Goal: Task Accomplishment & Management: Manage account settings

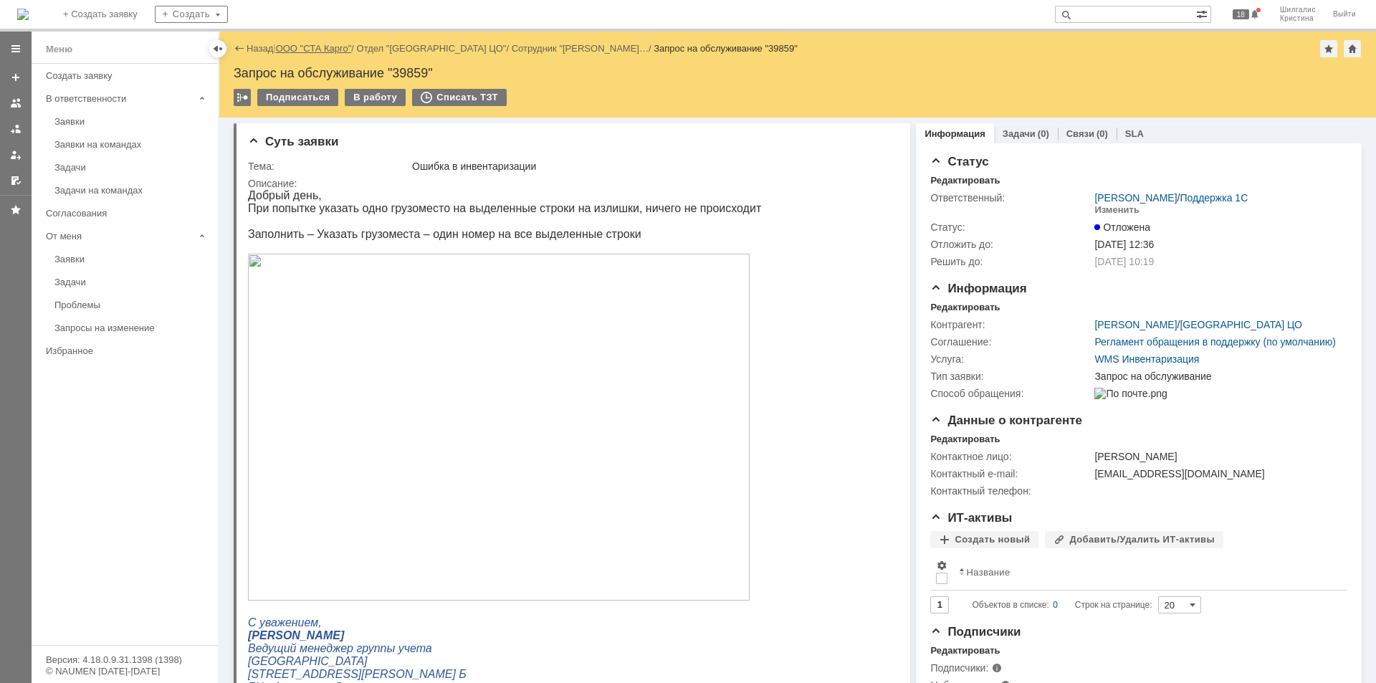
click at [319, 49] on link "ООО "СТА Карго"" at bounding box center [314, 48] width 76 height 11
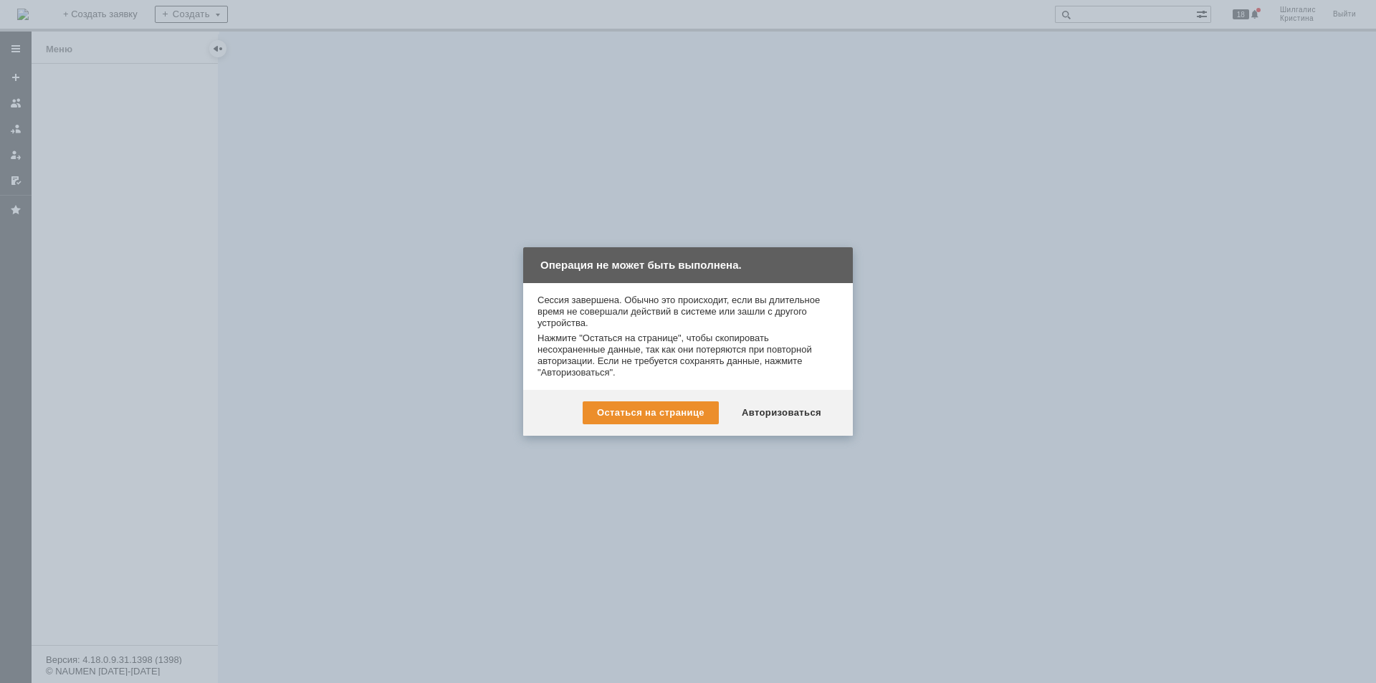
click at [775, 414] on div "Авторизоваться" at bounding box center [782, 412] width 108 height 23
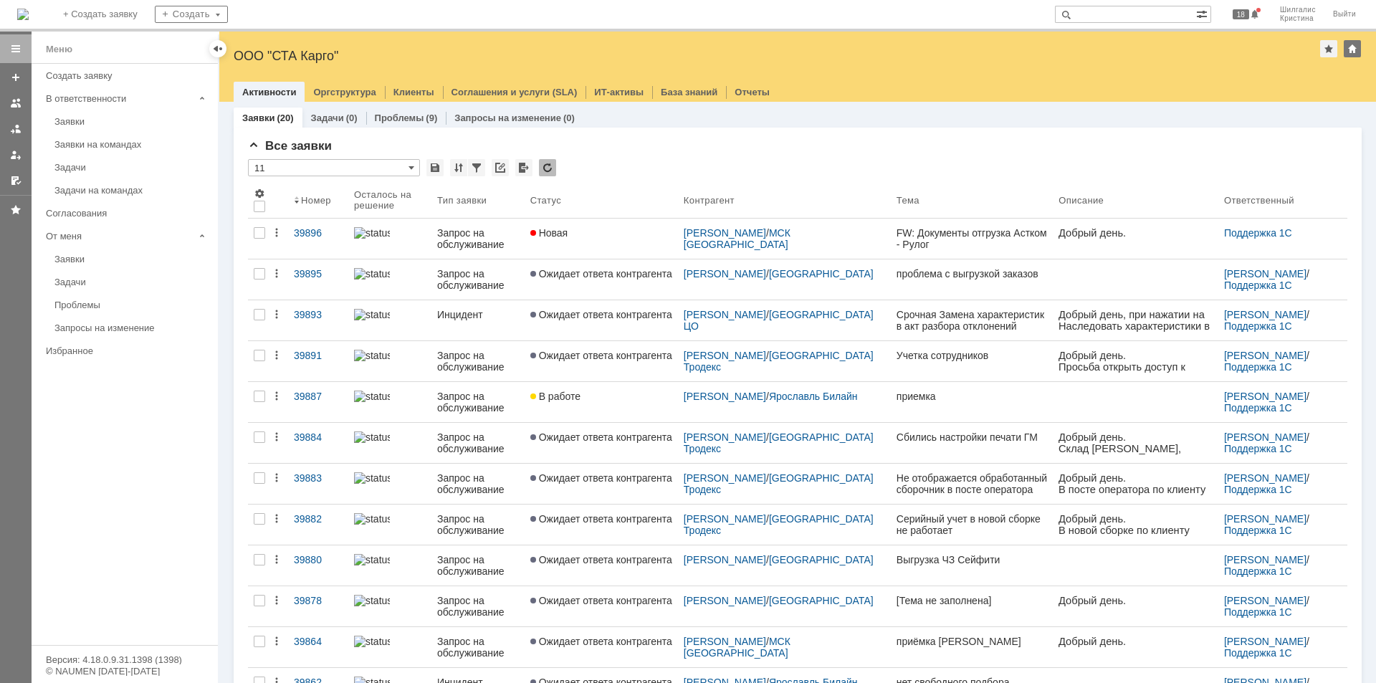
click at [620, 231] on div "Новая" at bounding box center [601, 232] width 142 height 11
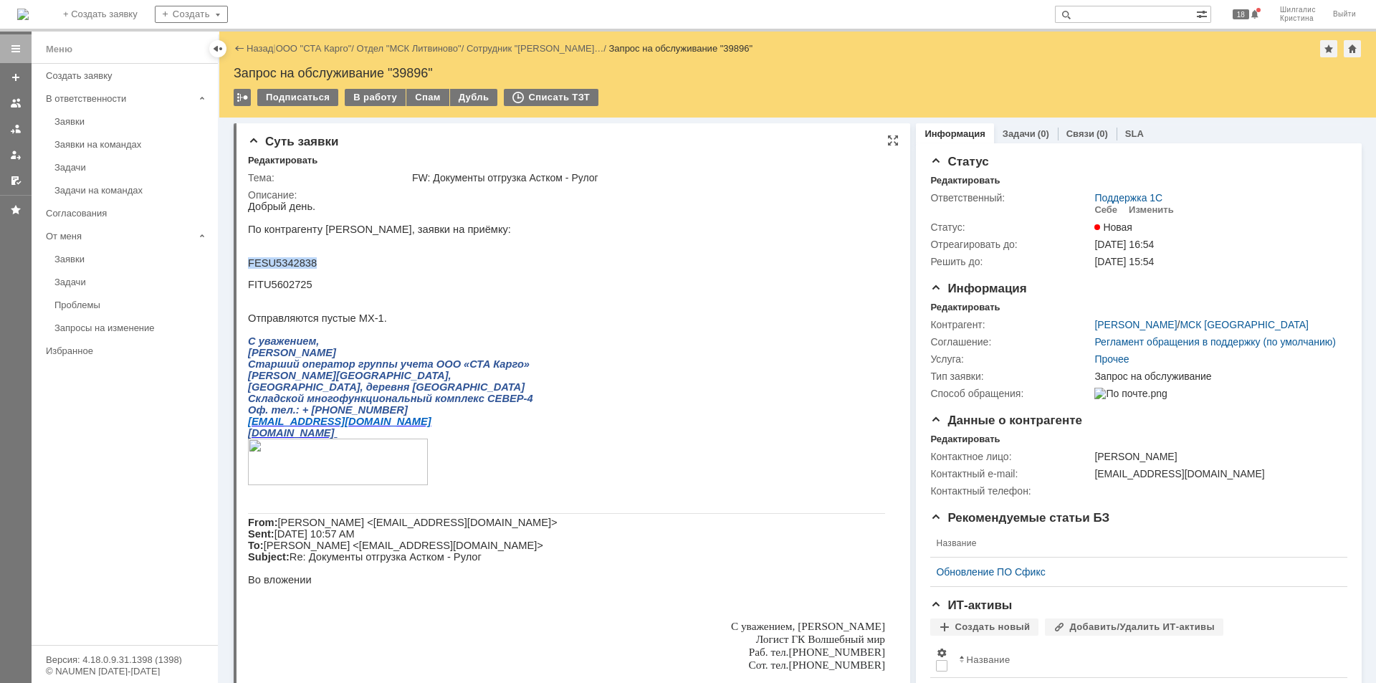
drag, startPoint x: 316, startPoint y: 270, endPoint x: 248, endPoint y: 270, distance: 68.1
click at [248, 269] on p "FESU5342838" at bounding box center [566, 262] width 637 height 11
copy p "FESU5342838"
click at [326, 44] on link "ООО "СТА Карго"" at bounding box center [314, 48] width 76 height 11
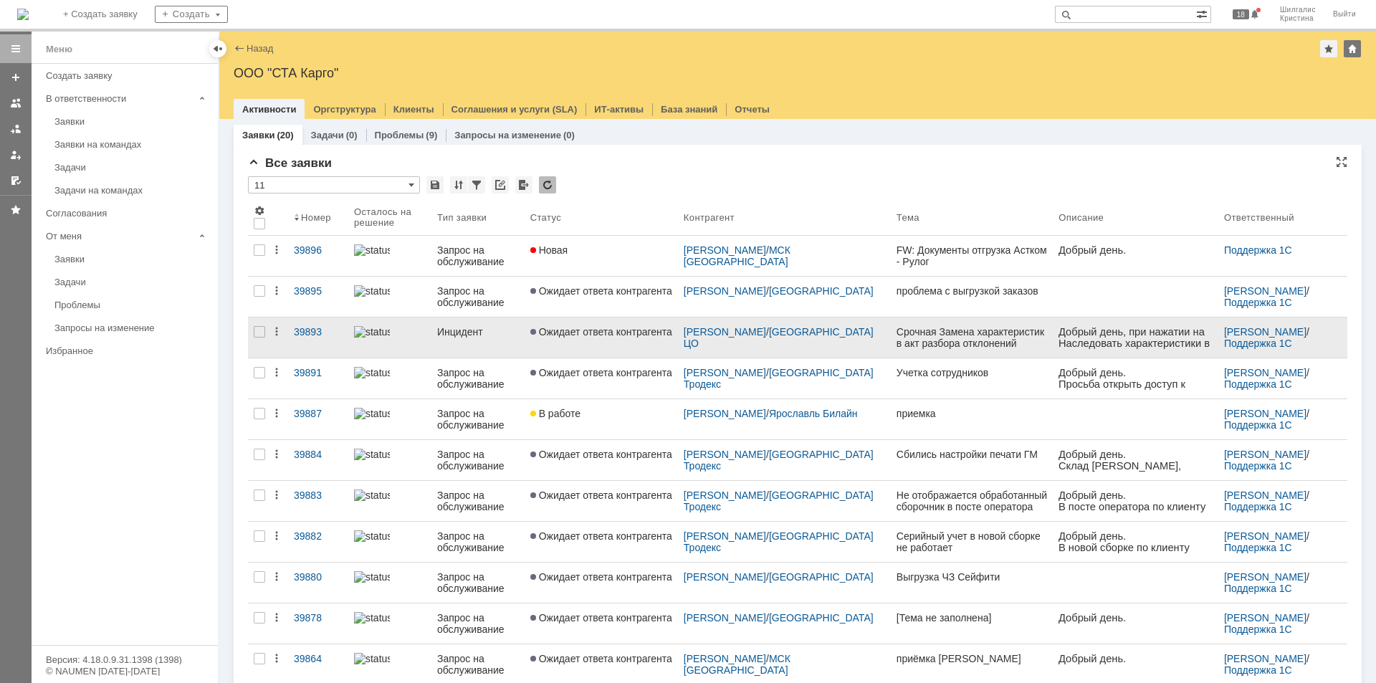
click at [593, 338] on link "Ожидает ответа контрагента" at bounding box center [601, 338] width 153 height 40
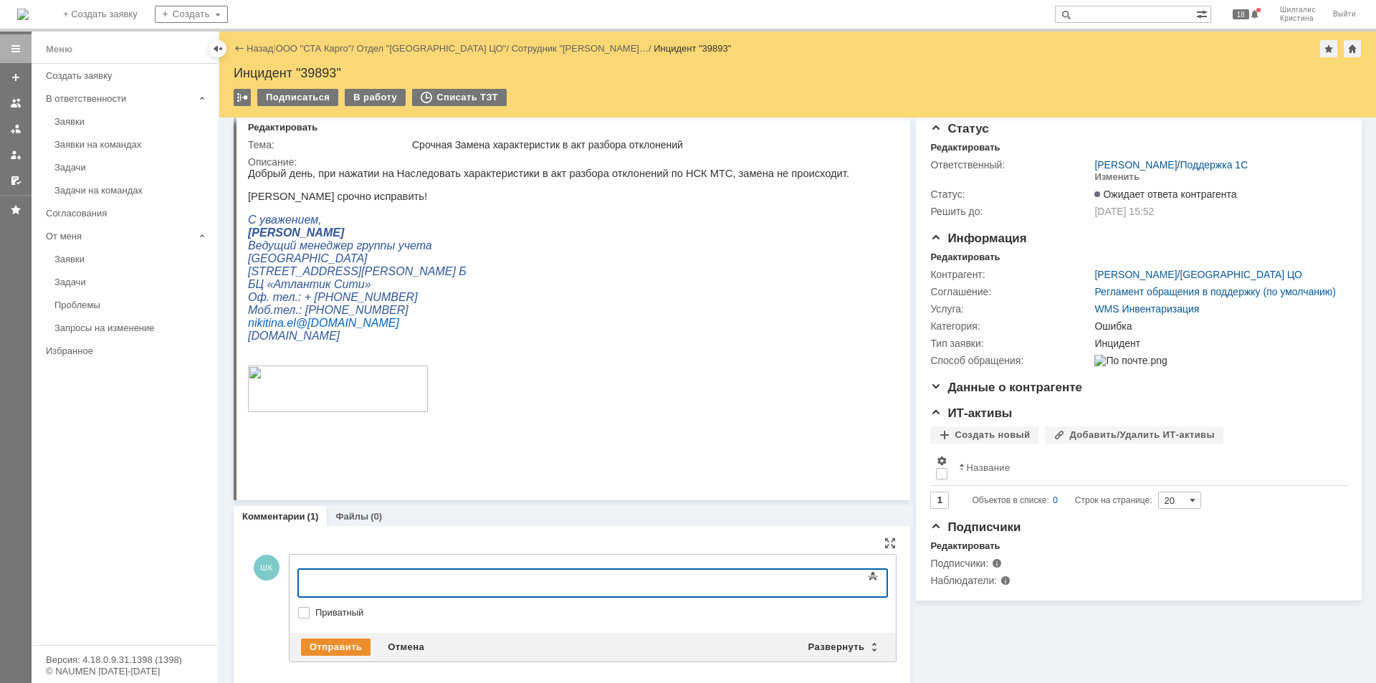
click at [424, 581] on div at bounding box center [415, 581] width 204 height 11
click at [341, 644] on div "Отправить" at bounding box center [336, 647] width 70 height 17
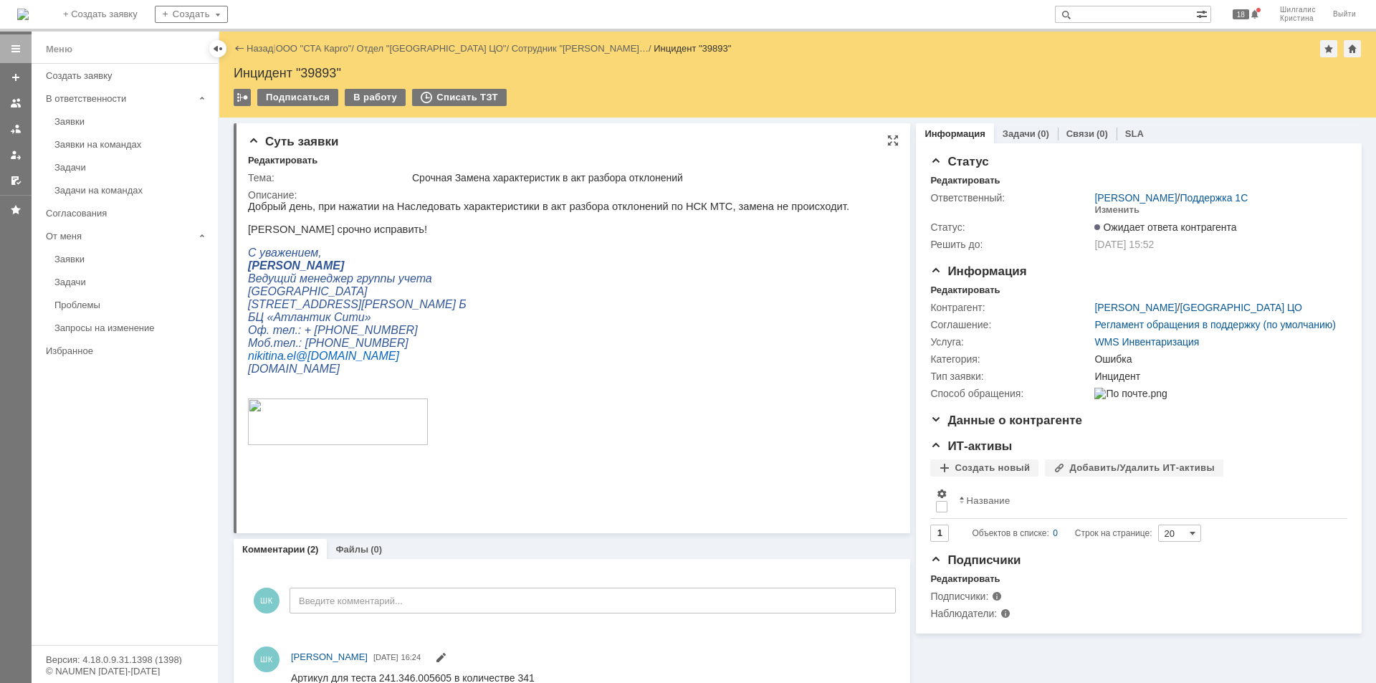
scroll to position [0, 0]
click at [315, 50] on link "ООО "СТА Карго"" at bounding box center [314, 48] width 76 height 11
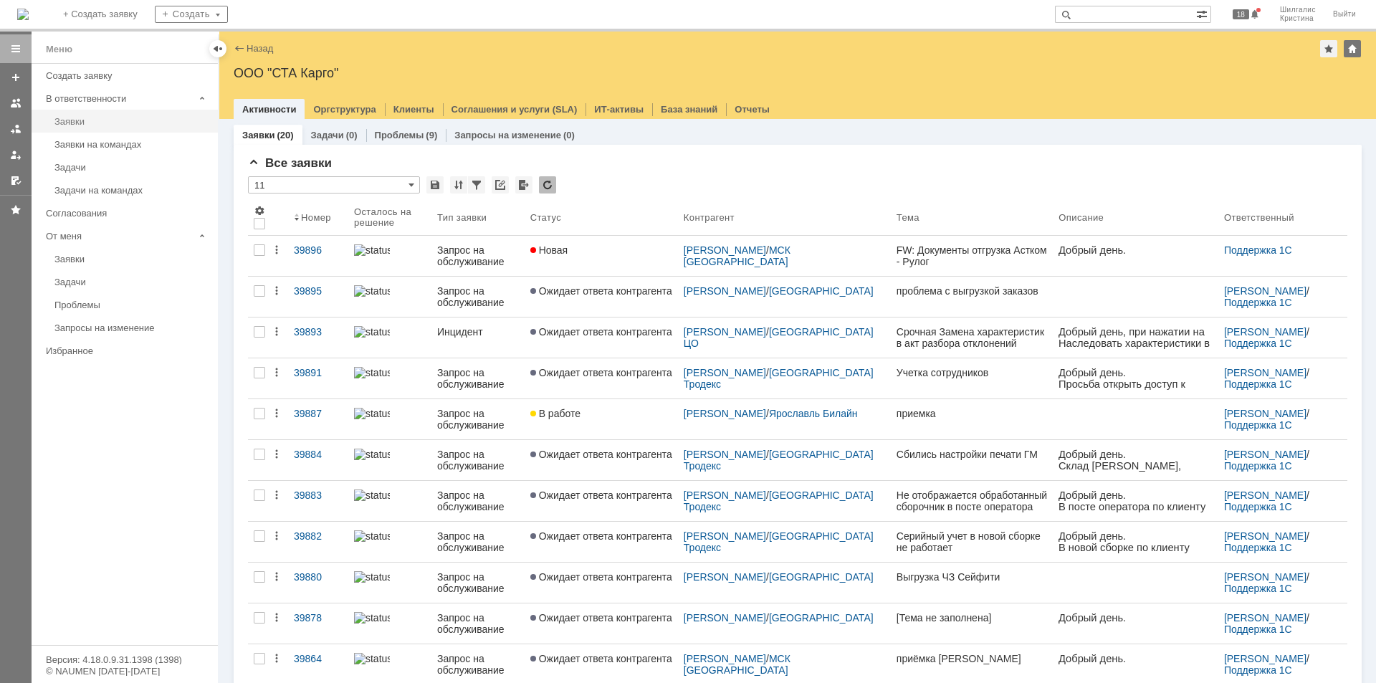
click at [105, 117] on div "Заявки" at bounding box center [131, 121] width 155 height 11
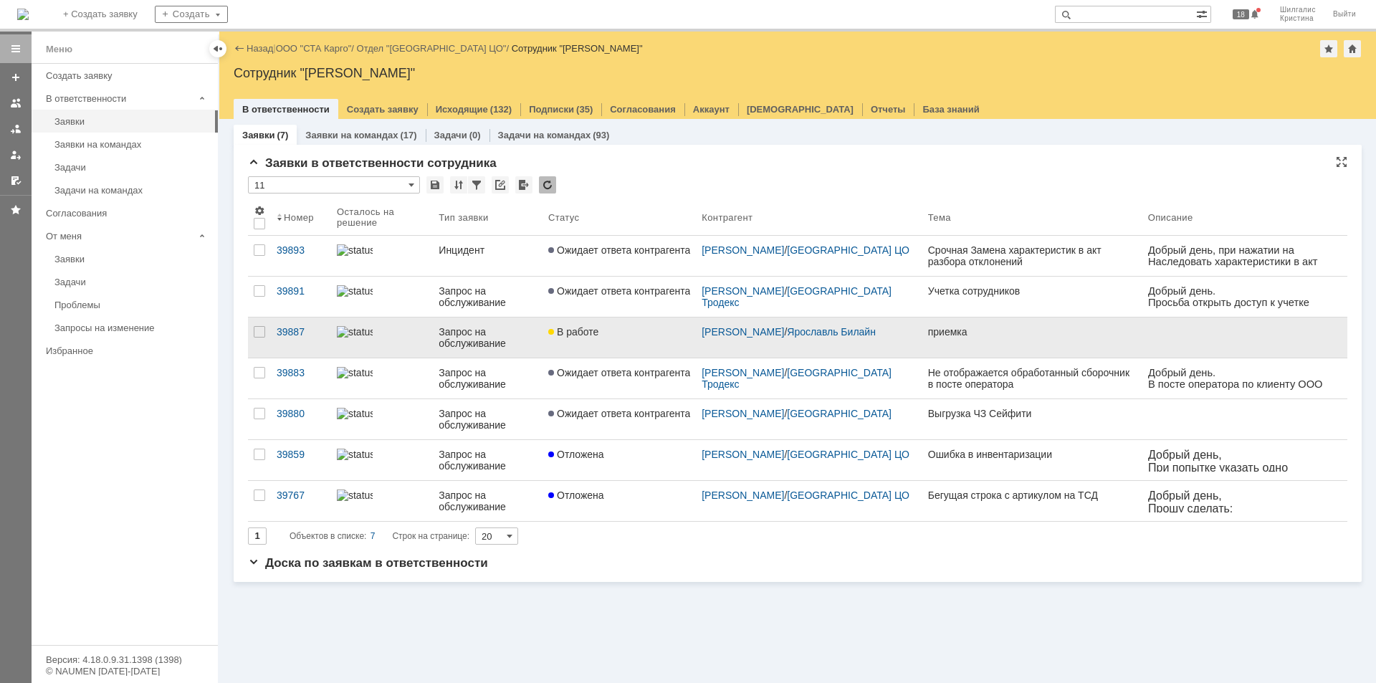
click at [584, 330] on span "В работе" at bounding box center [573, 331] width 50 height 11
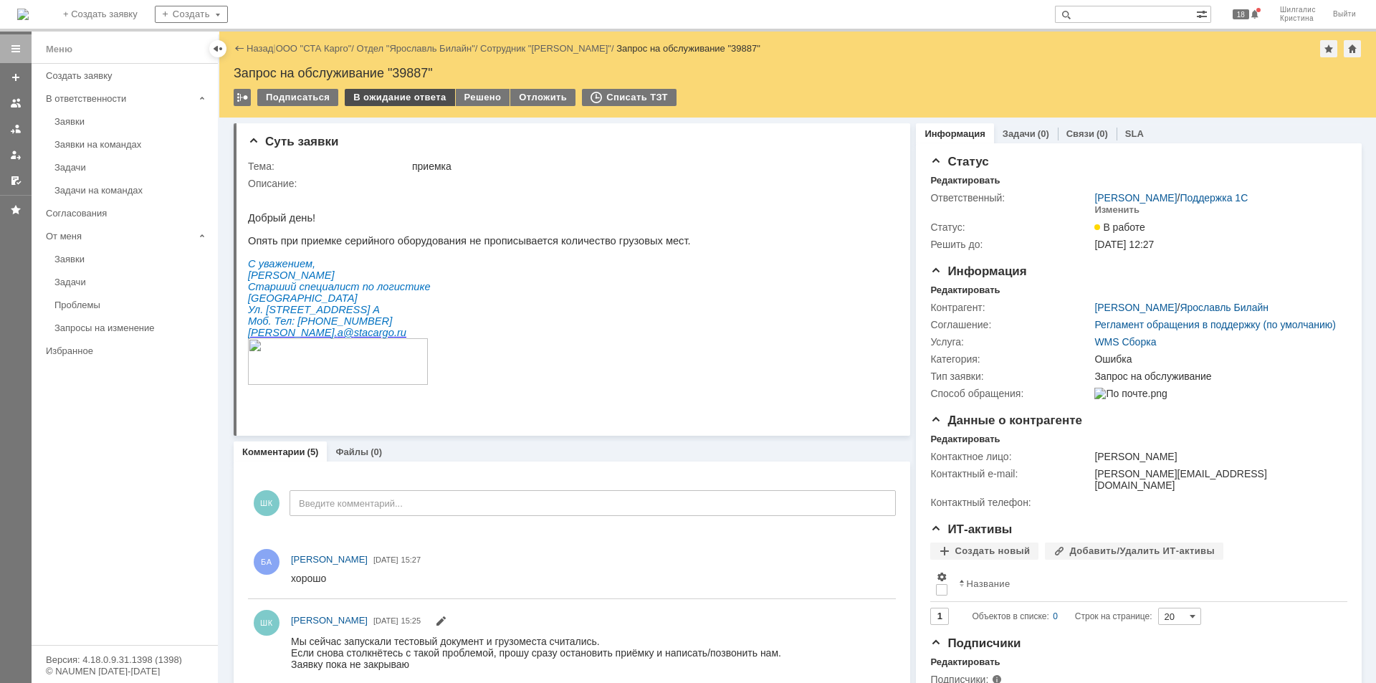
click at [393, 96] on div "В ожидание ответа" at bounding box center [400, 97] width 110 height 17
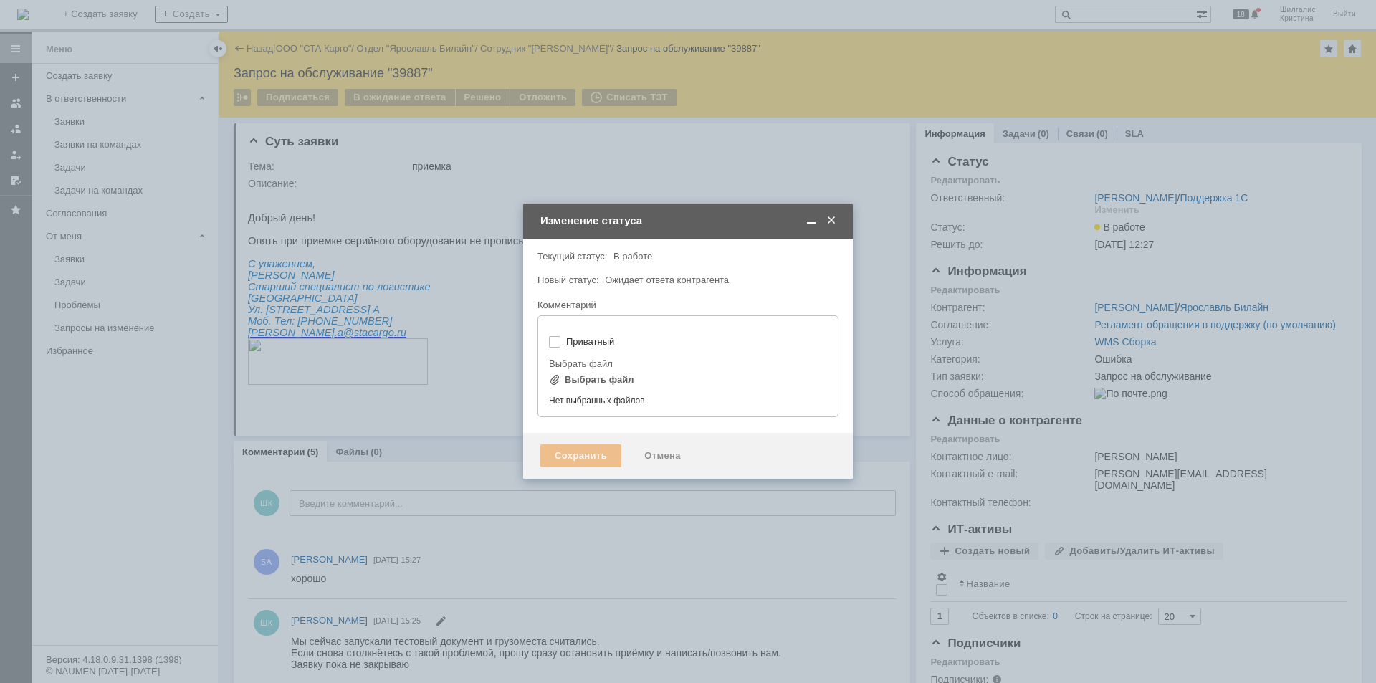
type input "[не указано]"
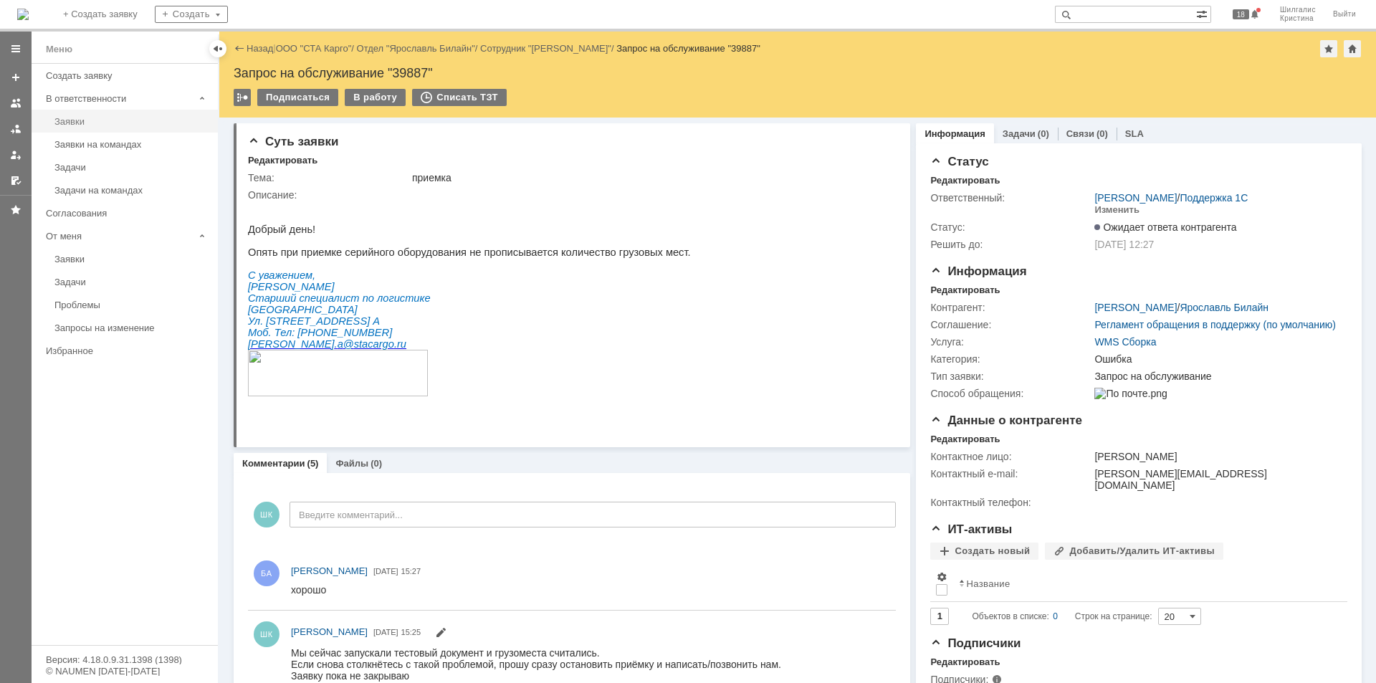
click at [75, 124] on div "Заявки" at bounding box center [131, 121] width 155 height 11
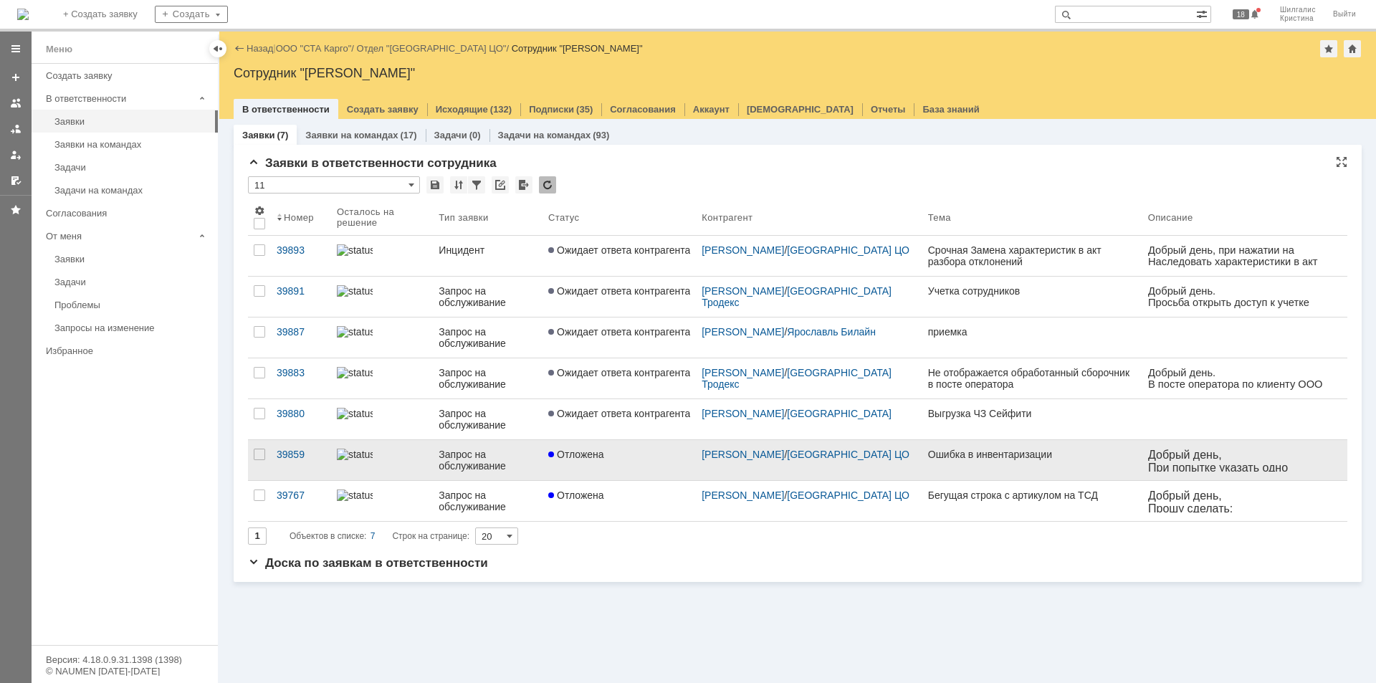
click at [606, 466] on link "Отложена" at bounding box center [619, 460] width 153 height 40
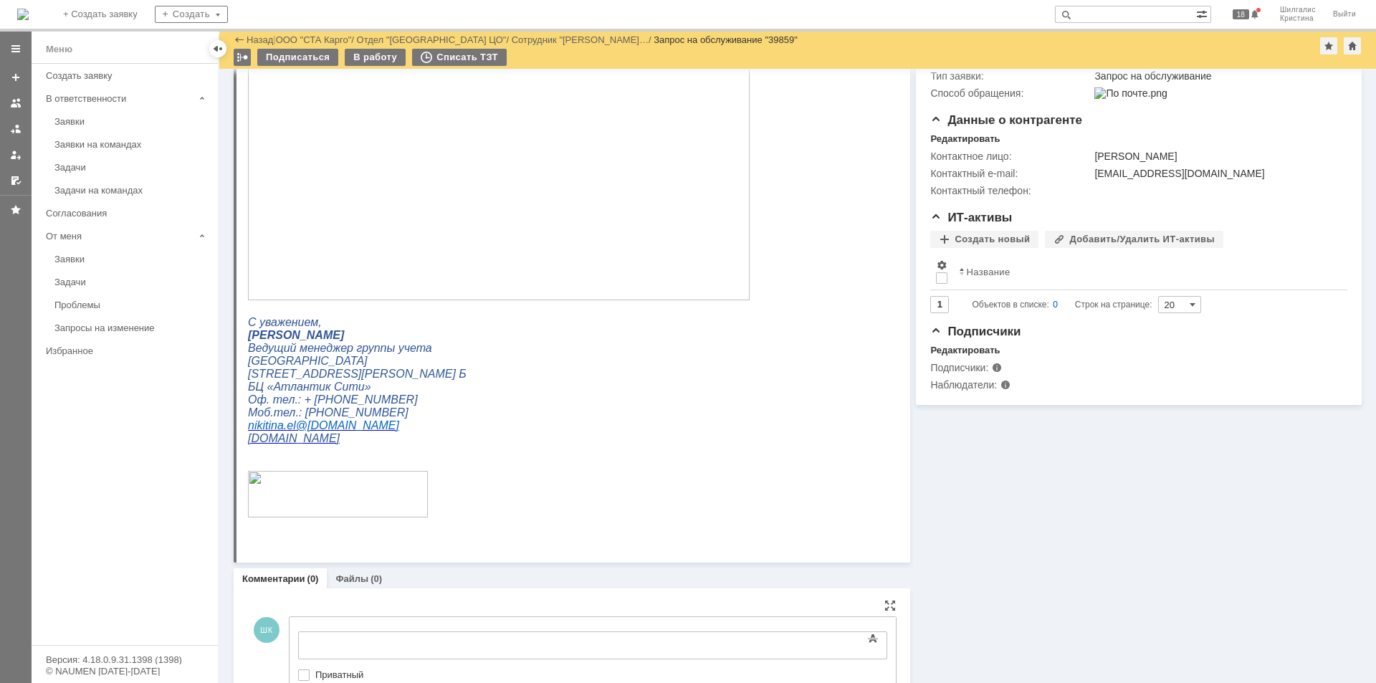
scroll to position [327, 0]
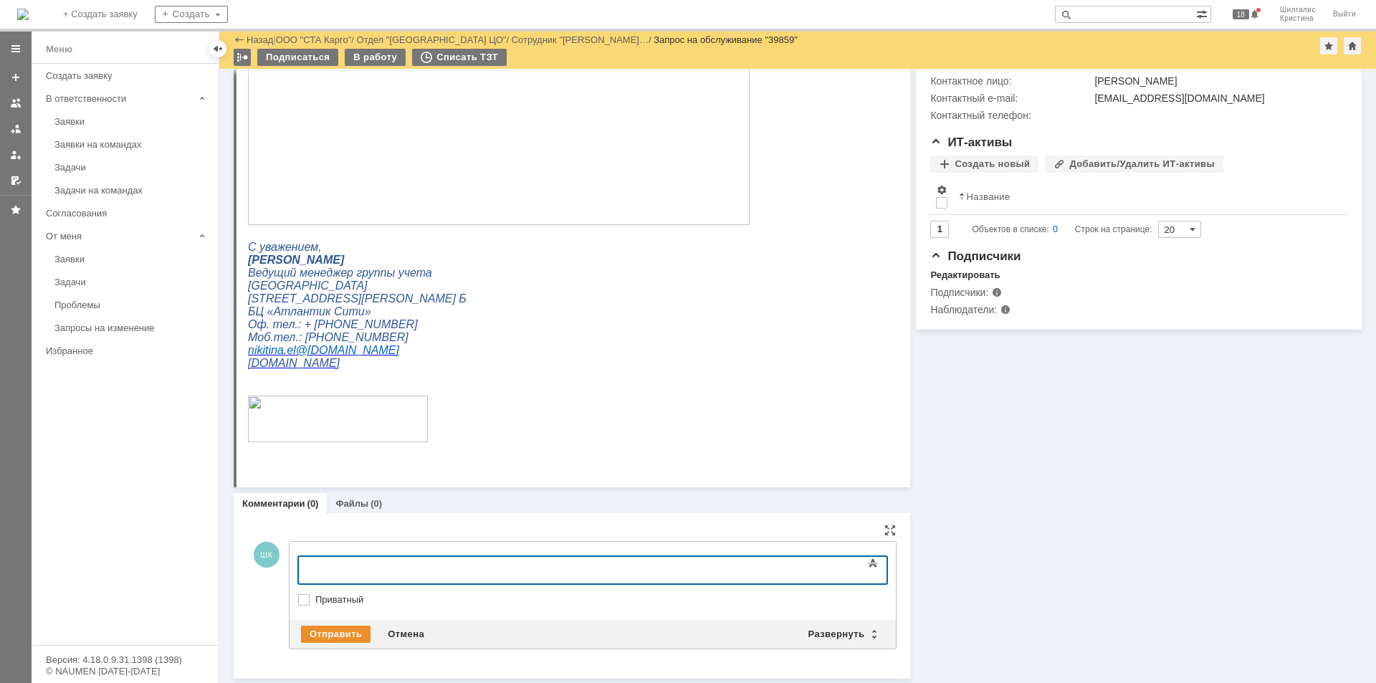
click at [315, 590] on div at bounding box center [592, 589] width 589 height 10
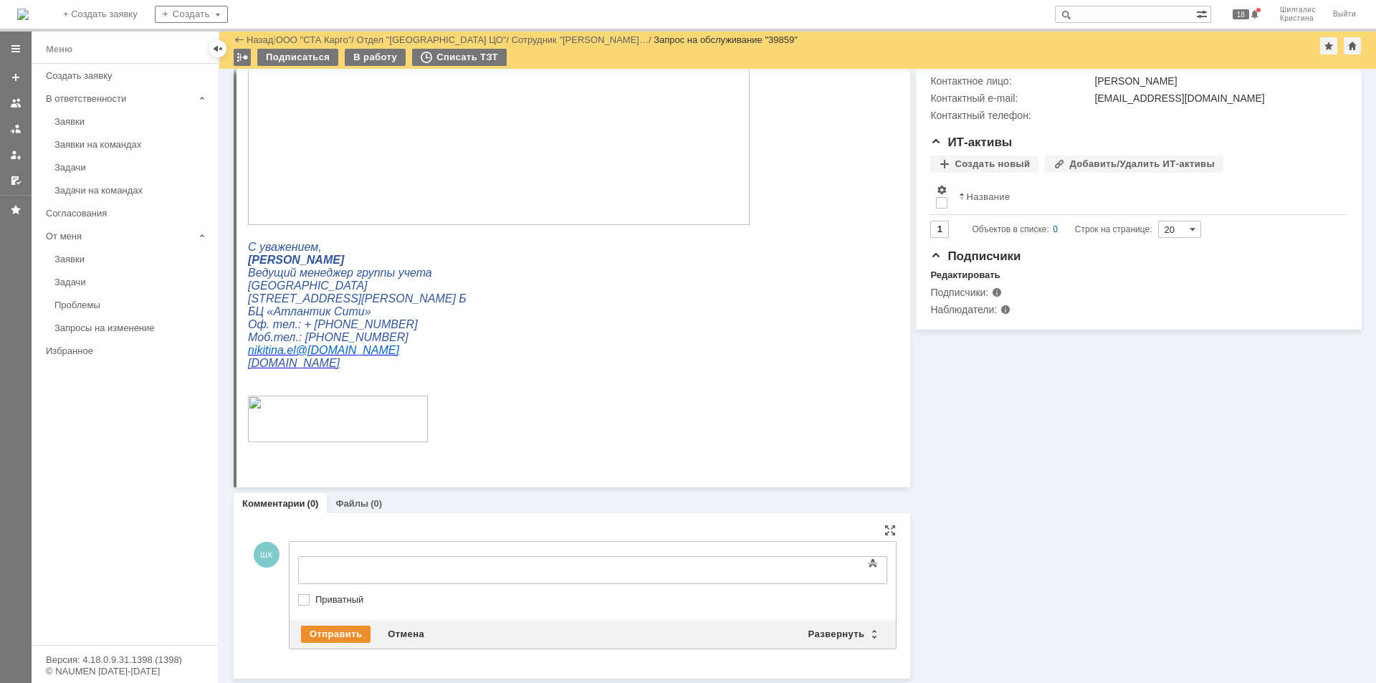
click at [315, 599] on label "Приватный" at bounding box center [599, 599] width 569 height 11
checkbox input "true"
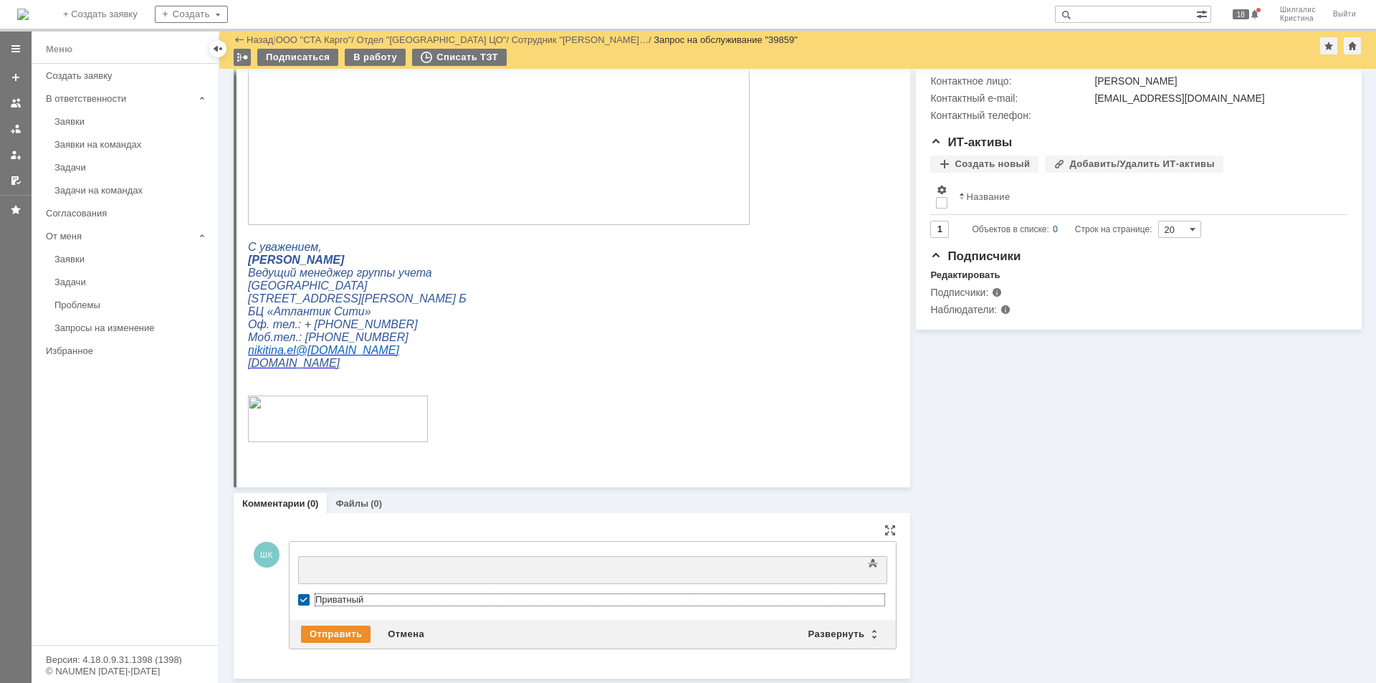
click at [338, 570] on div at bounding box center [415, 568] width 204 height 11
click at [341, 635] on div "Отправить" at bounding box center [336, 634] width 70 height 17
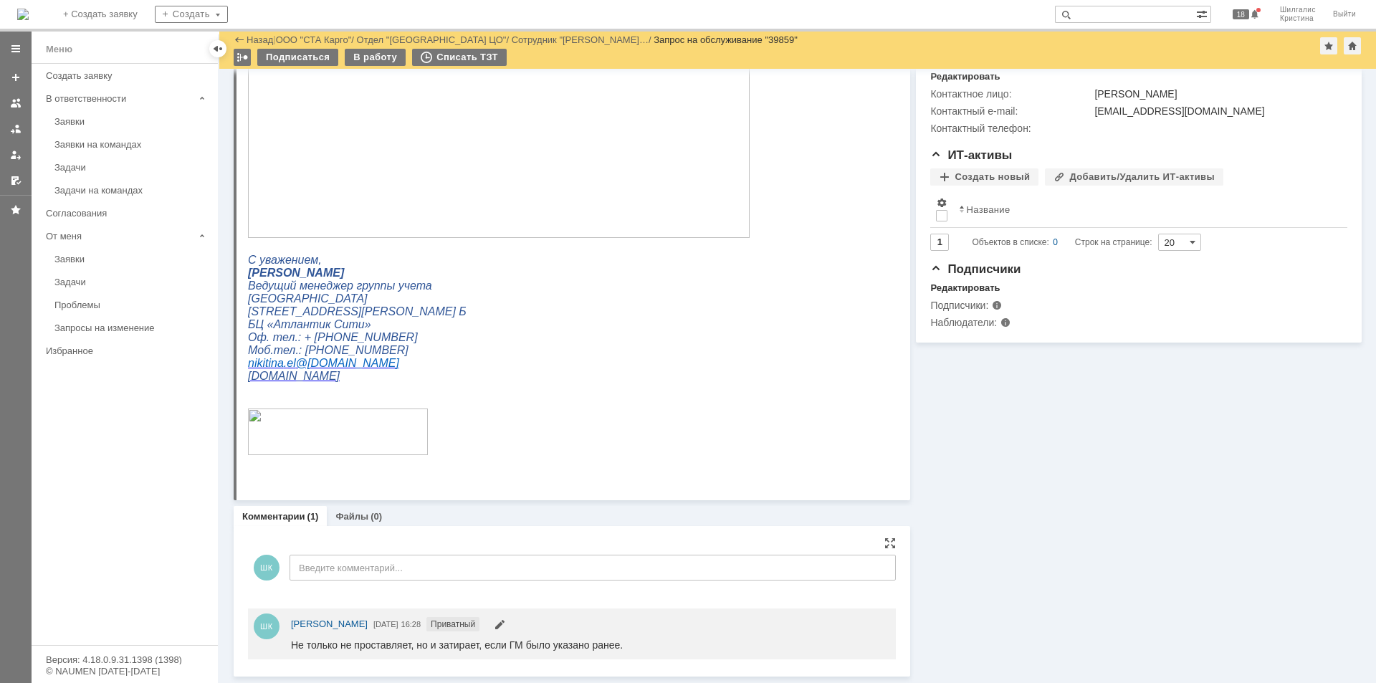
scroll to position [0, 0]
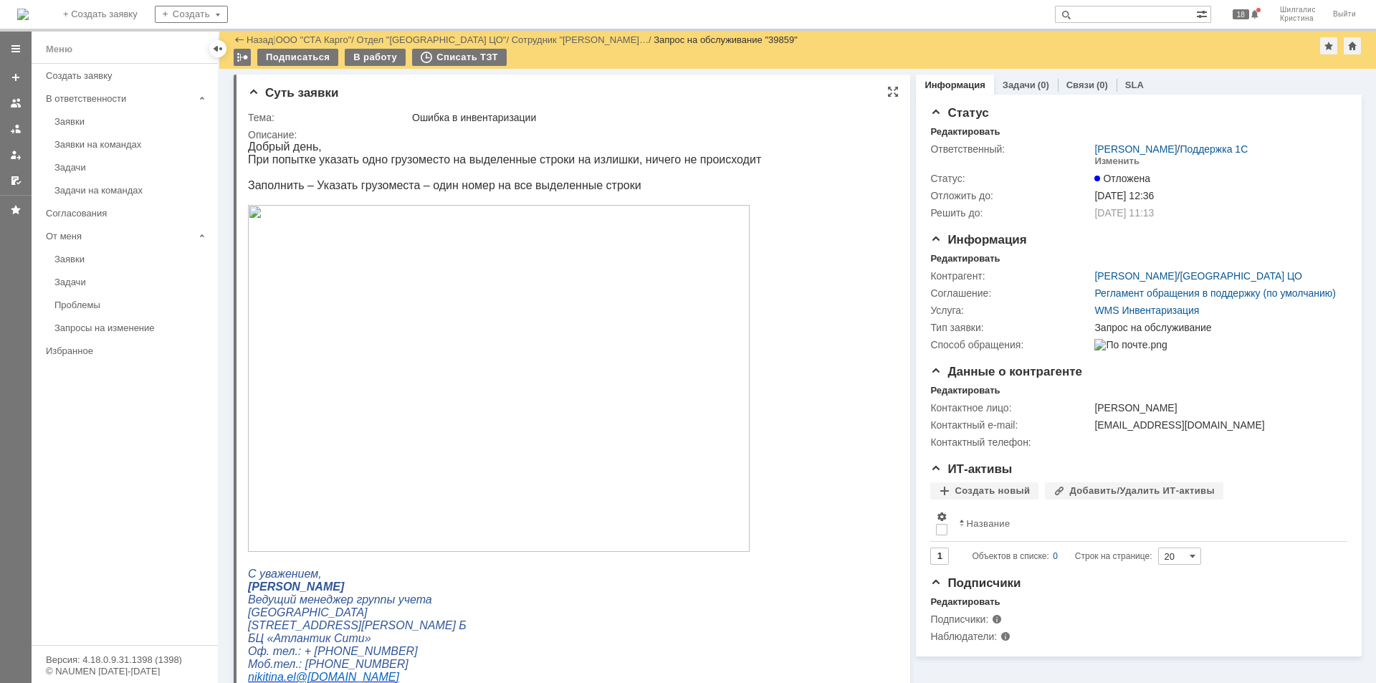
drag, startPoint x: 1158, startPoint y: 588, endPoint x: 845, endPoint y: 238, distance: 469.1
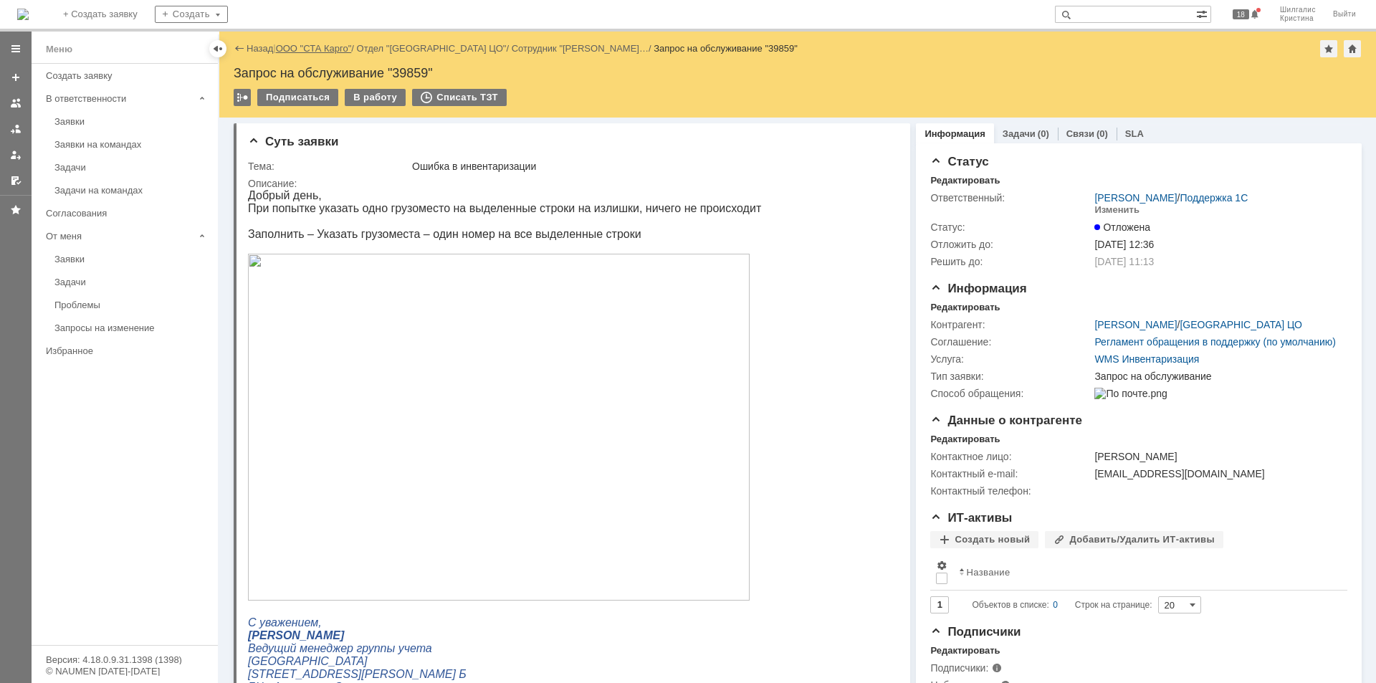
click at [320, 49] on link "ООО "СТА Карго"" at bounding box center [314, 48] width 76 height 11
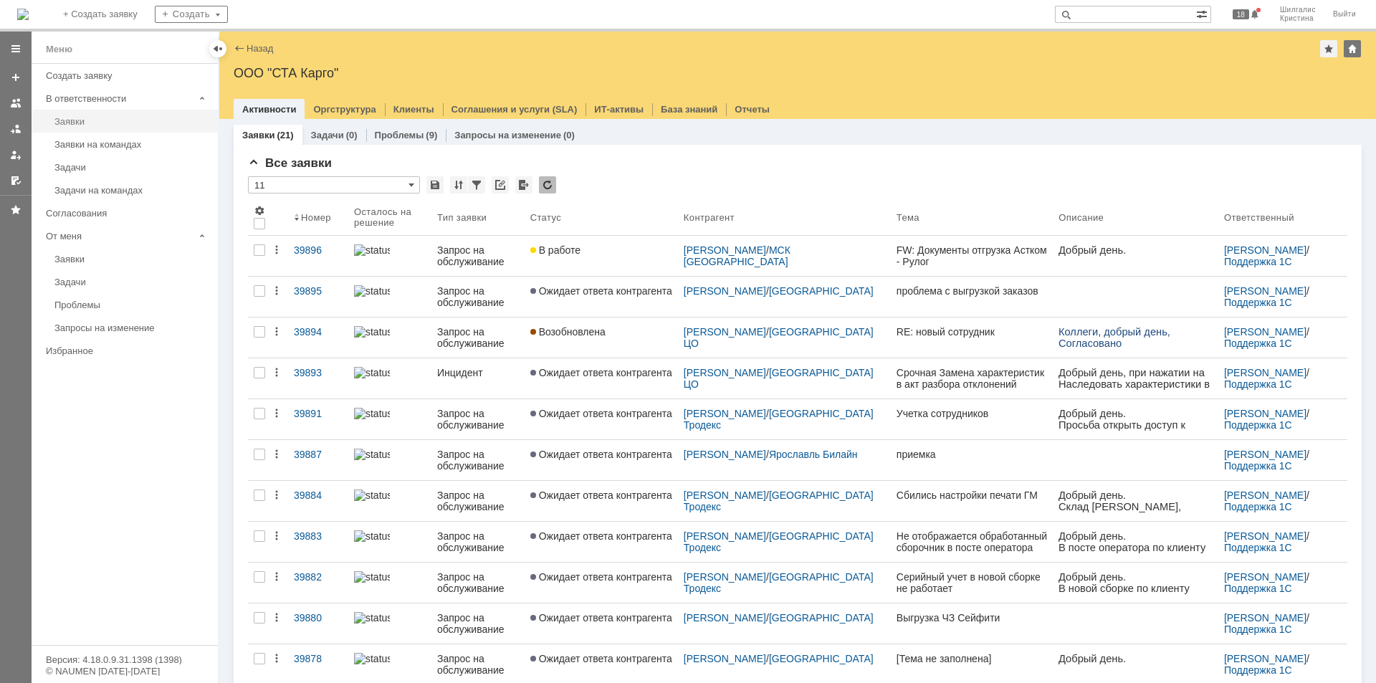
click at [88, 124] on div "Заявки" at bounding box center [131, 121] width 155 height 11
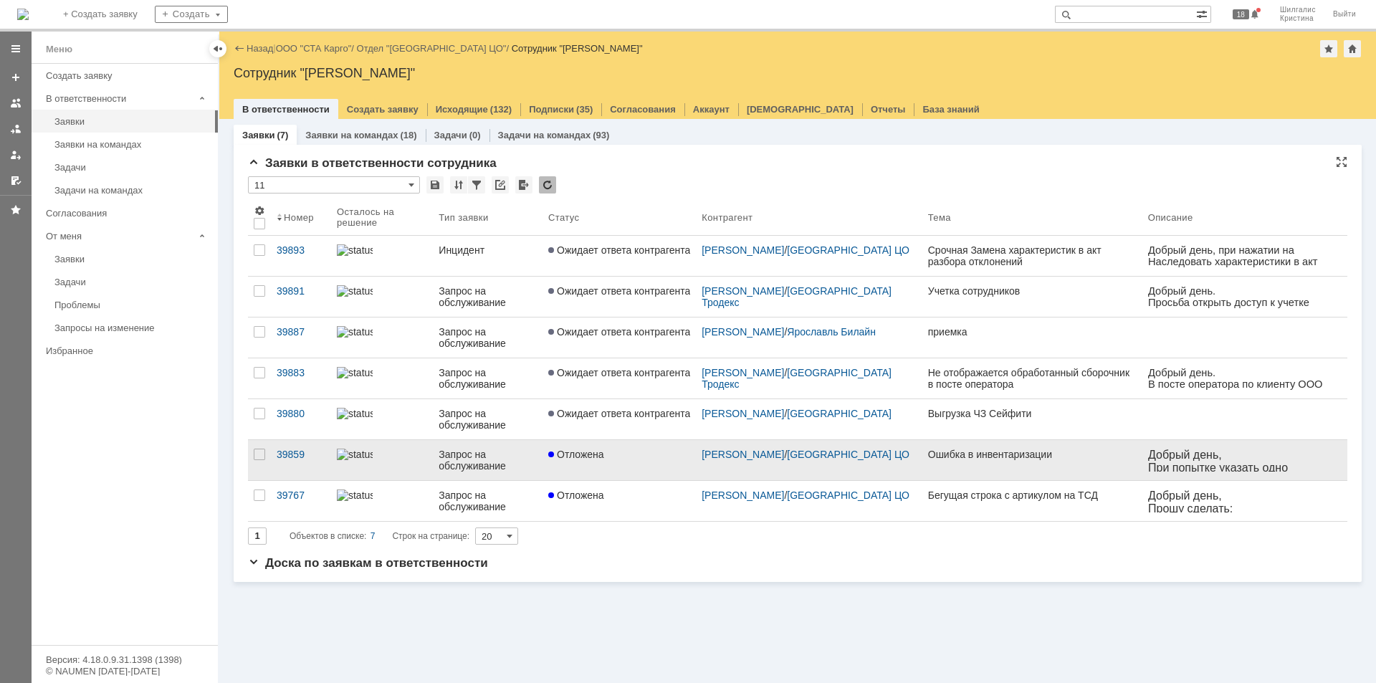
click at [608, 462] on link "Отложена" at bounding box center [619, 460] width 153 height 40
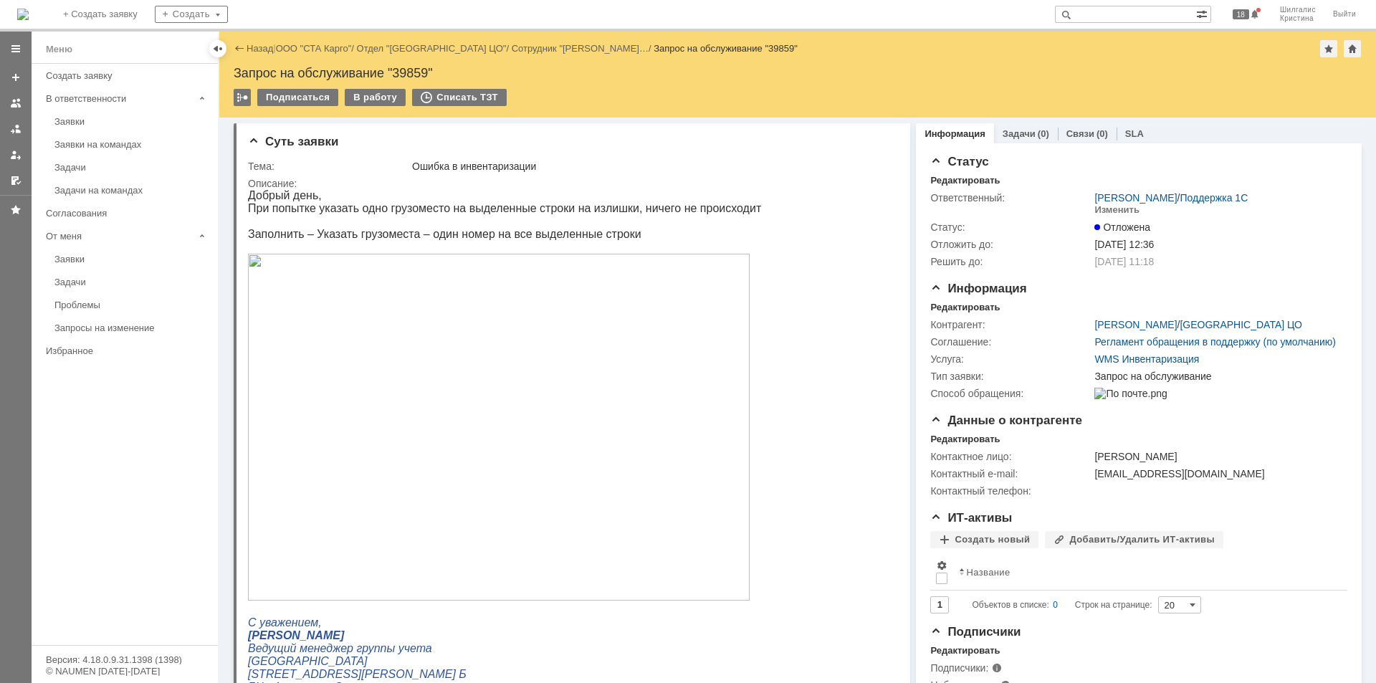
click at [878, 368] on html "Добрый день, При попытке указать одно грузоместо на выделенные строки на излишк…" at bounding box center [566, 517] width 637 height 657
click at [312, 52] on link "ООО "СТА Карго"" at bounding box center [314, 48] width 76 height 11
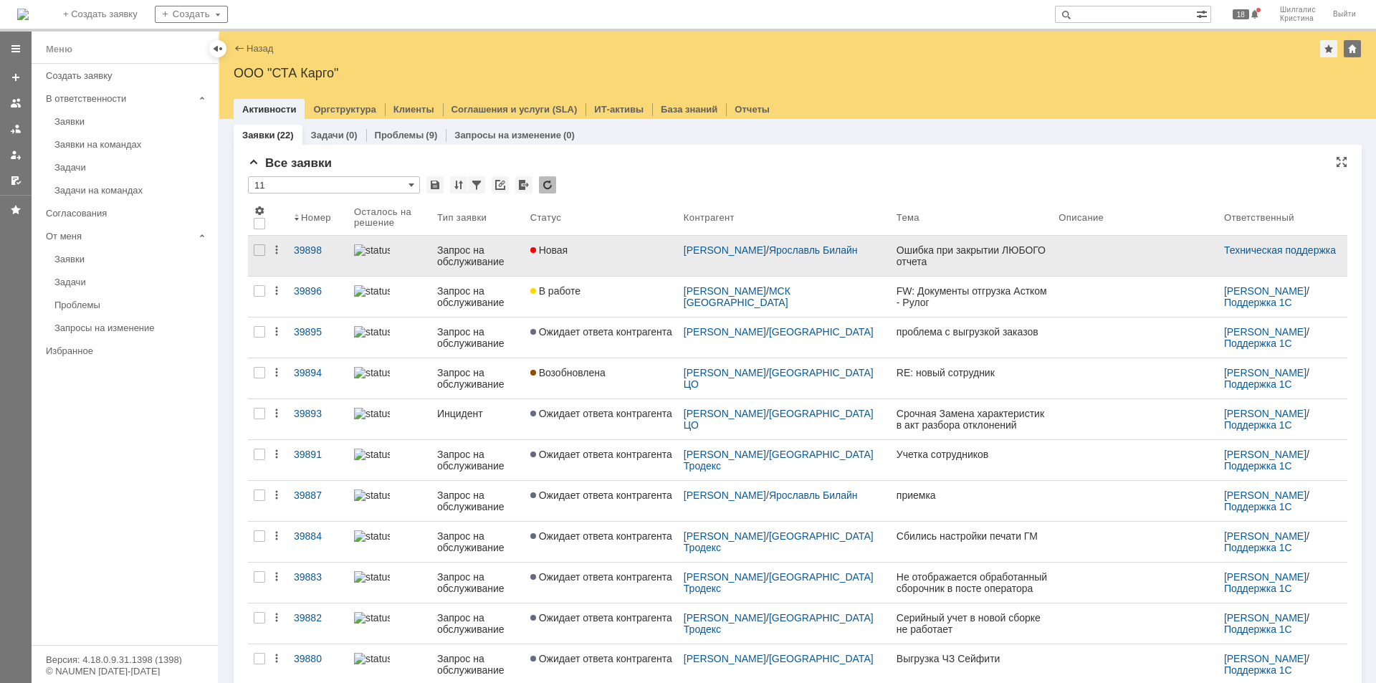
click at [586, 252] on div "Новая" at bounding box center [601, 249] width 142 height 11
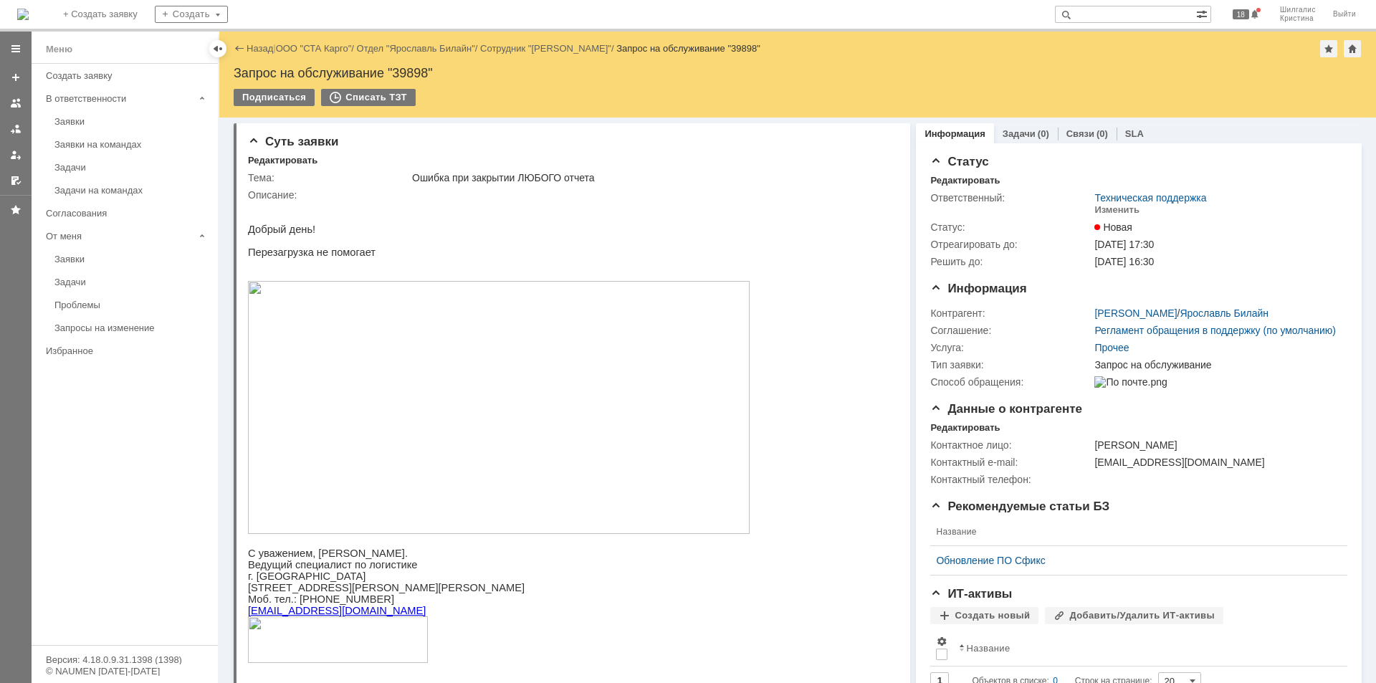
click at [404, 430] on img at bounding box center [499, 407] width 502 height 253
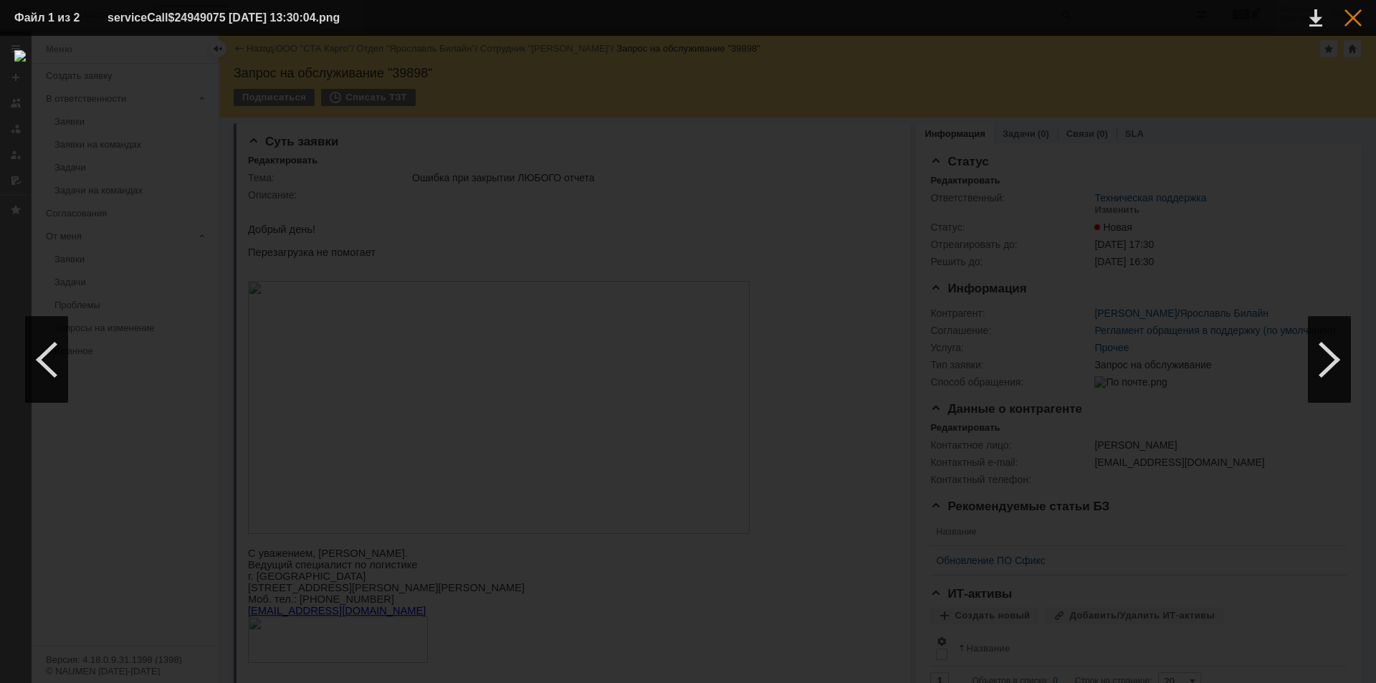
drag, startPoint x: 1369, startPoint y: 18, endPoint x: 1350, endPoint y: 19, distance: 18.7
click at [1367, 19] on table "Файл 1 из 2 serviceCall$24949075 09.10.2025 13:30:04.png" at bounding box center [688, 18] width 1376 height 36
click at [1349, 20] on div at bounding box center [1353, 17] width 17 height 17
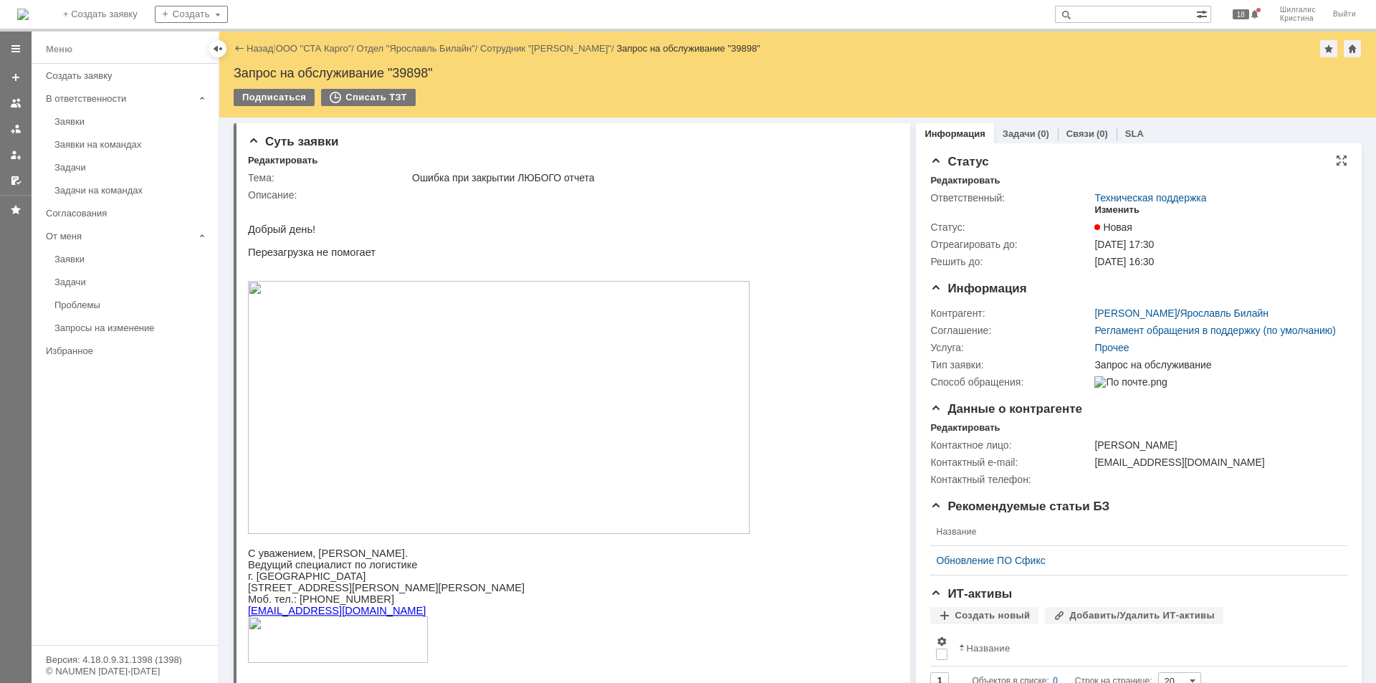
click at [1108, 209] on div "Изменить" at bounding box center [1117, 209] width 45 height 11
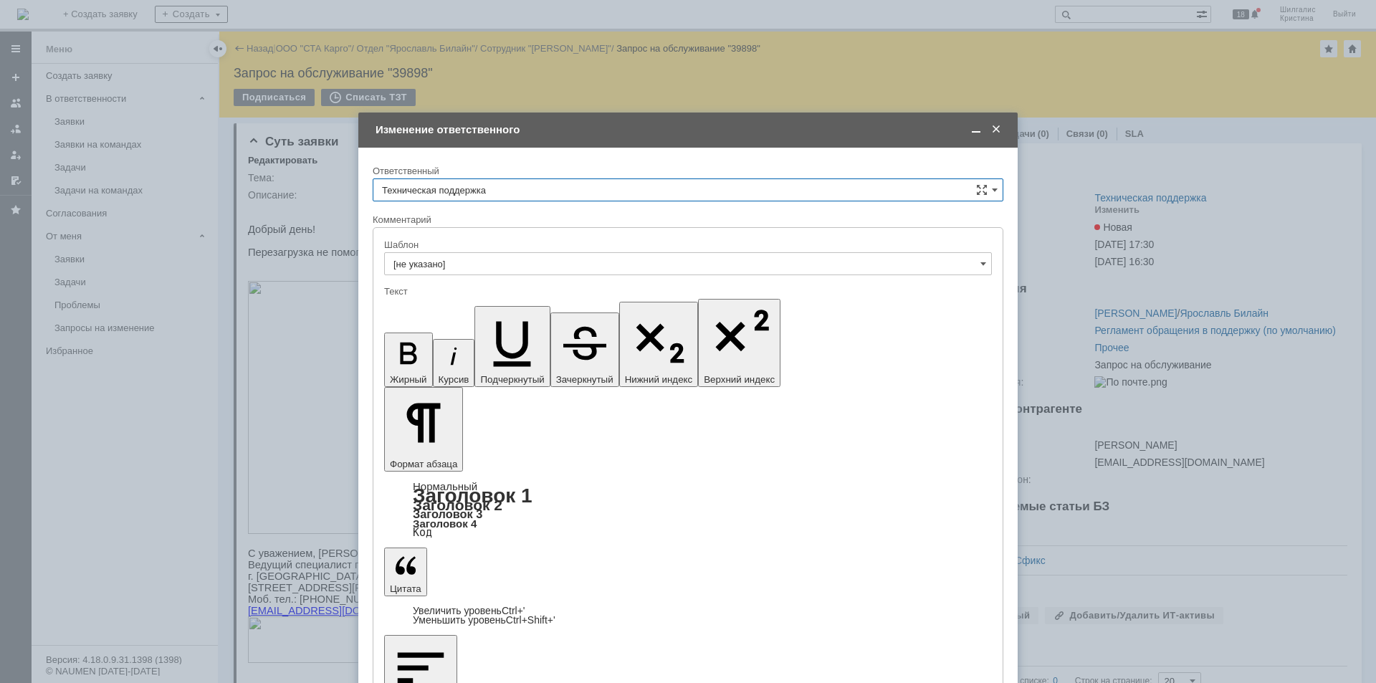
click at [507, 186] on input "Техническая поддержка" at bounding box center [688, 189] width 631 height 23
drag, startPoint x: 455, startPoint y: 260, endPoint x: 452, endPoint y: 286, distance: 26.0
click at [454, 261] on span "[PERSON_NAME]" at bounding box center [688, 263] width 612 height 11
type input "[PERSON_NAME]"
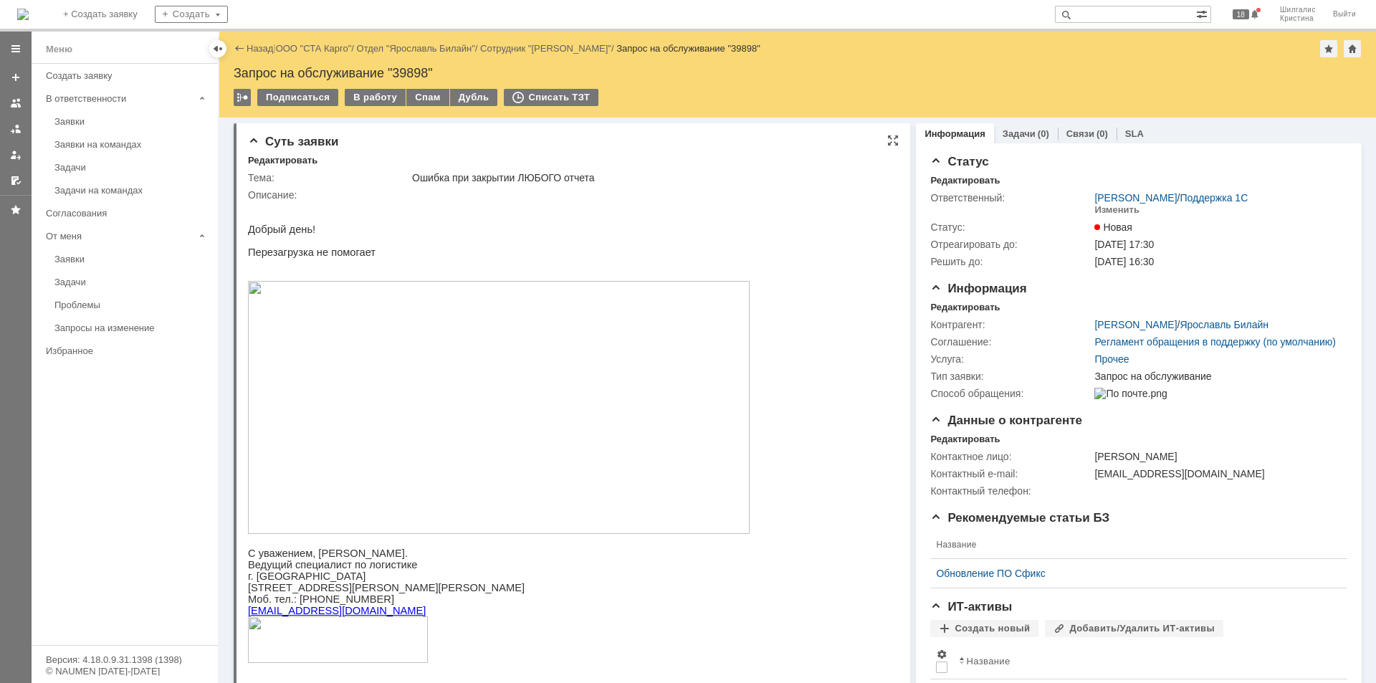
click at [452, 377] on img at bounding box center [499, 407] width 502 height 253
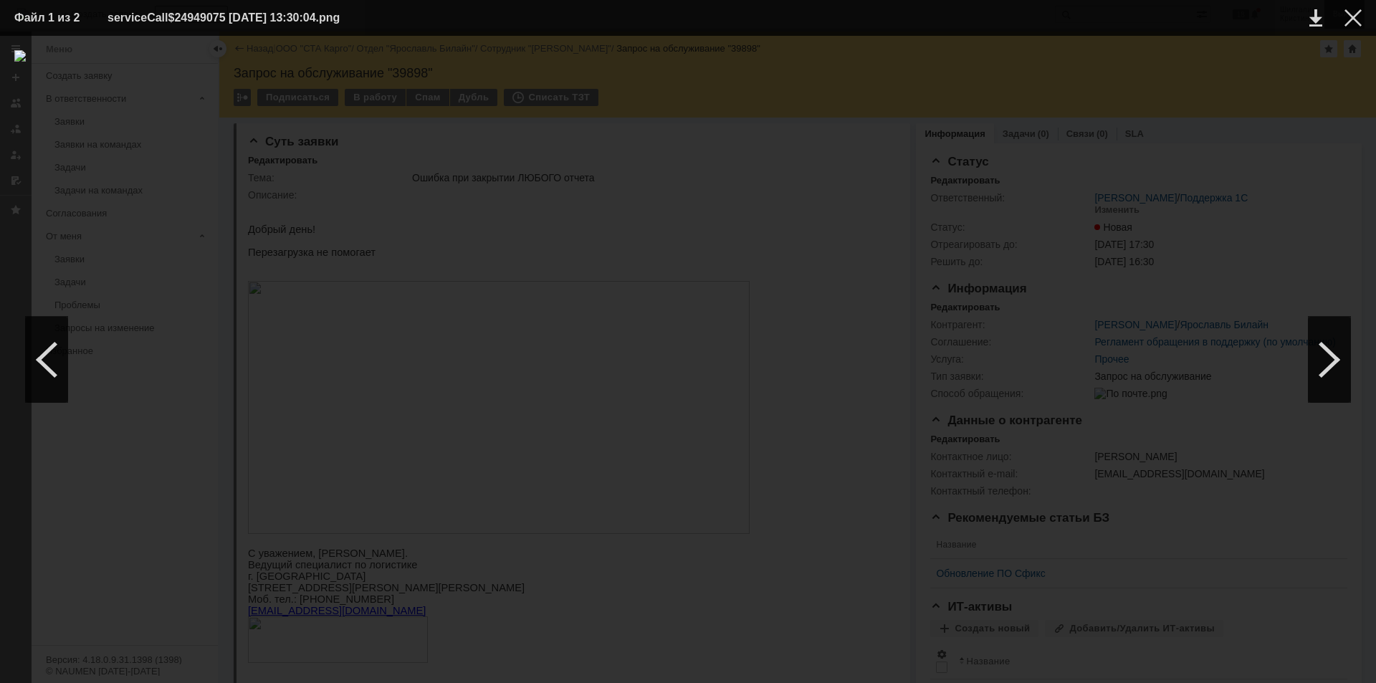
click at [1355, 21] on div at bounding box center [1353, 17] width 17 height 17
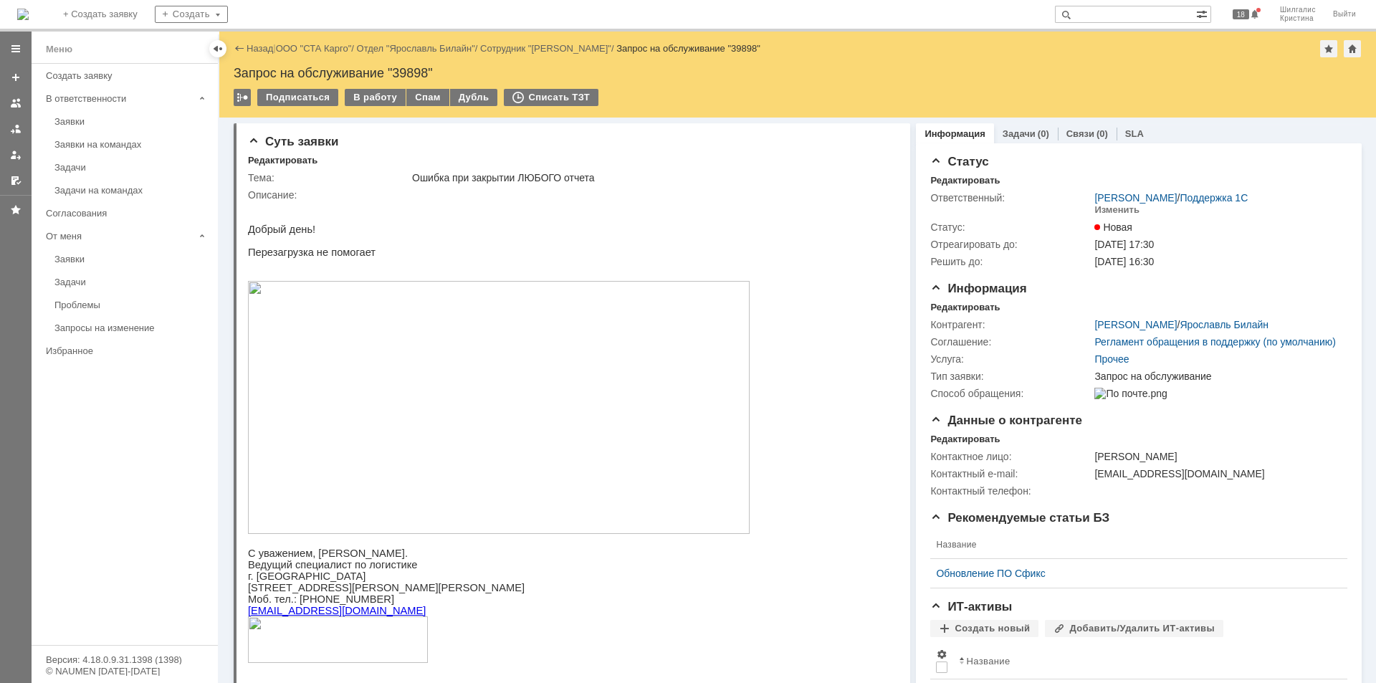
drag, startPoint x: 354, startPoint y: 99, endPoint x: 378, endPoint y: 118, distance: 31.1
click at [354, 100] on div "В работу" at bounding box center [375, 97] width 61 height 17
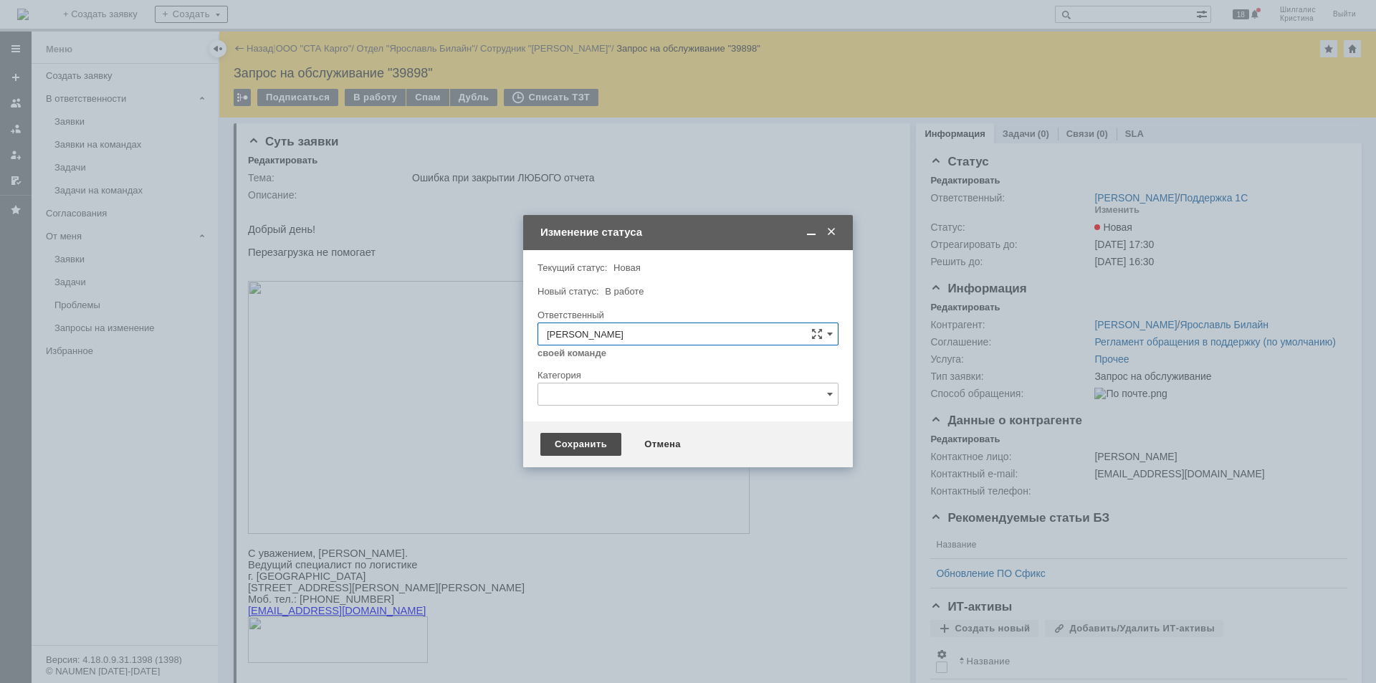
click at [567, 452] on div "Сохранить" at bounding box center [580, 444] width 81 height 23
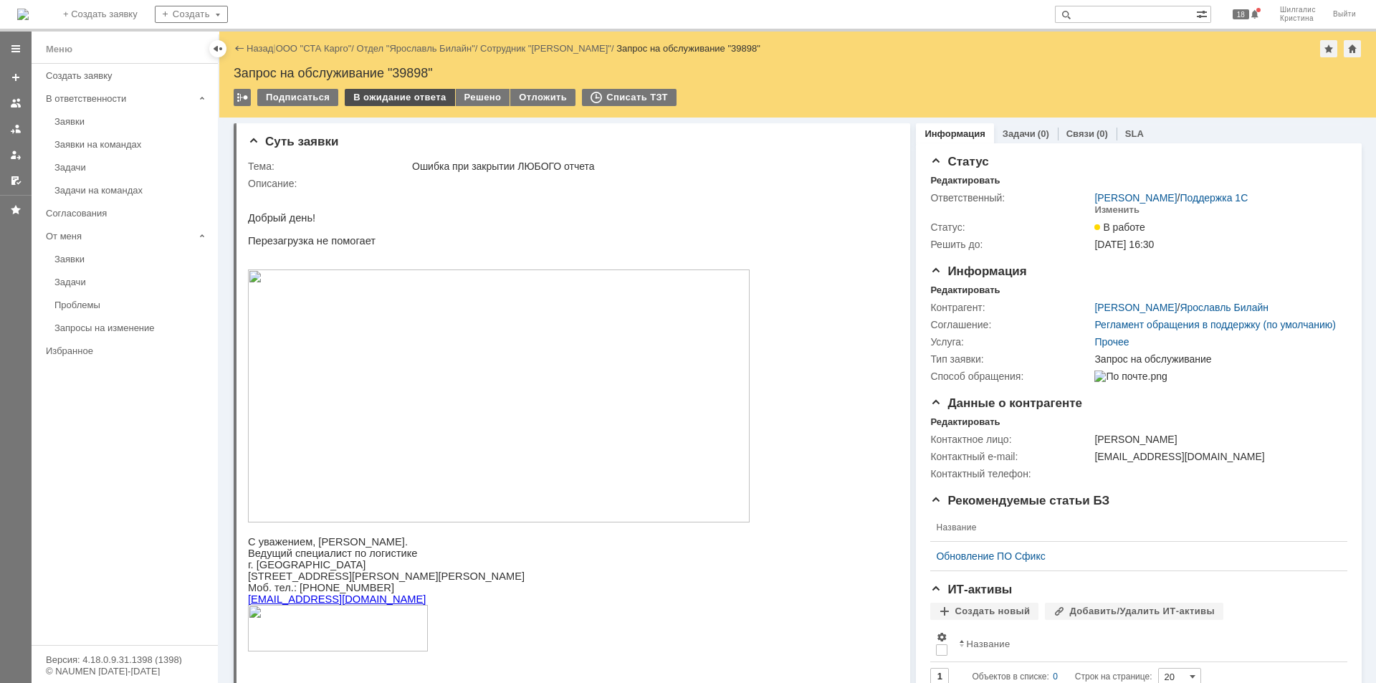
click at [388, 93] on div "В ожидание ответа" at bounding box center [400, 97] width 110 height 17
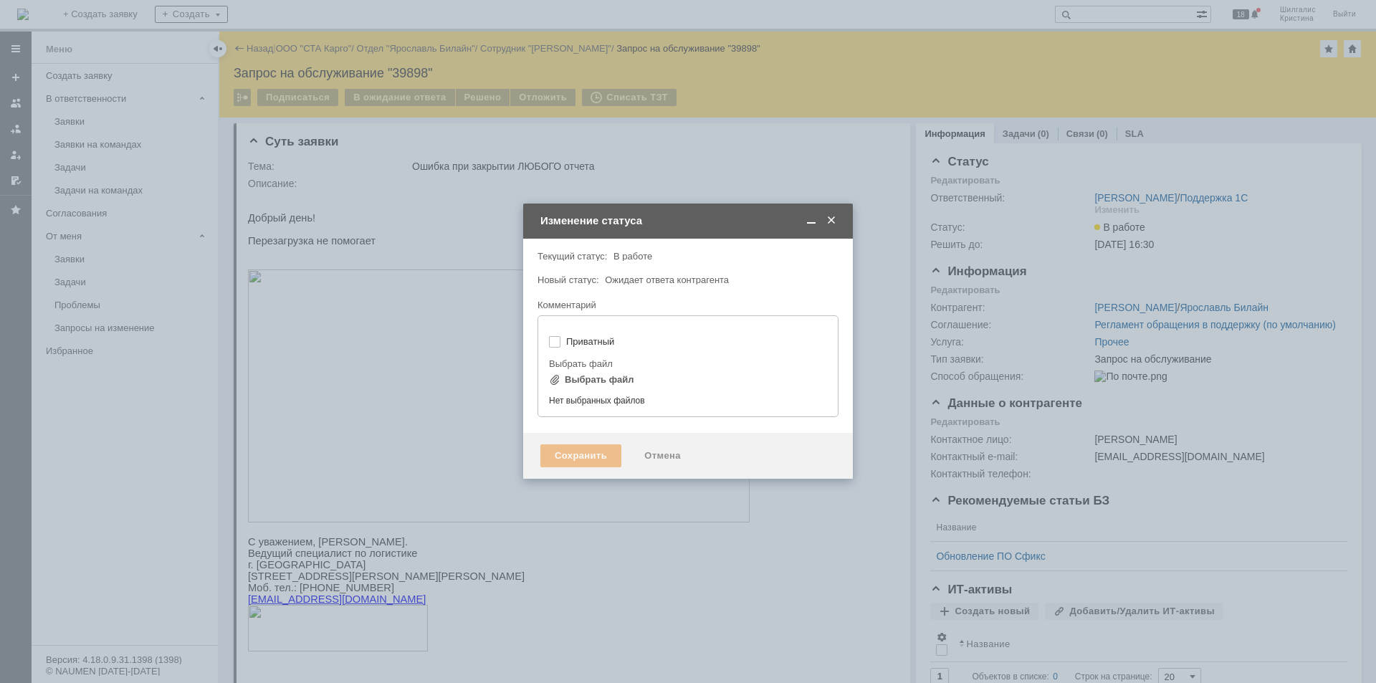
type input "[не указано]"
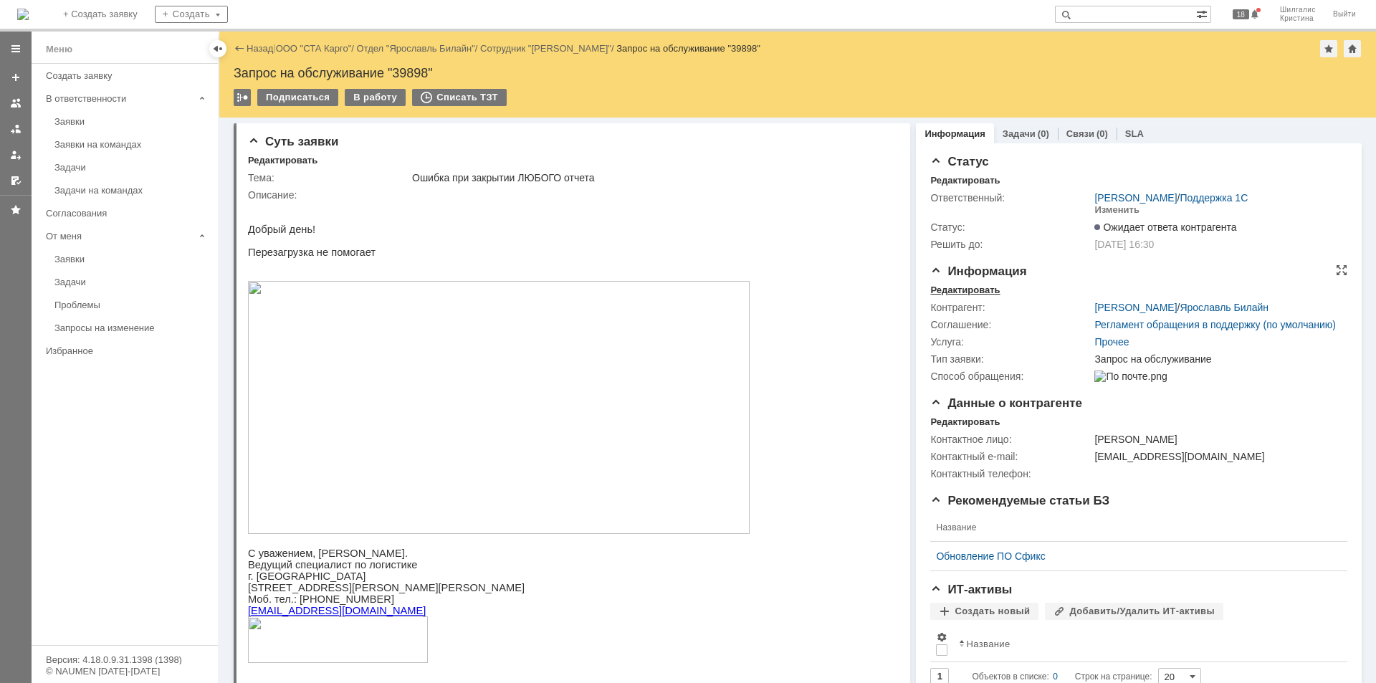
click at [981, 290] on div "Редактировать" at bounding box center [965, 290] width 70 height 11
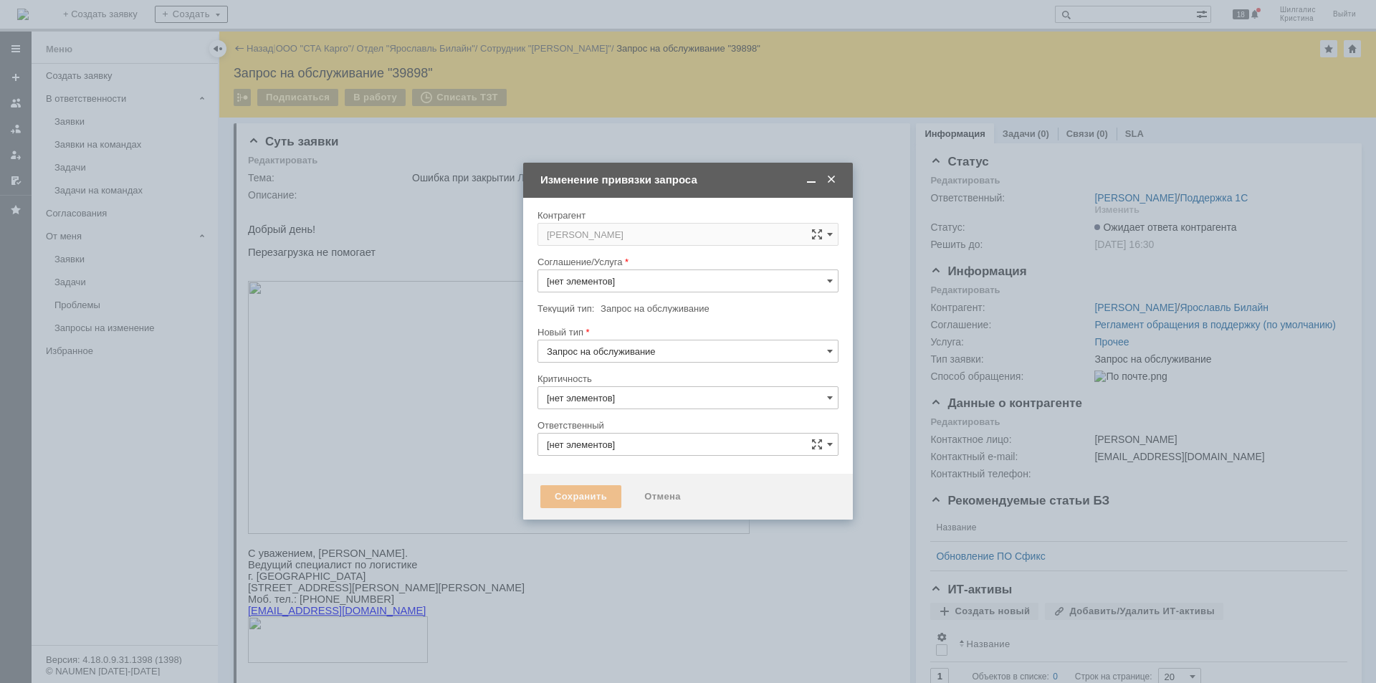
type input "[PERSON_NAME]"
type input "Прочее"
type input "3. Низкая"
type input "[не указано]"
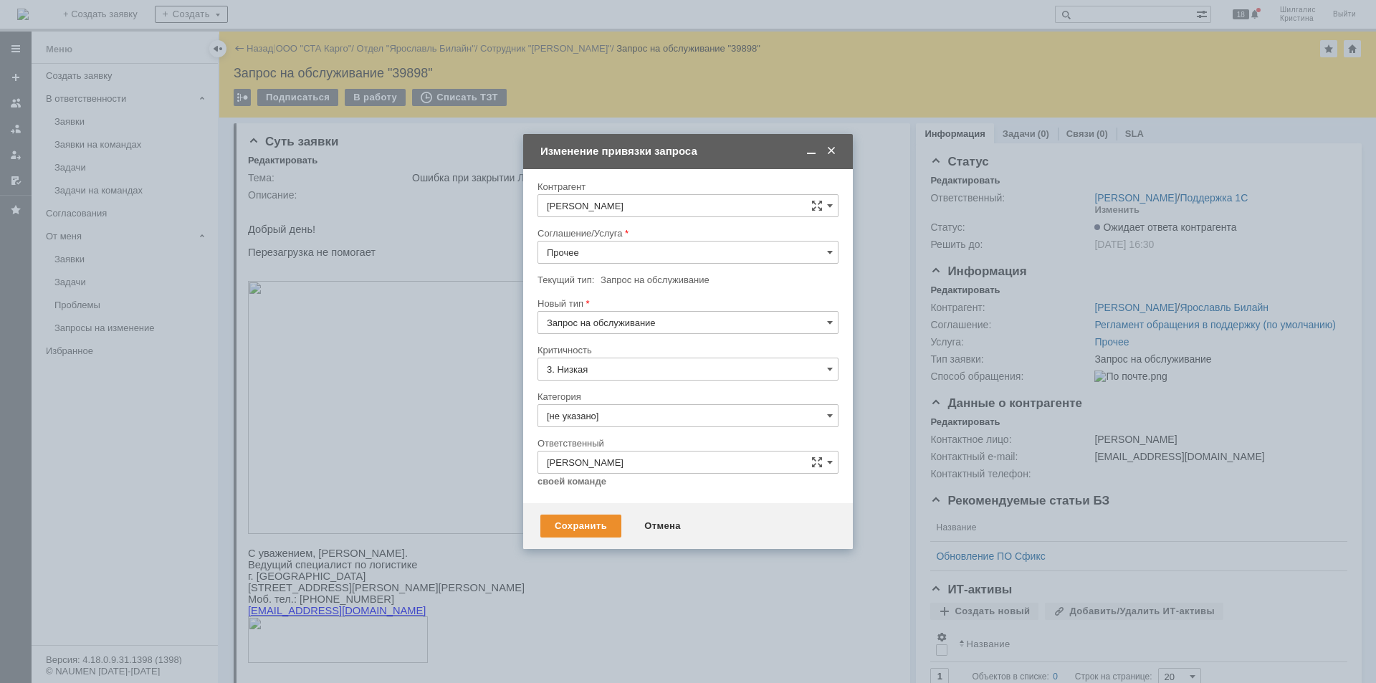
click at [610, 245] on input "Прочее" at bounding box center [688, 252] width 301 height 23
click at [591, 376] on span "WMS Прочее" at bounding box center [688, 378] width 282 height 11
type input "WMS Прочее"
click at [609, 411] on input "[не указано]" at bounding box center [688, 415] width 301 height 23
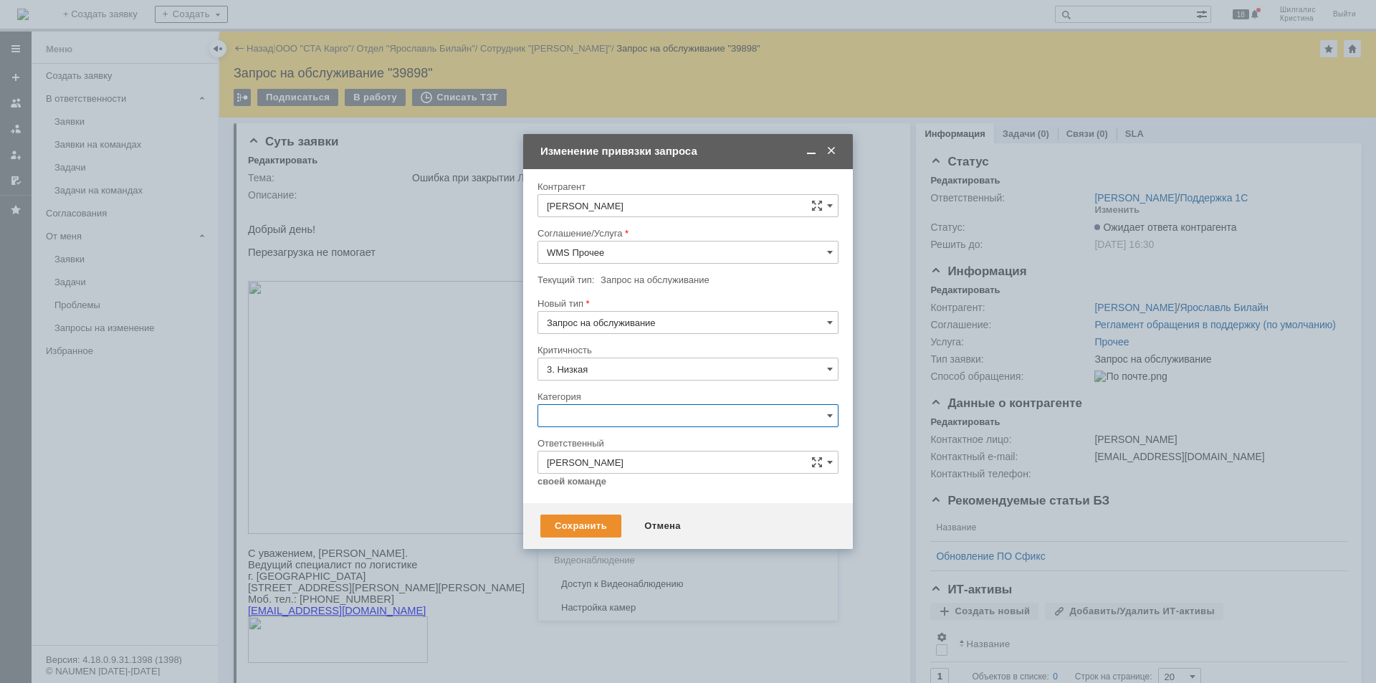
click at [606, 515] on span "Консультация пользователя" at bounding box center [688, 512] width 282 height 11
click at [565, 525] on div "Сохранить" at bounding box center [580, 526] width 81 height 23
type input "Консультация пользователя"
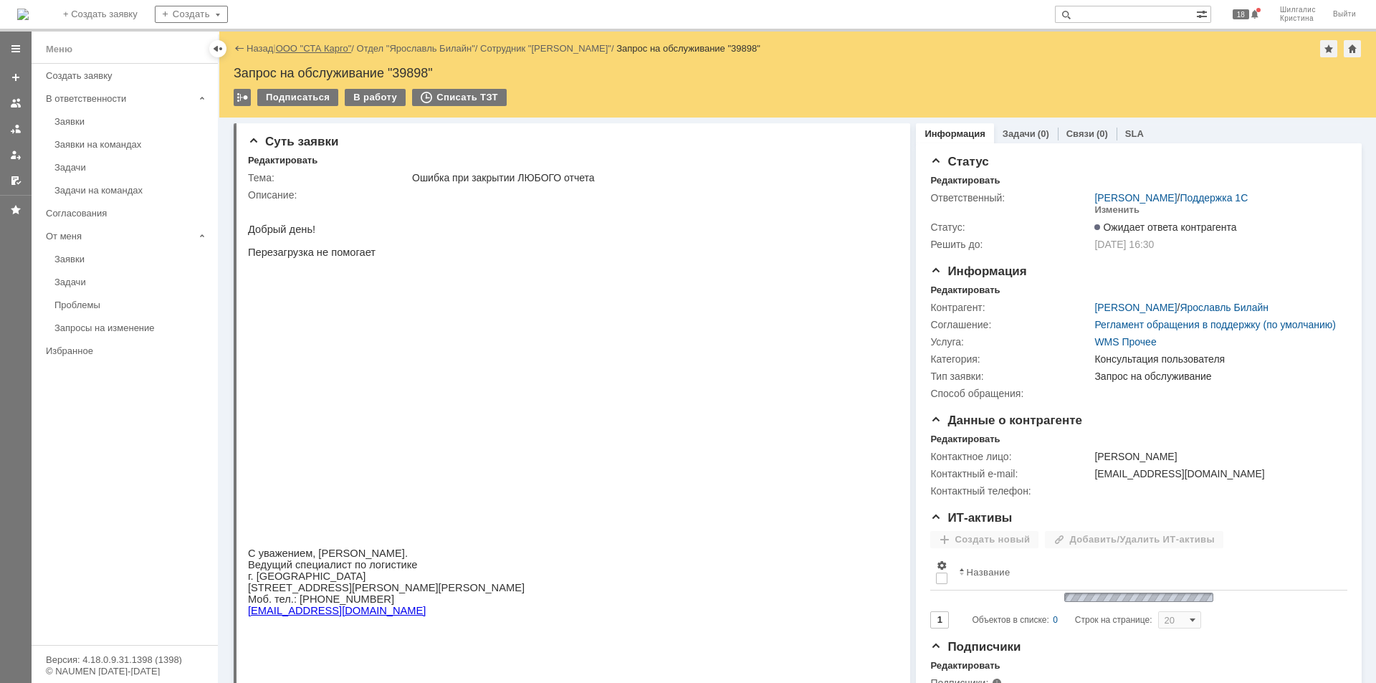
scroll to position [0, 0]
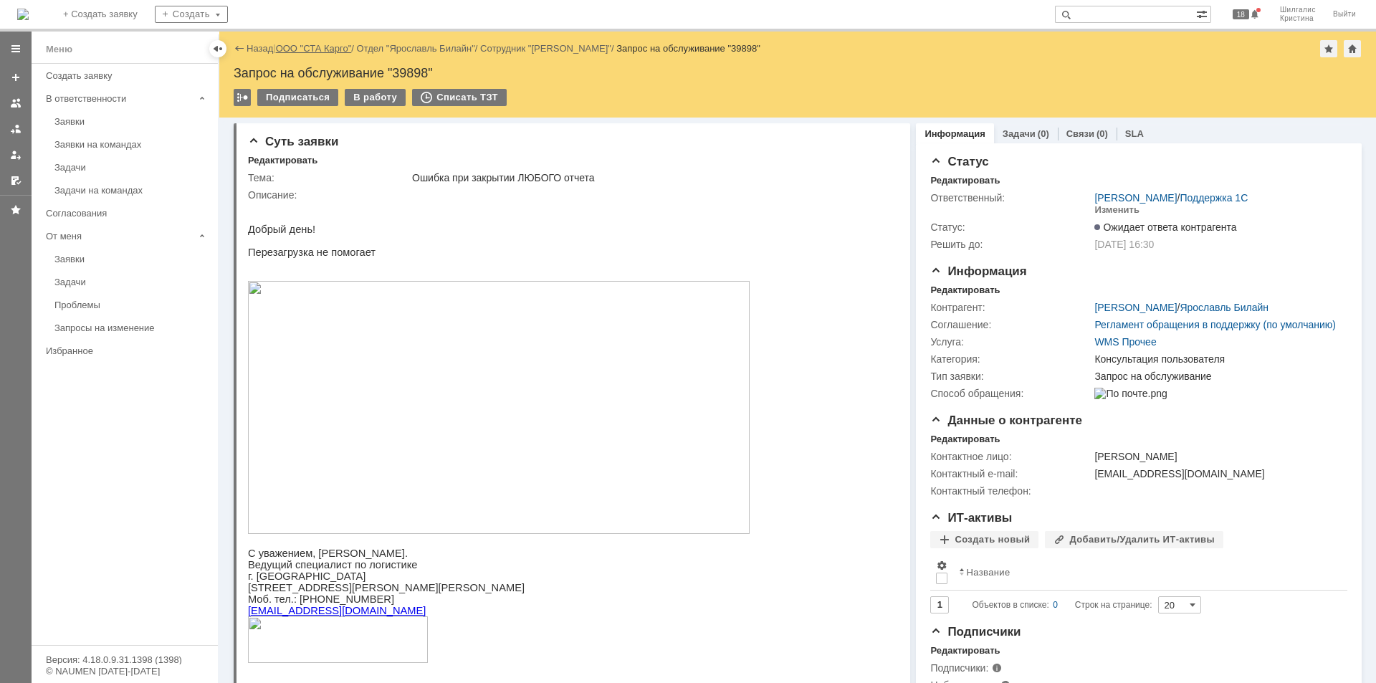
click at [320, 46] on link "ООО "СТА Карго"" at bounding box center [314, 48] width 76 height 11
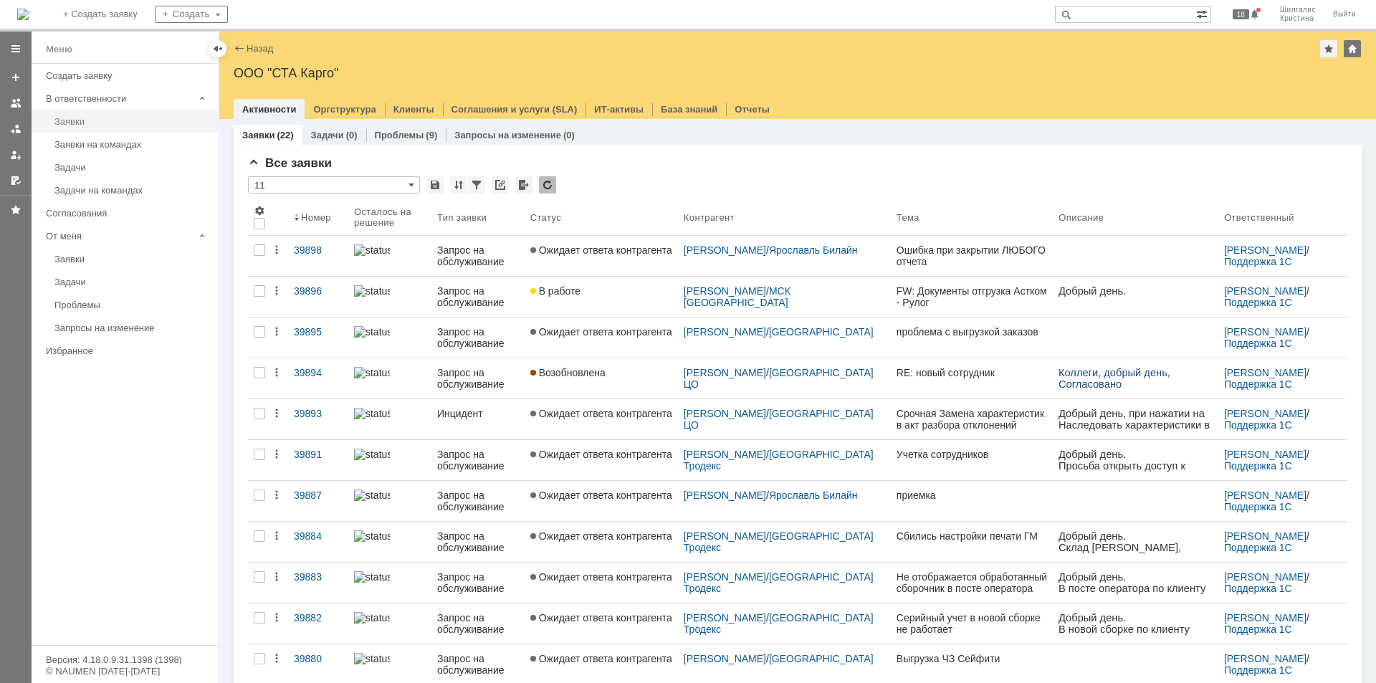
click at [76, 126] on div "Заявки" at bounding box center [131, 121] width 155 height 11
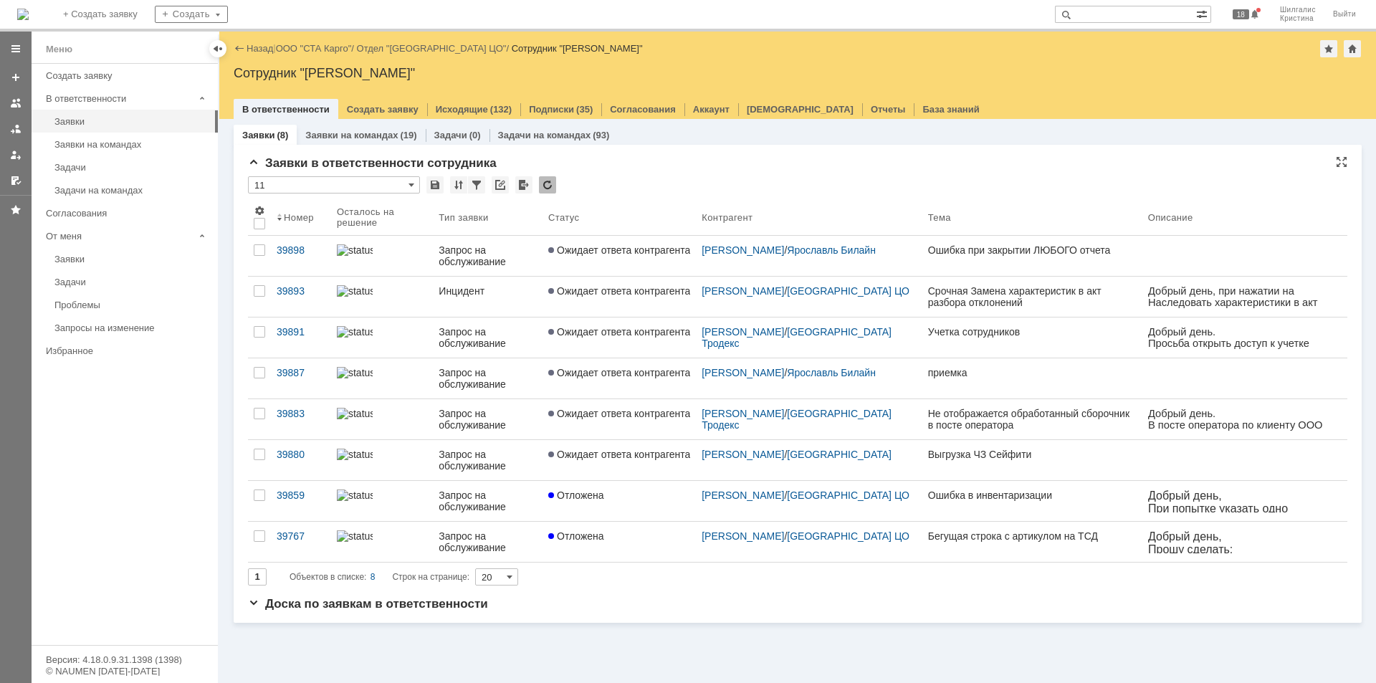
click at [692, 178] on div "* 11" at bounding box center [798, 185] width 1100 height 19
click at [325, 45] on link "ООО "СТА Карго"" at bounding box center [314, 48] width 76 height 11
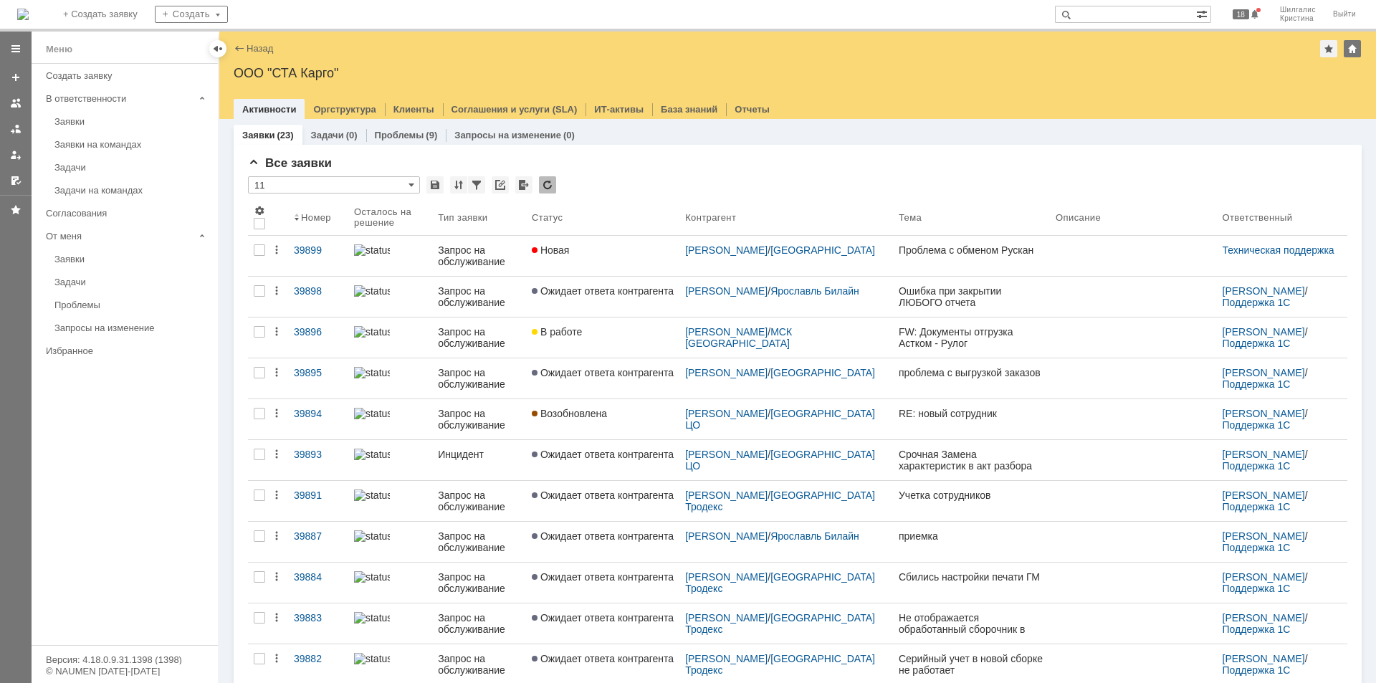
click at [621, 256] on link "Новая" at bounding box center [602, 256] width 153 height 40
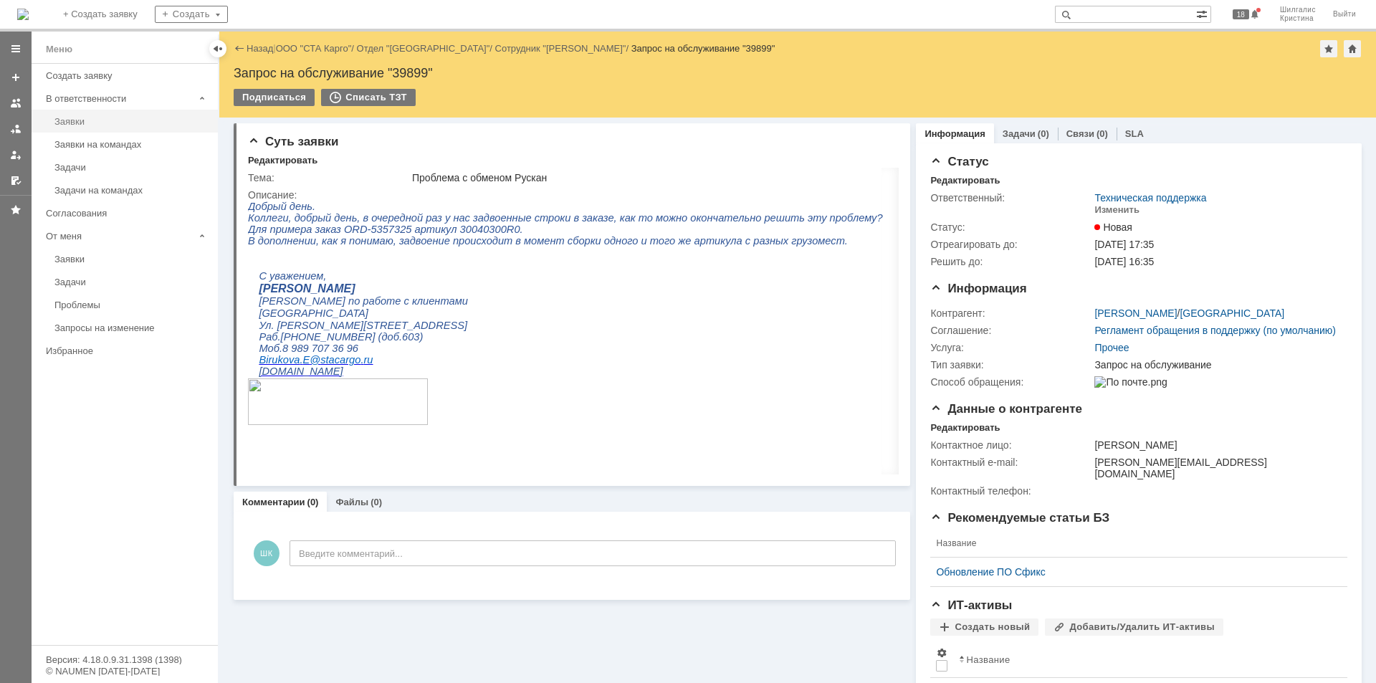
click at [77, 118] on div "Заявки" at bounding box center [131, 121] width 155 height 11
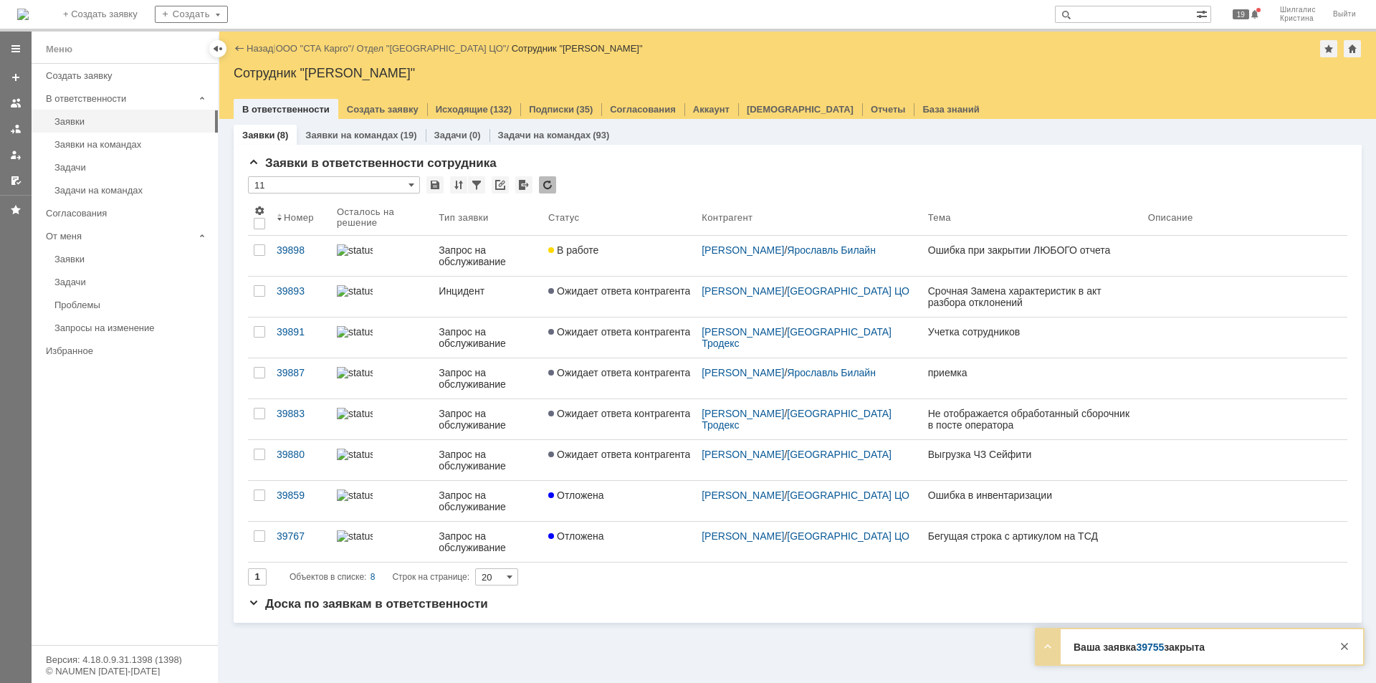
click at [612, 245] on div "В работе" at bounding box center [619, 249] width 142 height 11
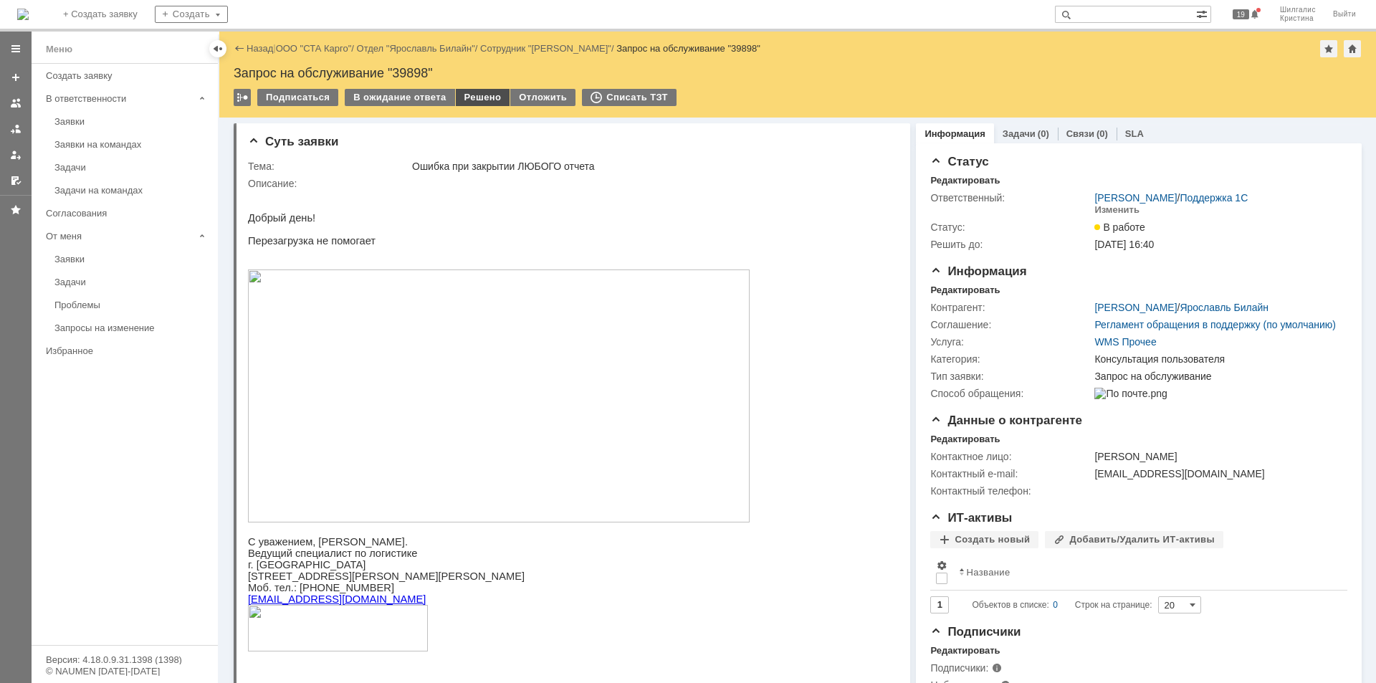
click at [477, 92] on div "Решено" at bounding box center [483, 97] width 54 height 17
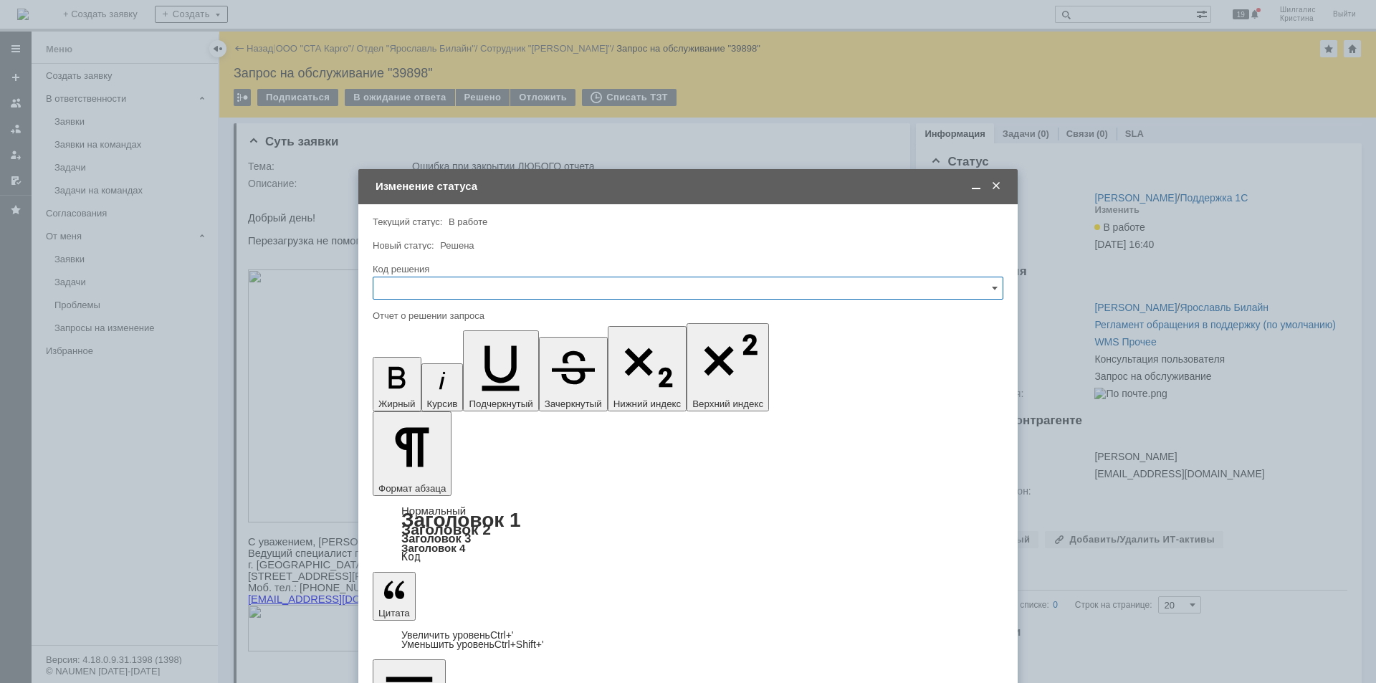
click at [484, 280] on input "text" at bounding box center [688, 288] width 631 height 23
click at [413, 474] on div "Решено" at bounding box center [687, 480] width 629 height 23
type input "Решено"
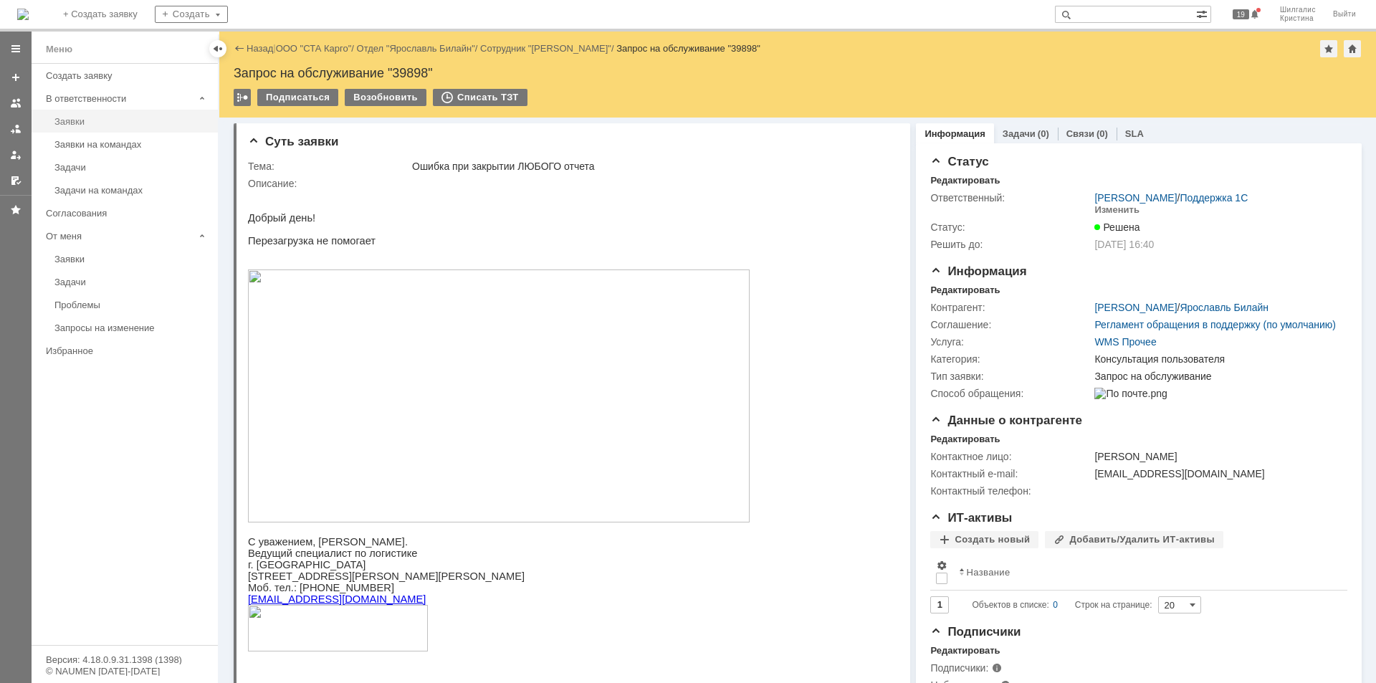
click at [77, 114] on link "Заявки" at bounding box center [132, 121] width 166 height 22
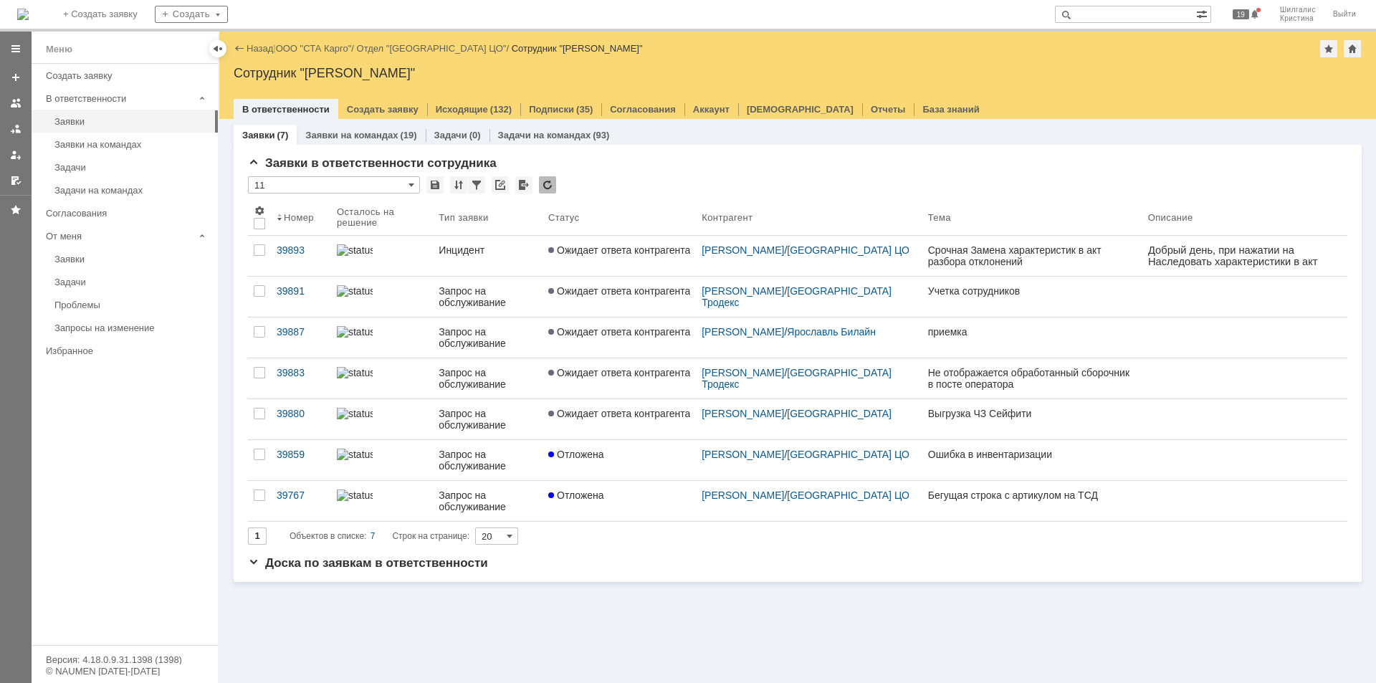
click at [308, 42] on div "Назад | ООО "СТА Карго" / Отдел "Санкт-Петербург ЦО" / Сотрудник "Шилгалис Крис…" at bounding box center [798, 48] width 1128 height 17
click at [307, 49] on link "ООО "СТА Карго"" at bounding box center [314, 48] width 76 height 11
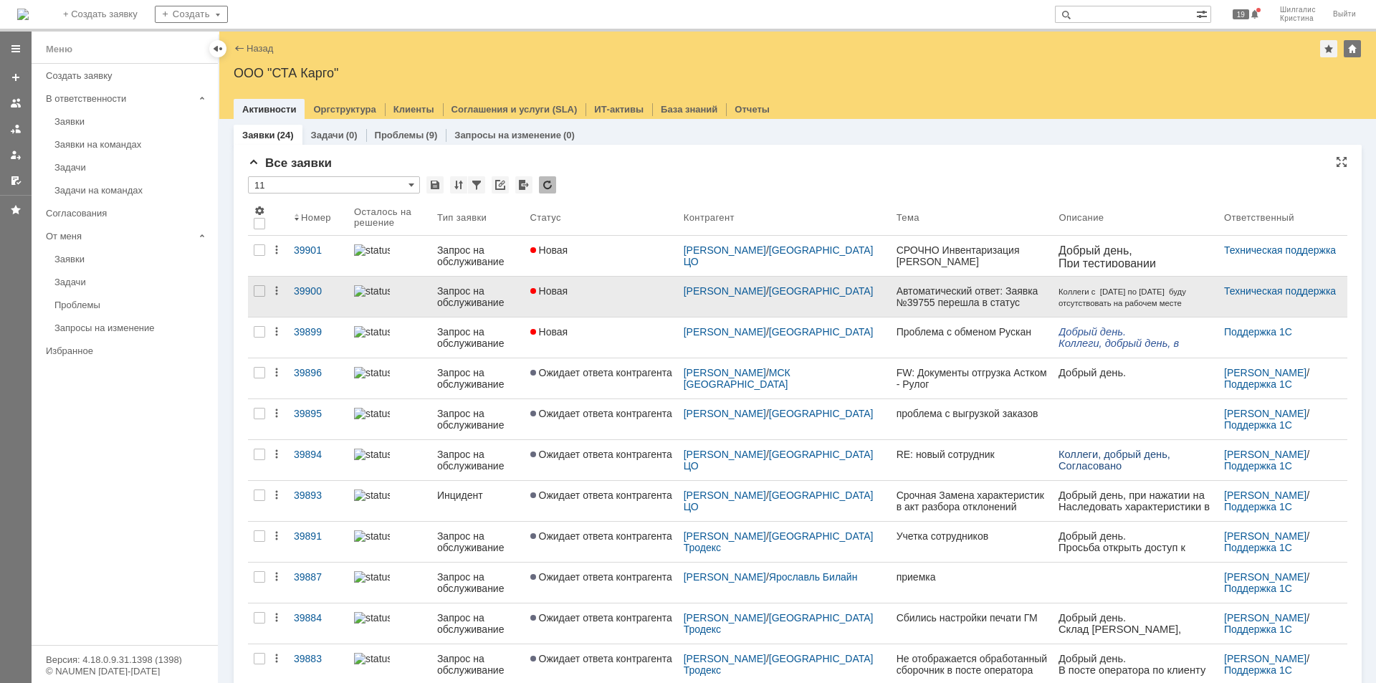
click at [604, 298] on link "Новая" at bounding box center [601, 297] width 153 height 40
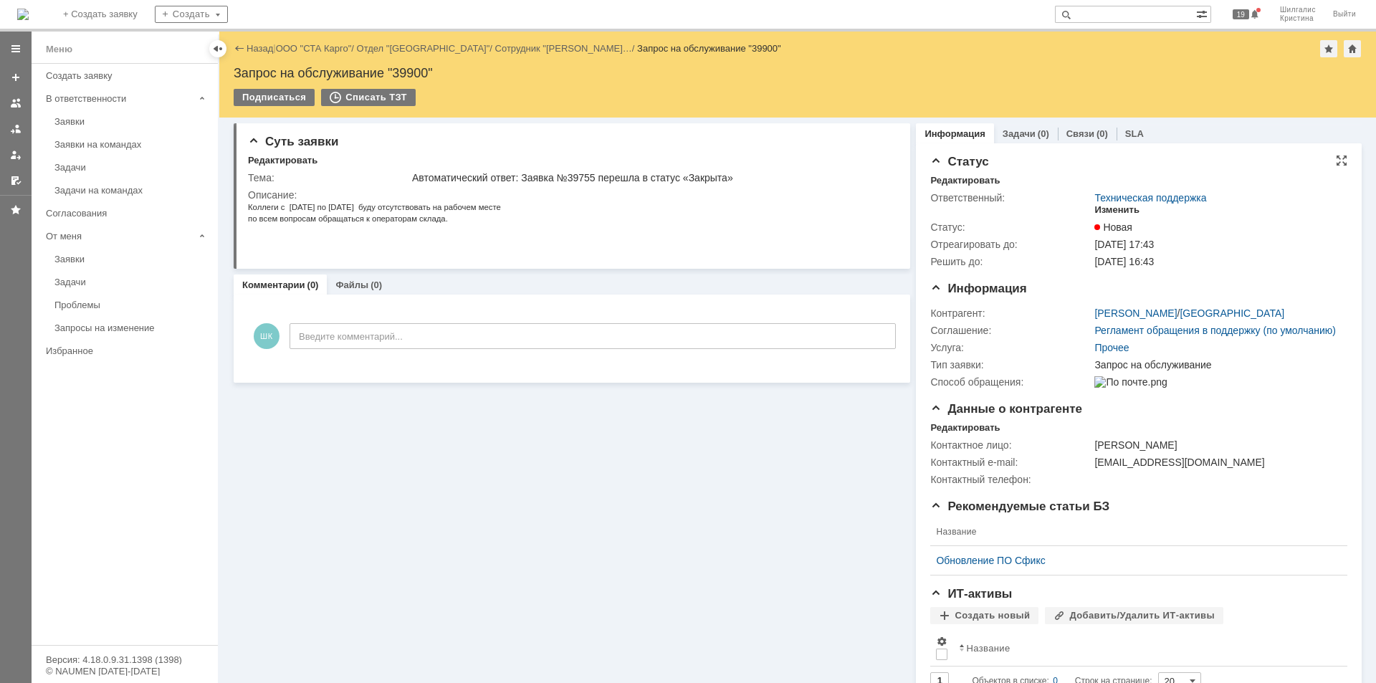
click at [1098, 209] on div "Изменить" at bounding box center [1117, 209] width 45 height 11
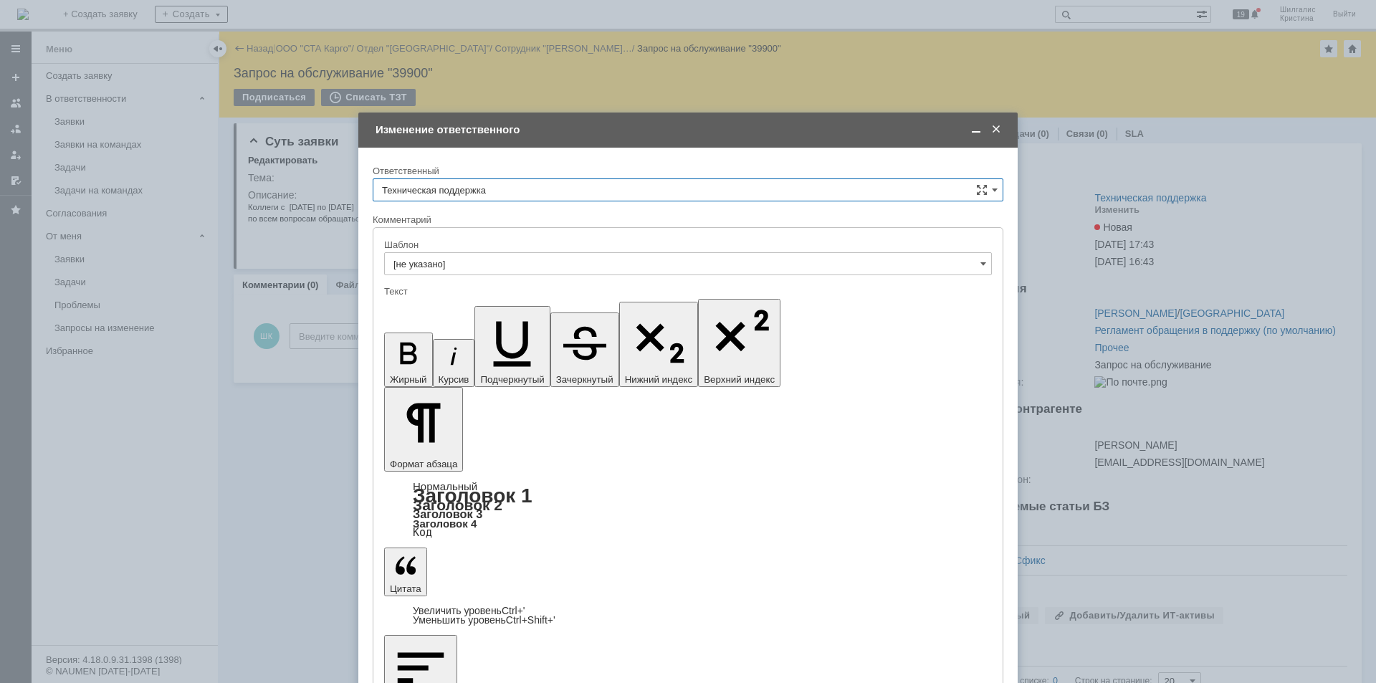
click at [497, 189] on input "Техническая поддержка" at bounding box center [688, 189] width 631 height 23
drag, startPoint x: 475, startPoint y: 259, endPoint x: 455, endPoint y: 310, distance: 54.7
click at [475, 261] on span "[PERSON_NAME]" at bounding box center [688, 263] width 612 height 11
click at [500, 192] on input "[PERSON_NAME]" at bounding box center [688, 189] width 631 height 23
click at [444, 232] on div "Поддержка 1С" at bounding box center [687, 240] width 629 height 23
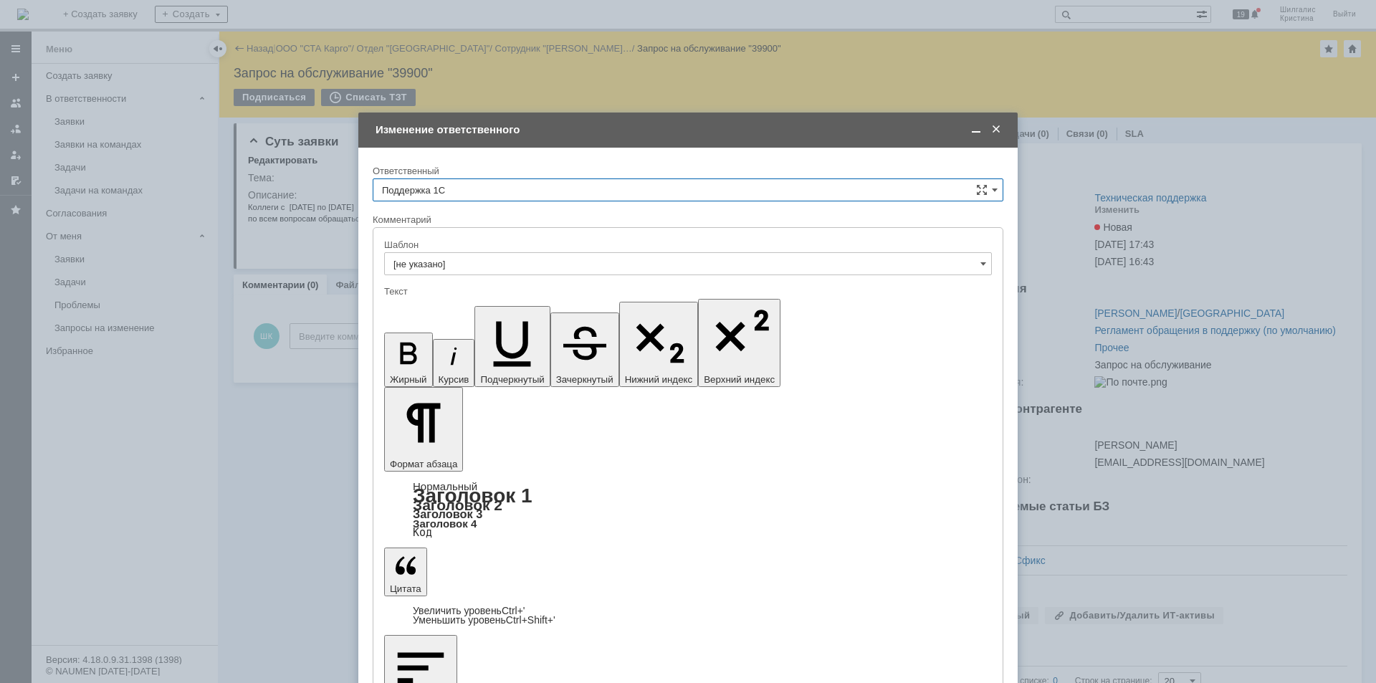
type input "Поддержка 1С"
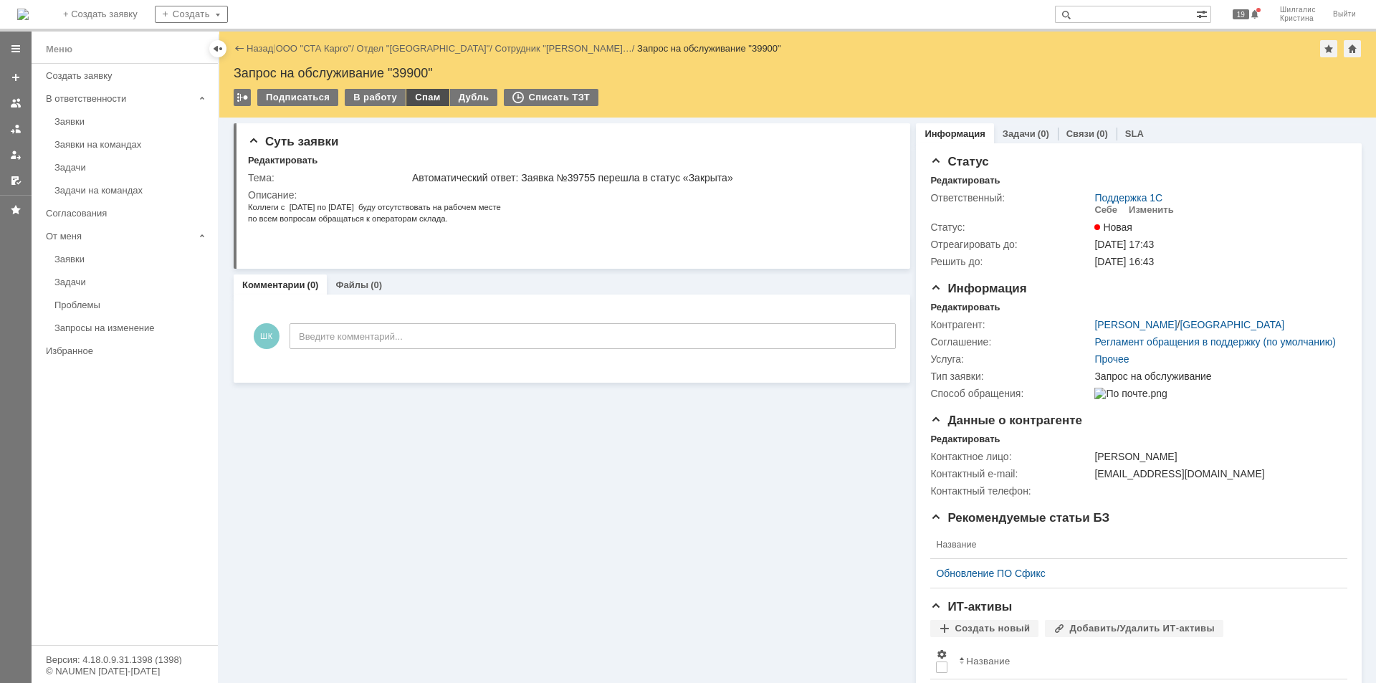
click at [421, 95] on div "Спам" at bounding box center [427, 97] width 43 height 17
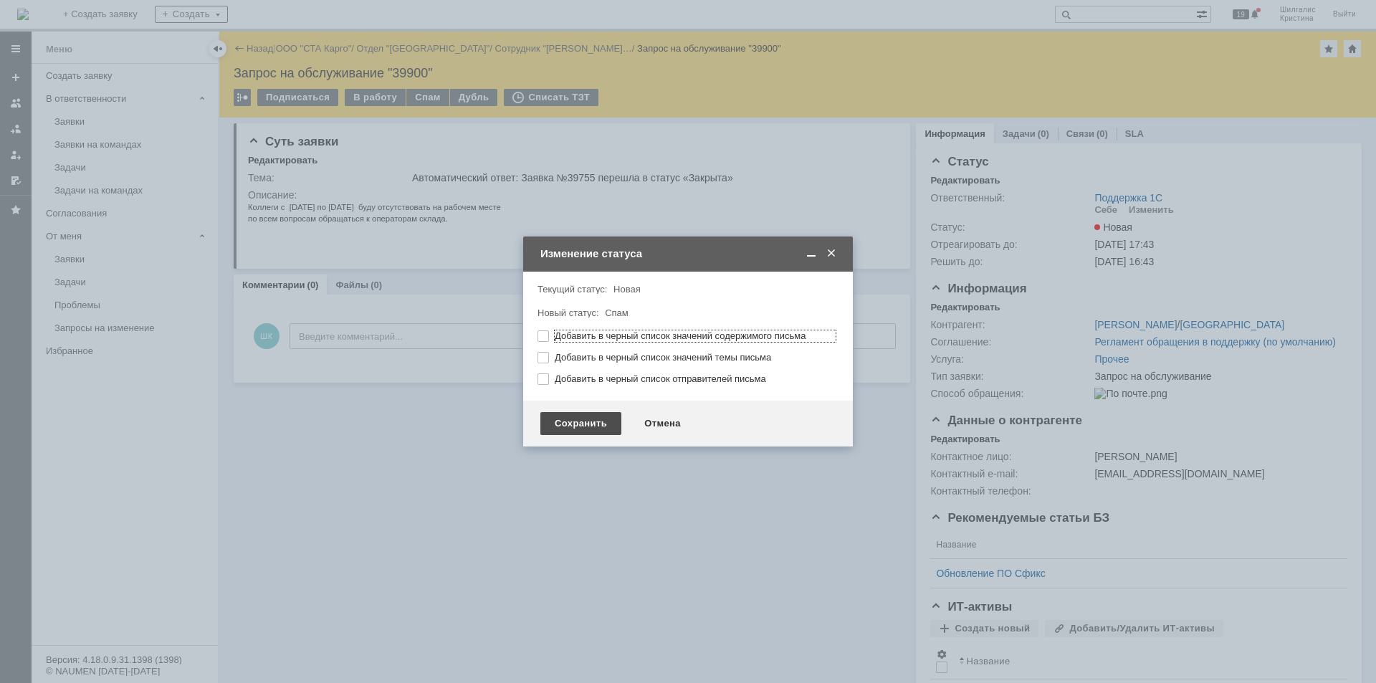
click at [554, 427] on div "Сохранить" at bounding box center [580, 423] width 81 height 23
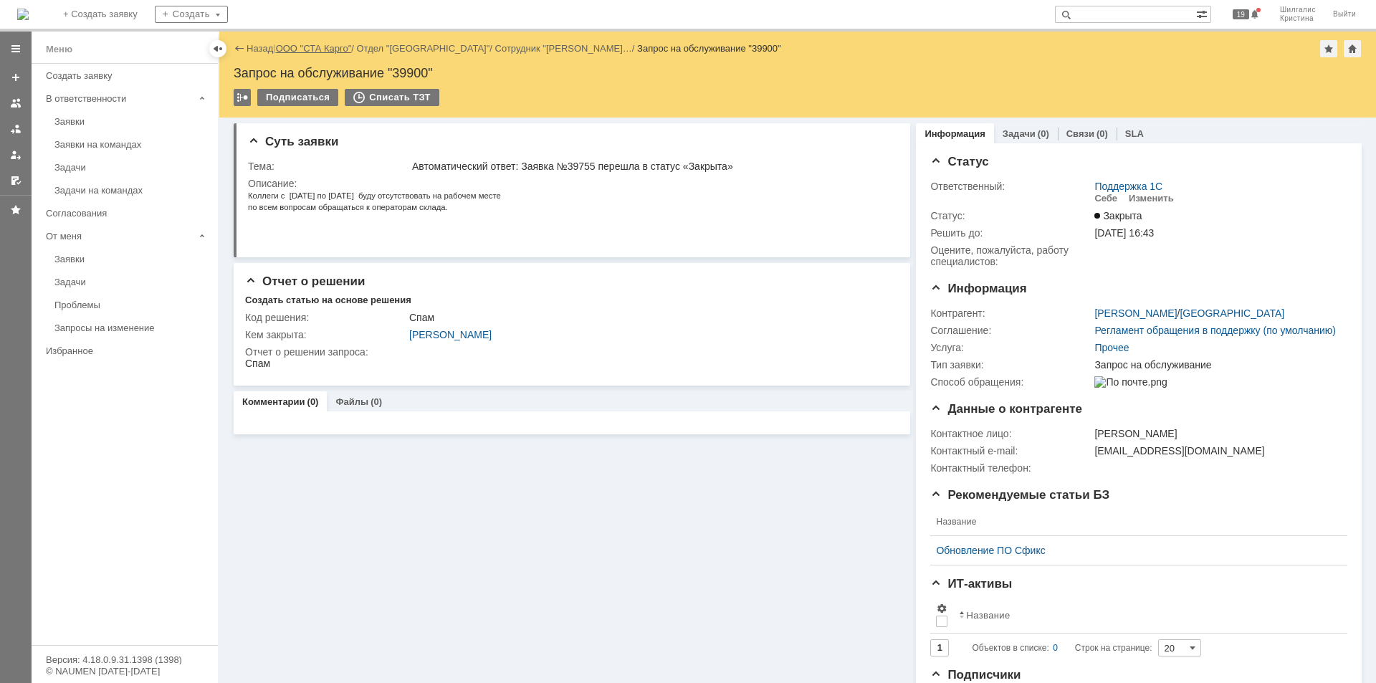
click at [320, 46] on link "ООО "СТА Карго"" at bounding box center [314, 48] width 76 height 11
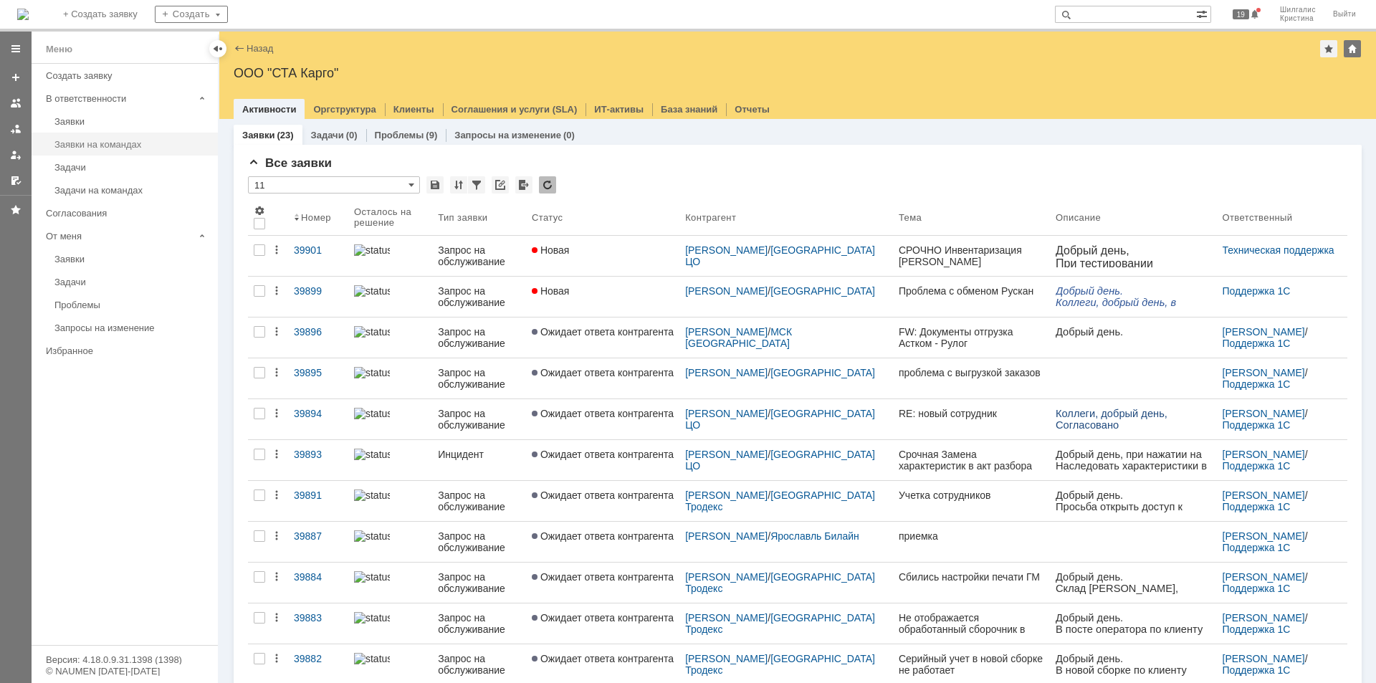
click at [141, 146] on div "Заявки на командах" at bounding box center [131, 144] width 155 height 11
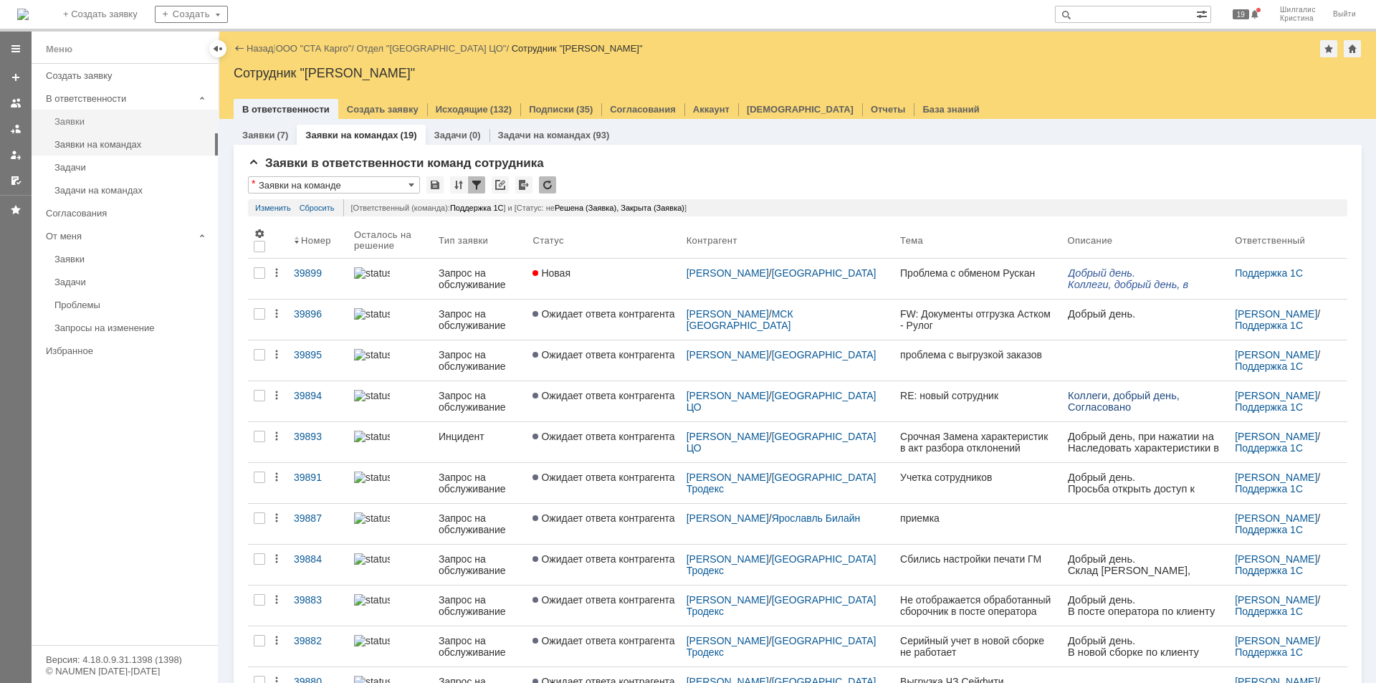
click at [84, 125] on div "Заявки" at bounding box center [131, 121] width 155 height 11
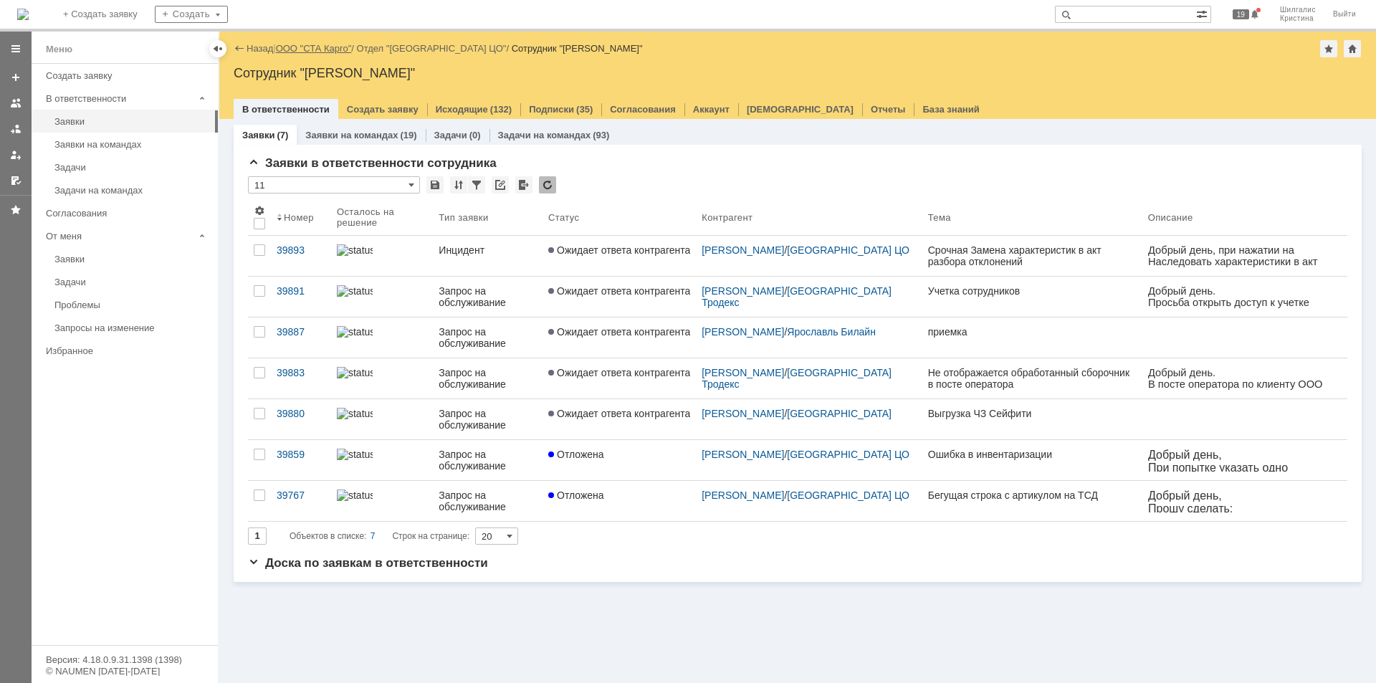
click at [318, 51] on link "ООО "СТА Карго"" at bounding box center [314, 48] width 76 height 11
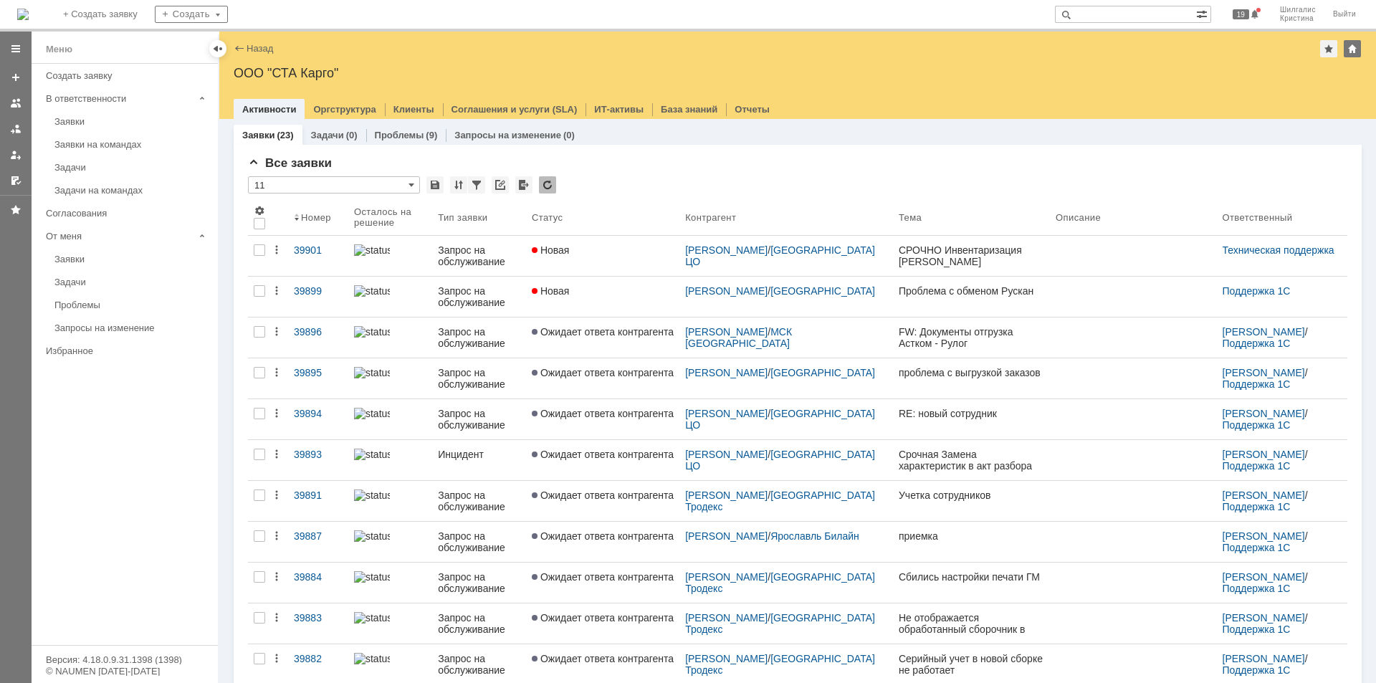
click at [583, 253] on div "Новая" at bounding box center [603, 249] width 142 height 11
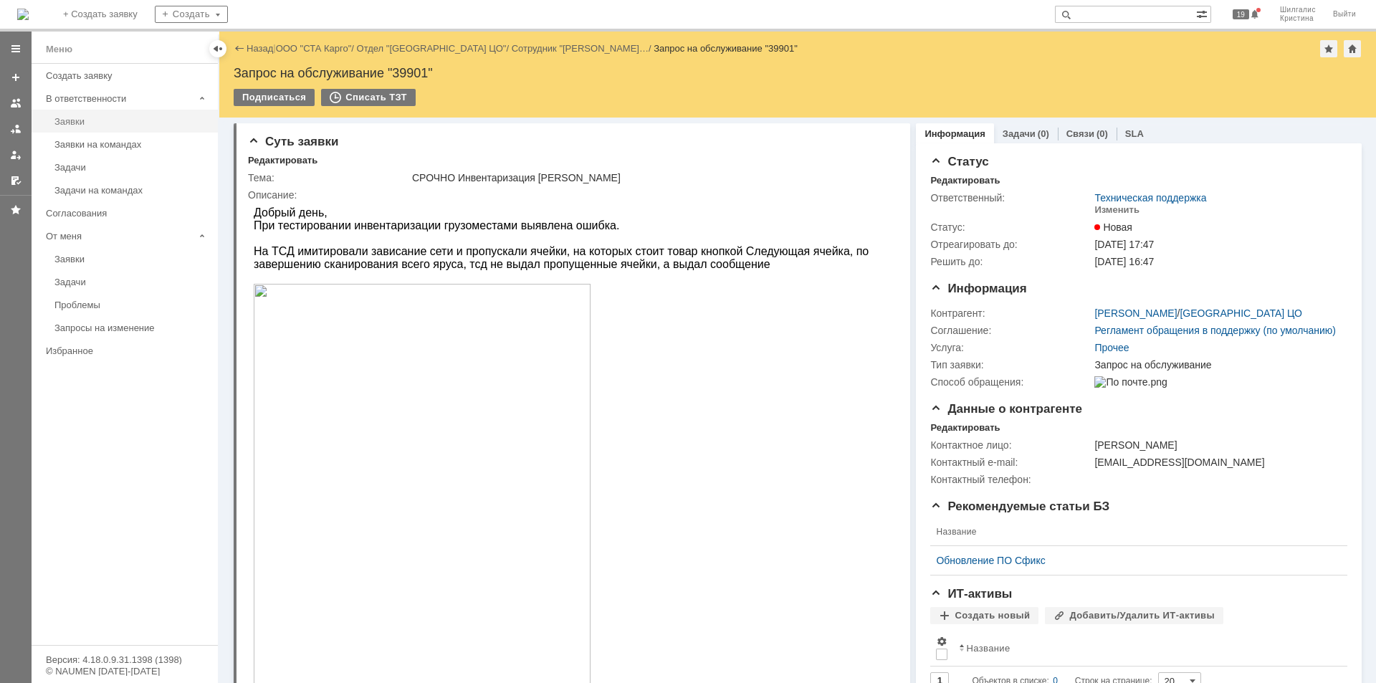
click at [110, 118] on div "Заявки" at bounding box center [131, 121] width 155 height 11
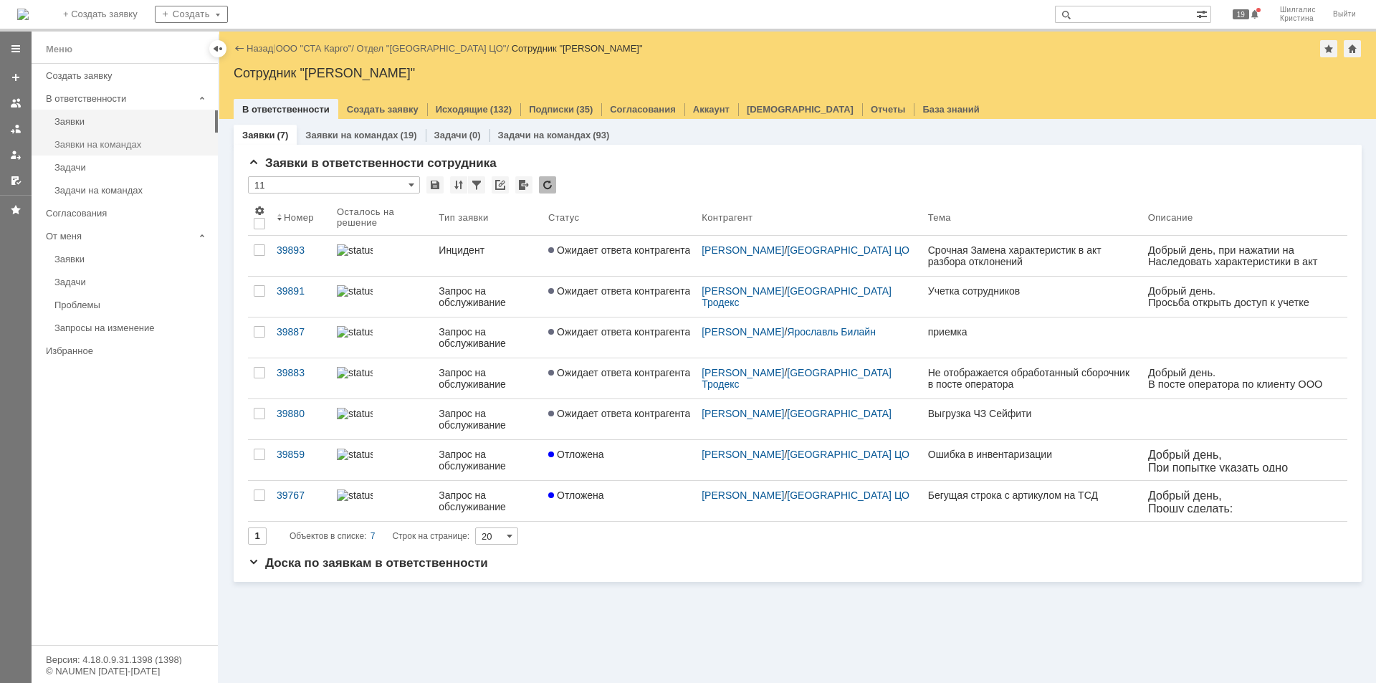
click at [101, 142] on div "Заявки на командах" at bounding box center [131, 144] width 155 height 11
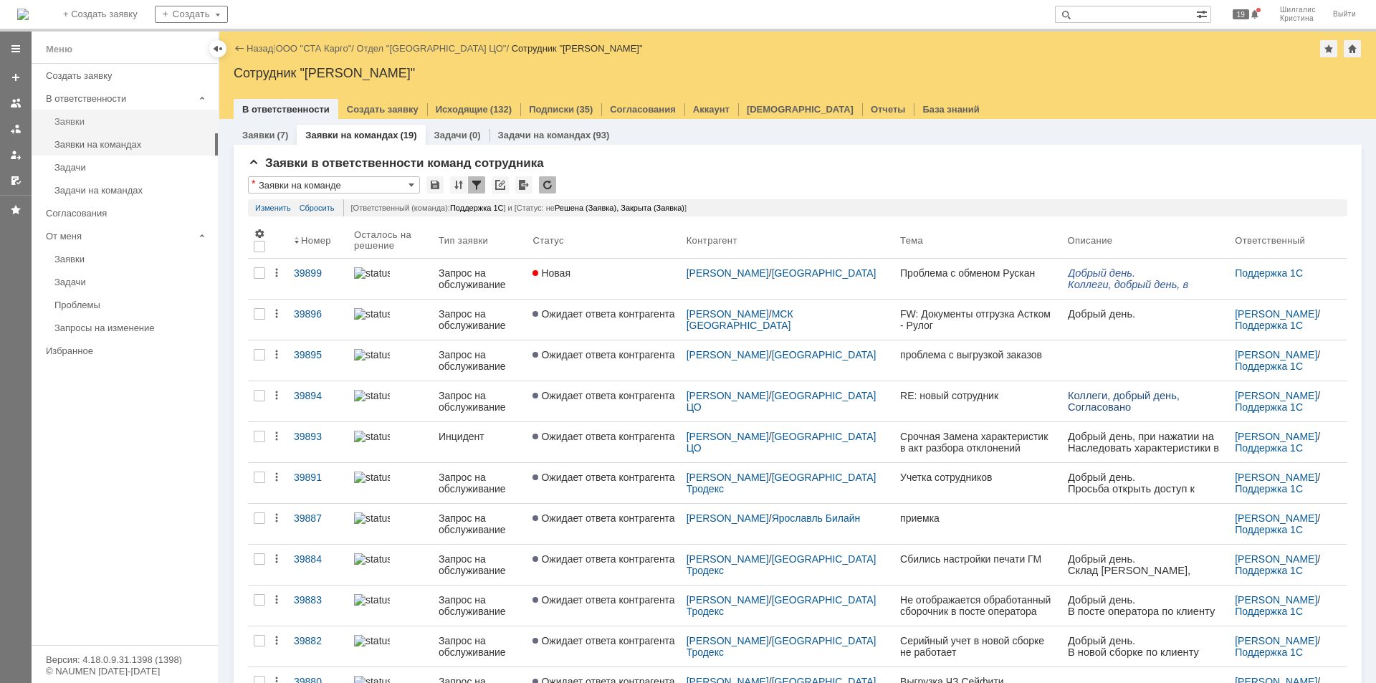
click at [62, 118] on div "Заявки" at bounding box center [131, 121] width 155 height 11
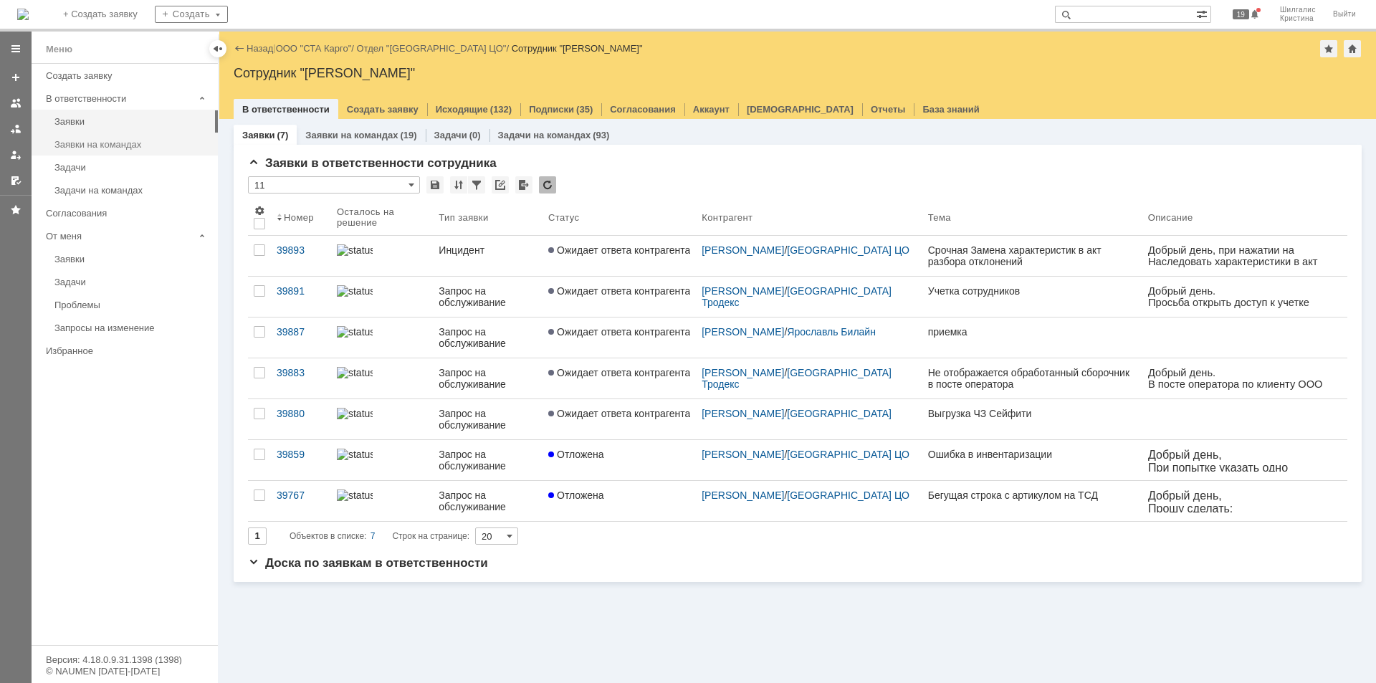
click at [133, 136] on link "Заявки на командах" at bounding box center [132, 144] width 166 height 22
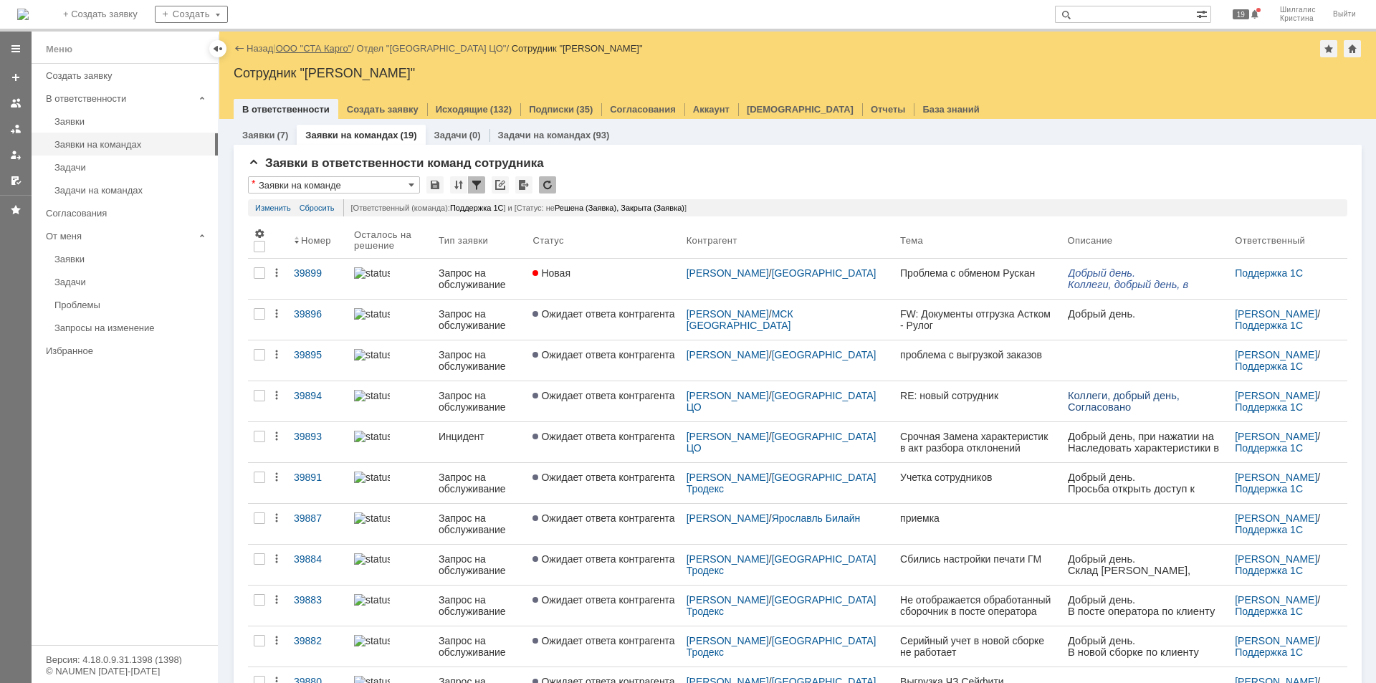
click at [334, 49] on link "ООО "СТА Карго"" at bounding box center [314, 48] width 76 height 11
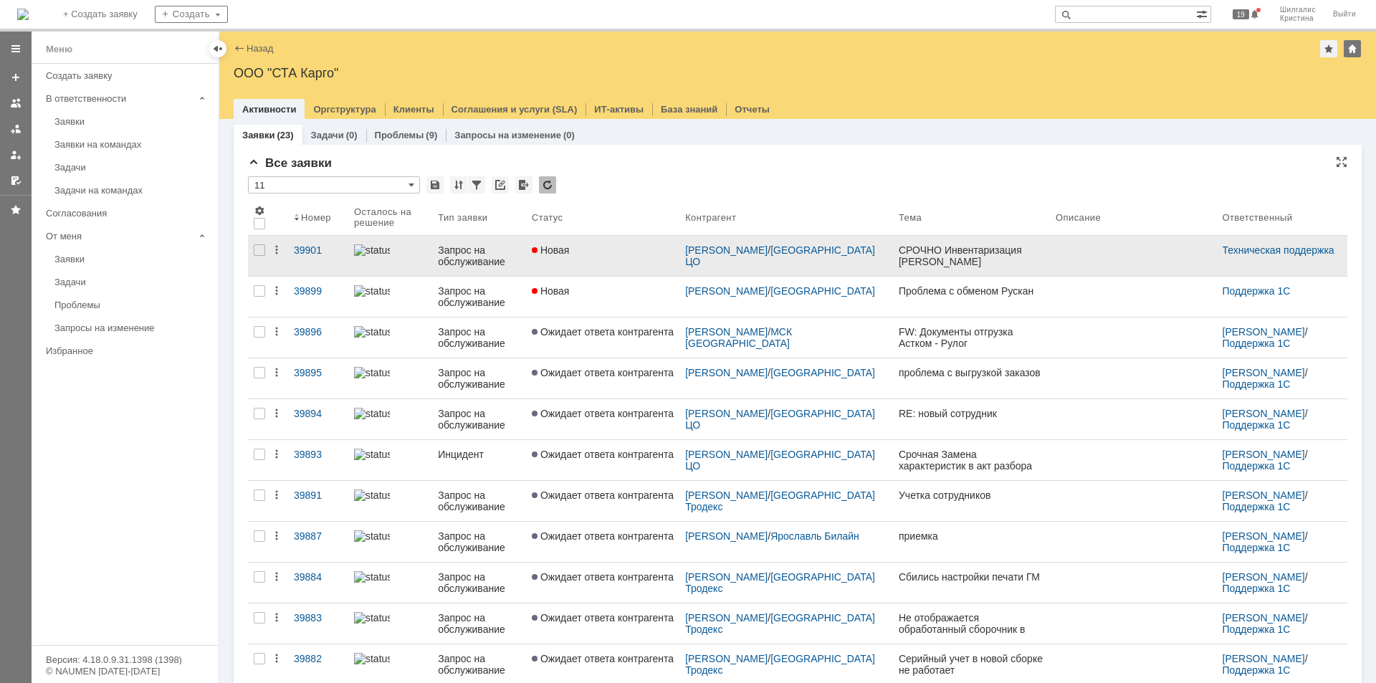
click at [586, 242] on link "Новая" at bounding box center [602, 256] width 153 height 40
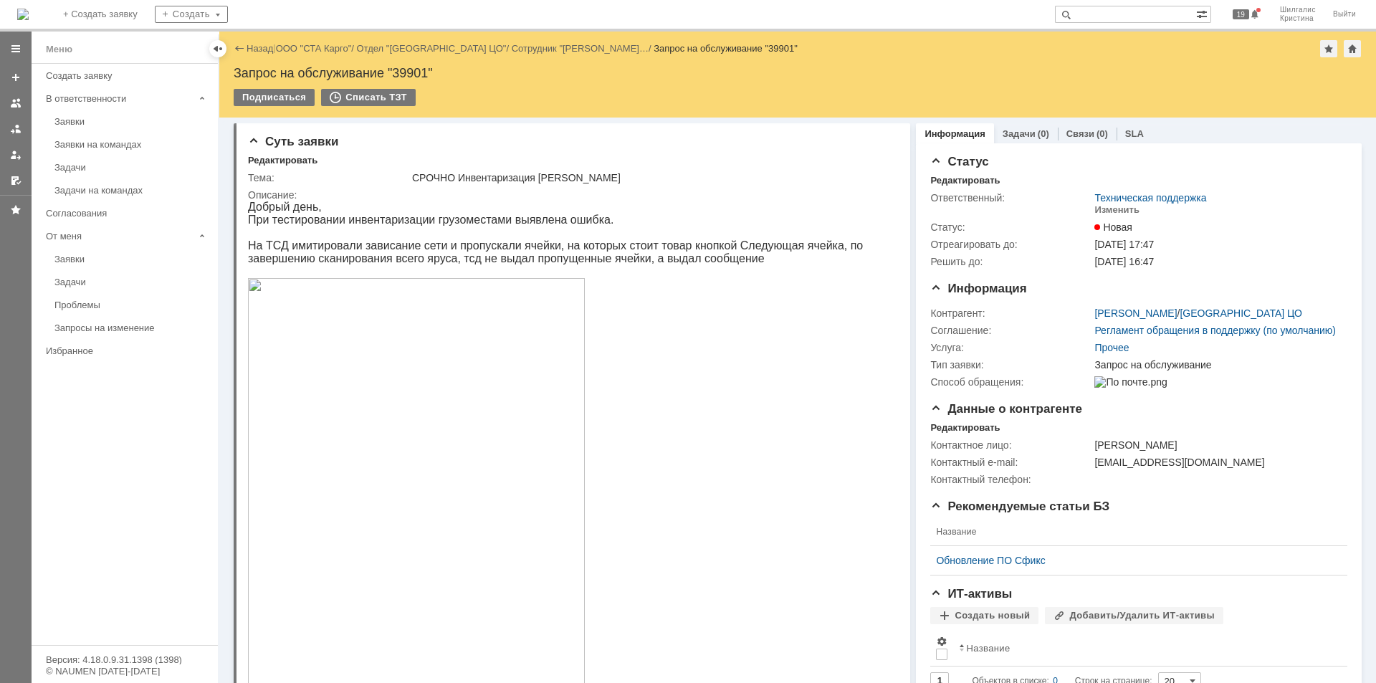
click at [75, 138] on link "Заявки на командах" at bounding box center [132, 144] width 166 height 22
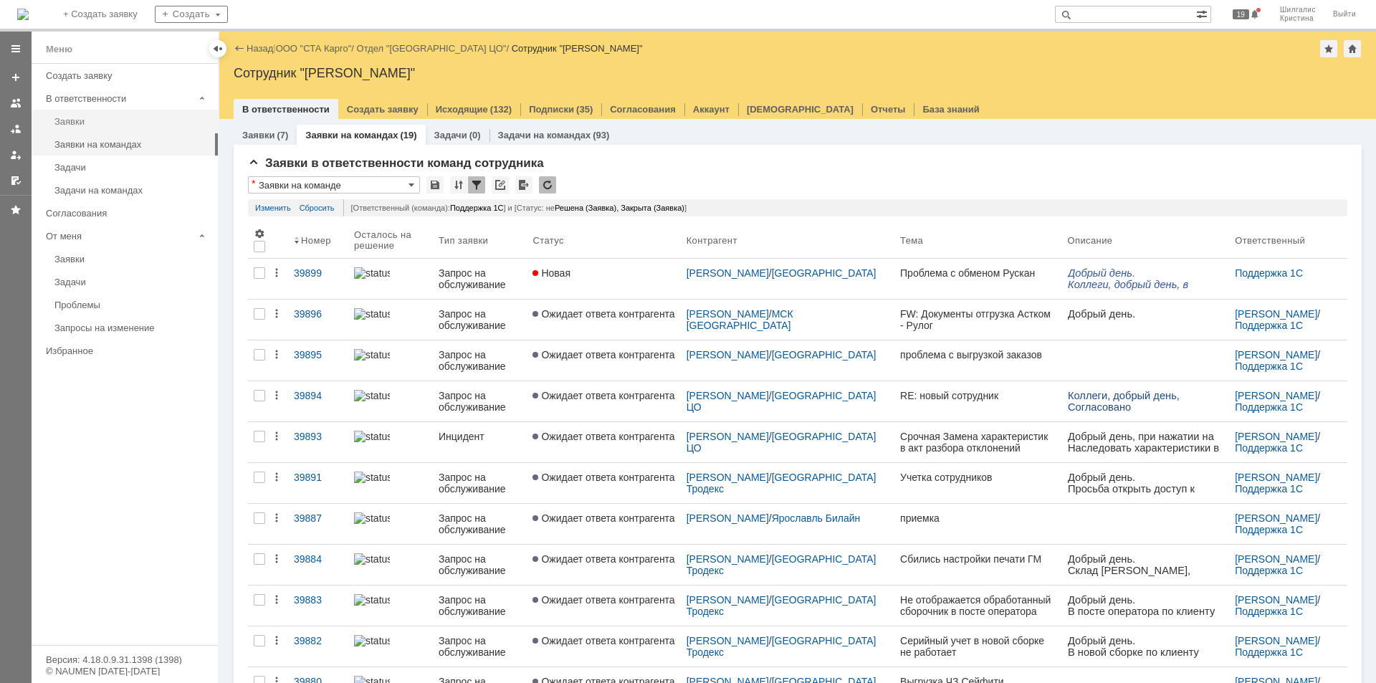
click at [100, 123] on div "Заявки" at bounding box center [131, 121] width 155 height 11
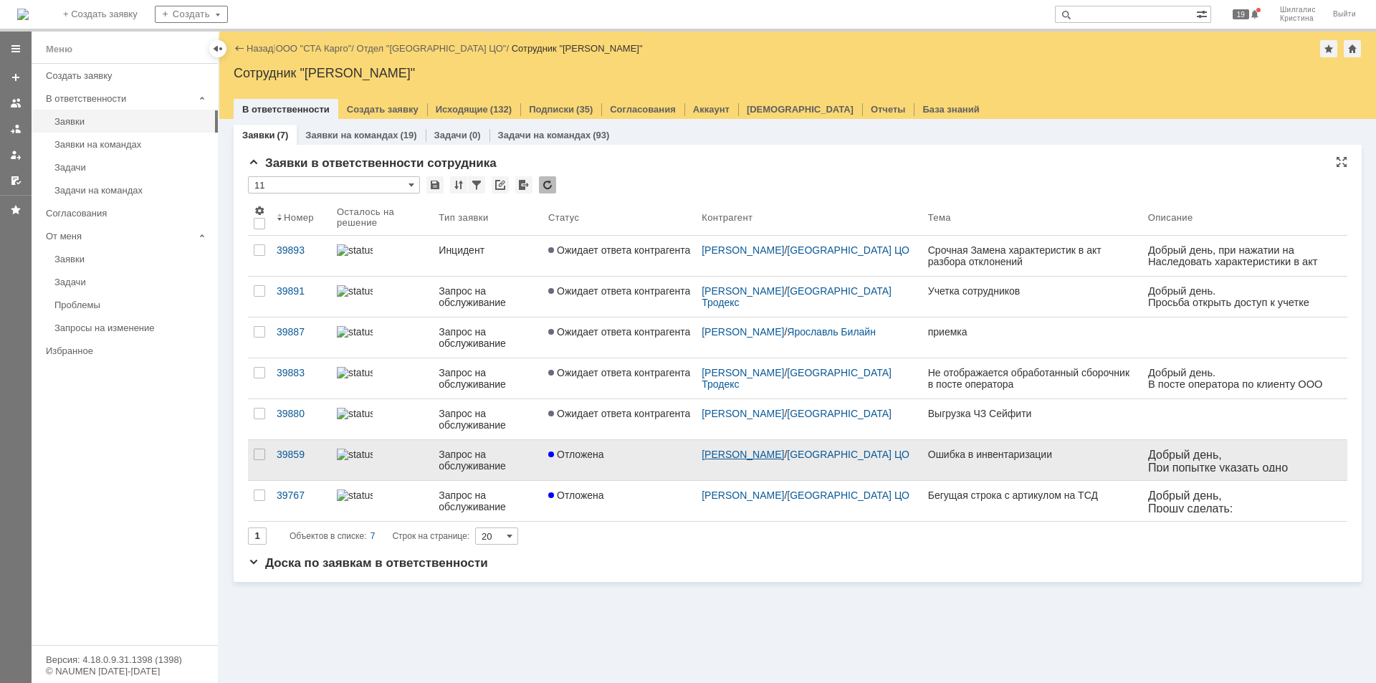
click at [759, 449] on link "[PERSON_NAME]" at bounding box center [743, 454] width 82 height 11
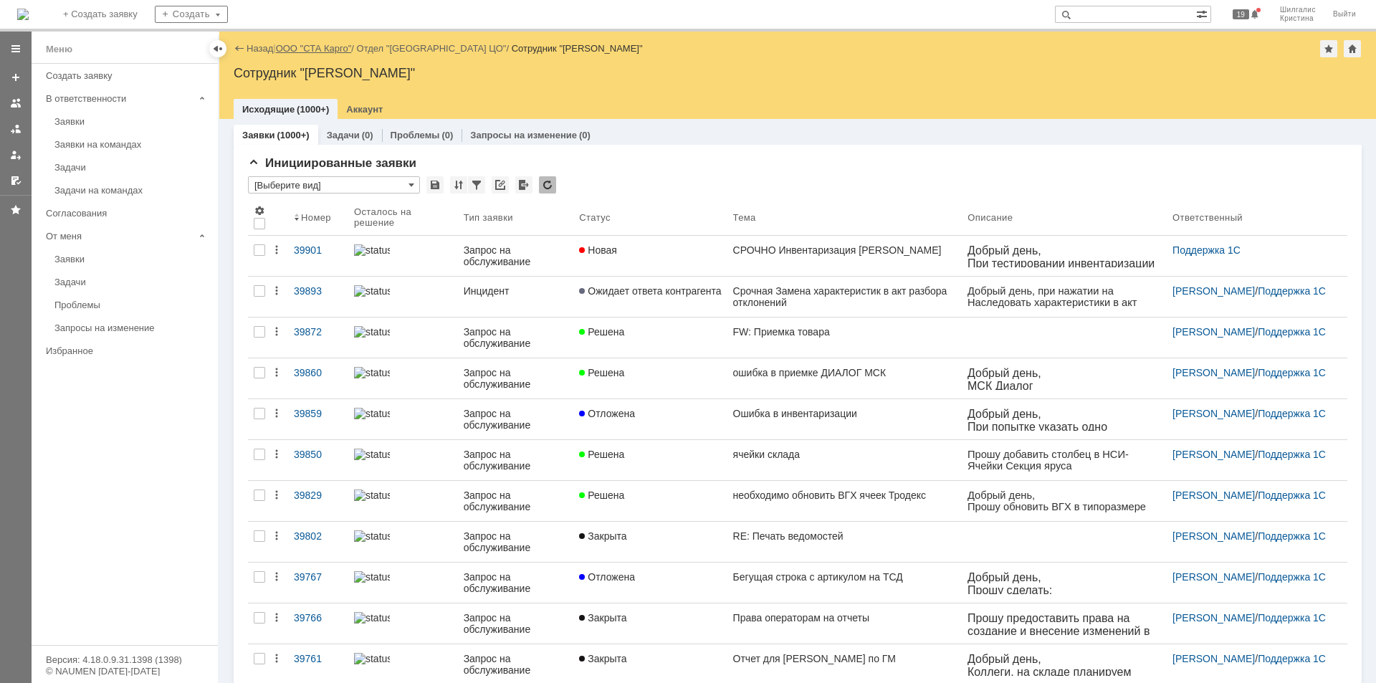
click at [328, 47] on link "ООО "СТА Карго"" at bounding box center [314, 48] width 76 height 11
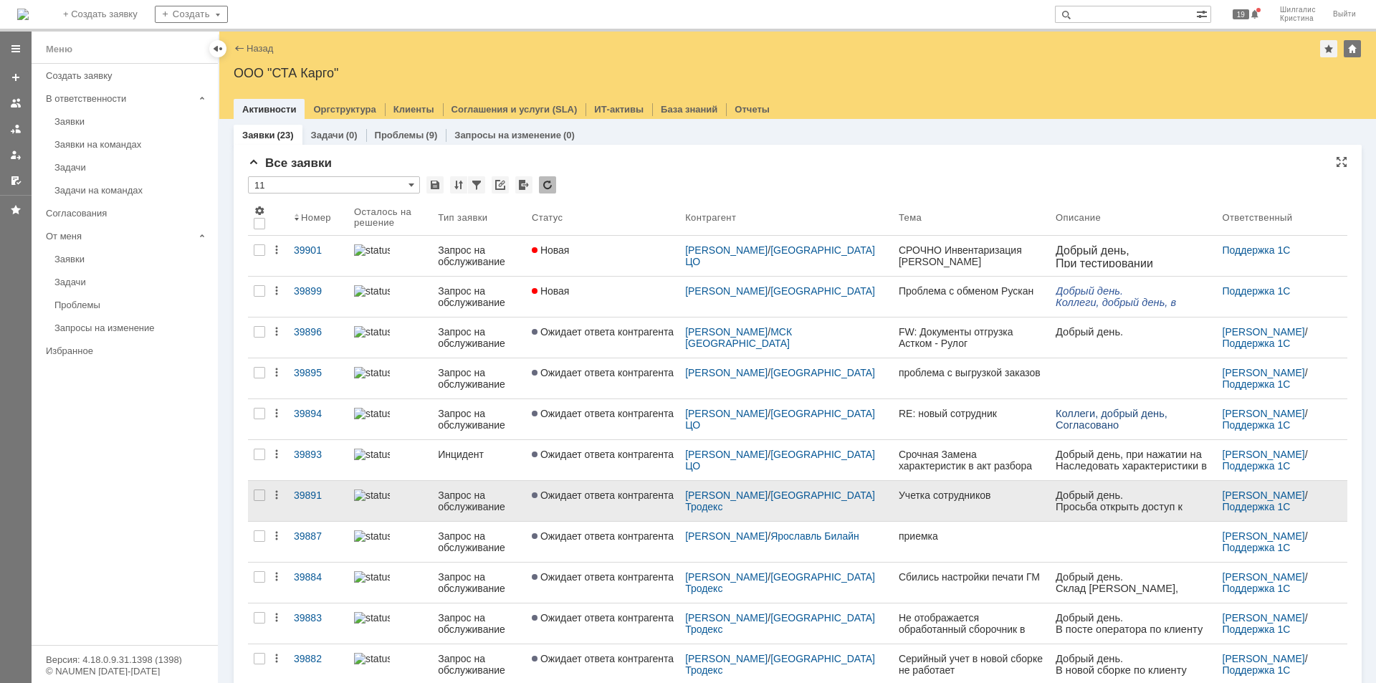
click at [599, 507] on link "Ожидает ответа контрагента" at bounding box center [602, 501] width 153 height 40
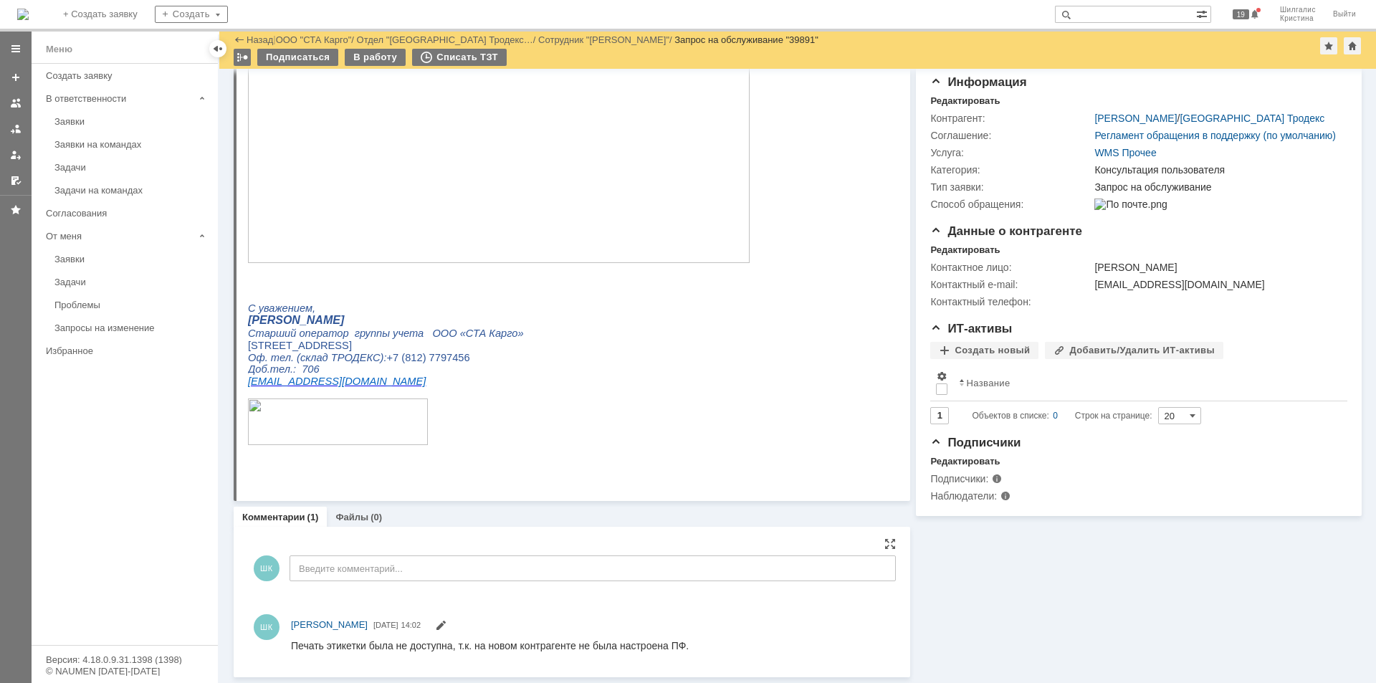
scroll to position [141, 0]
drag, startPoint x: 694, startPoint y: 647, endPoint x: 743, endPoint y: 642, distance: 49.0
click at [743, 642] on html "Печать этикетки была не доступна, т.к. на новом контрагенте не была настроена П…" at bounding box center [587, 645] width 592 height 13
click at [740, 631] on div "ШК Шилгалис Кристина 09.10.2025 14:02" at bounding box center [590, 625] width 599 height 17
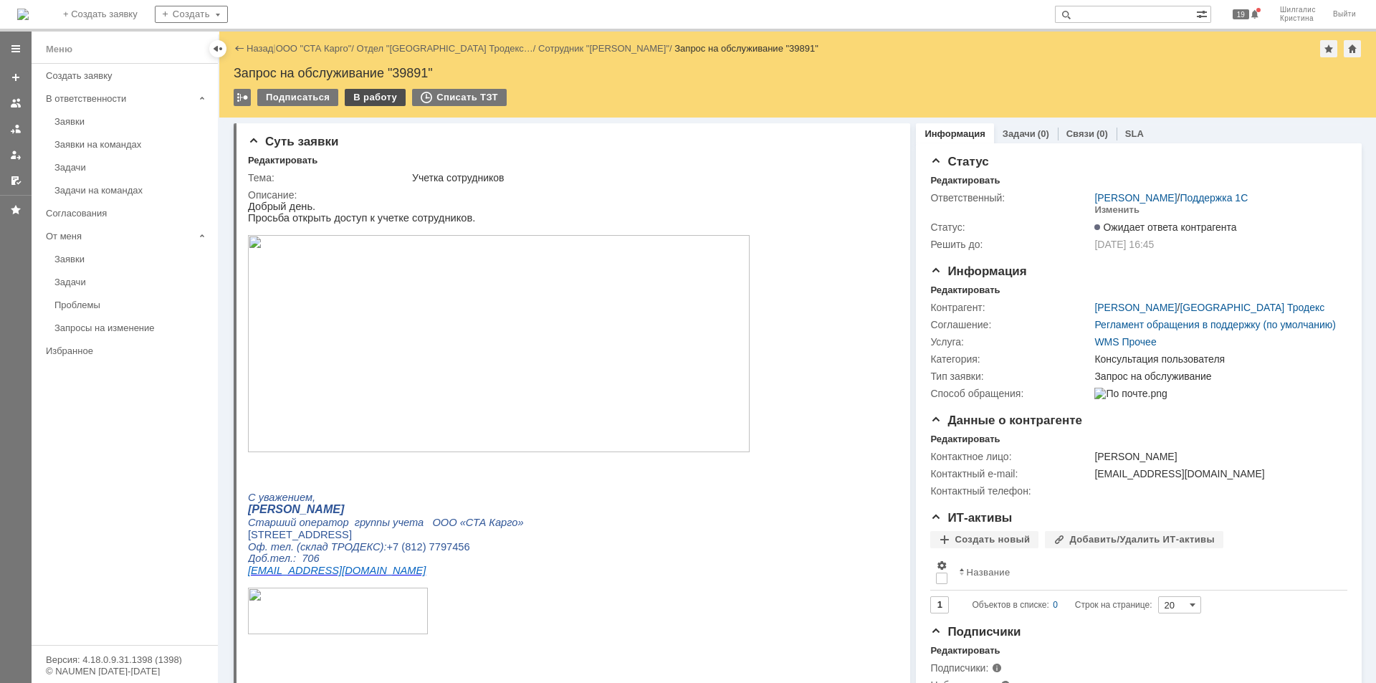
click at [365, 96] on div "В работу" at bounding box center [375, 97] width 61 height 17
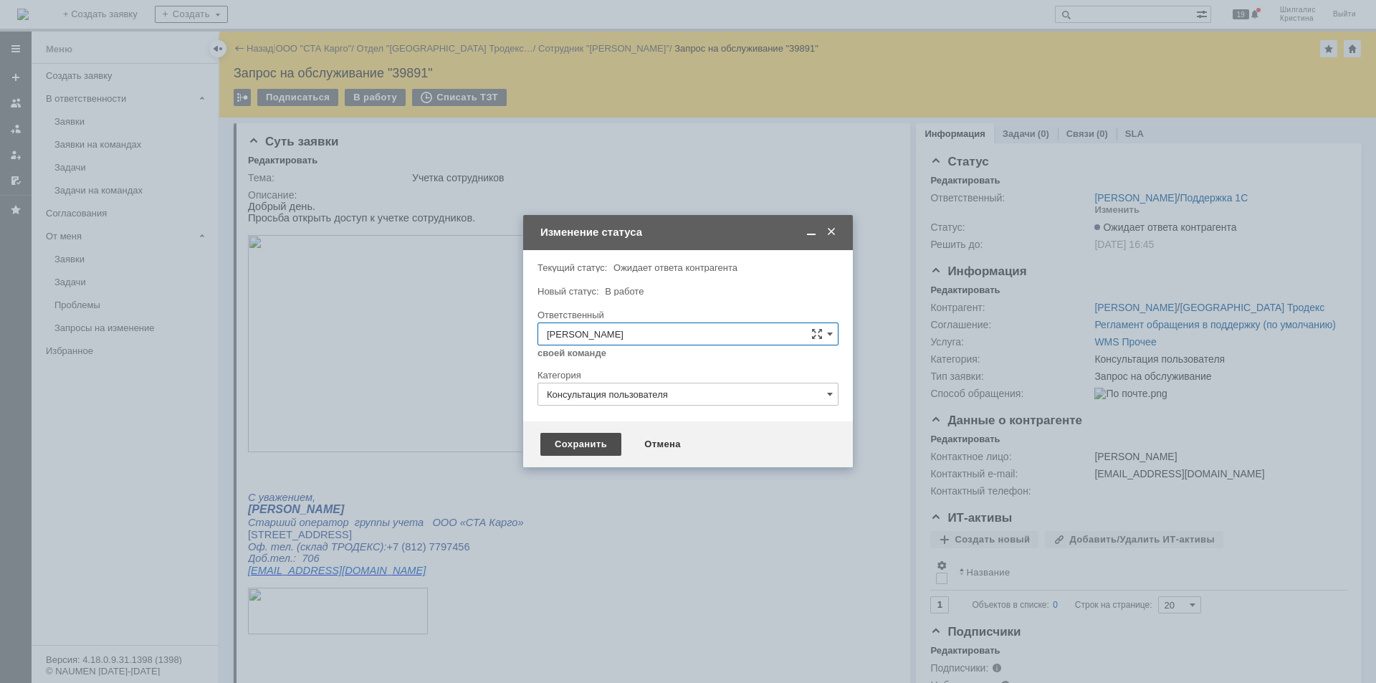
click at [572, 439] on div "Сохранить" at bounding box center [580, 444] width 81 height 23
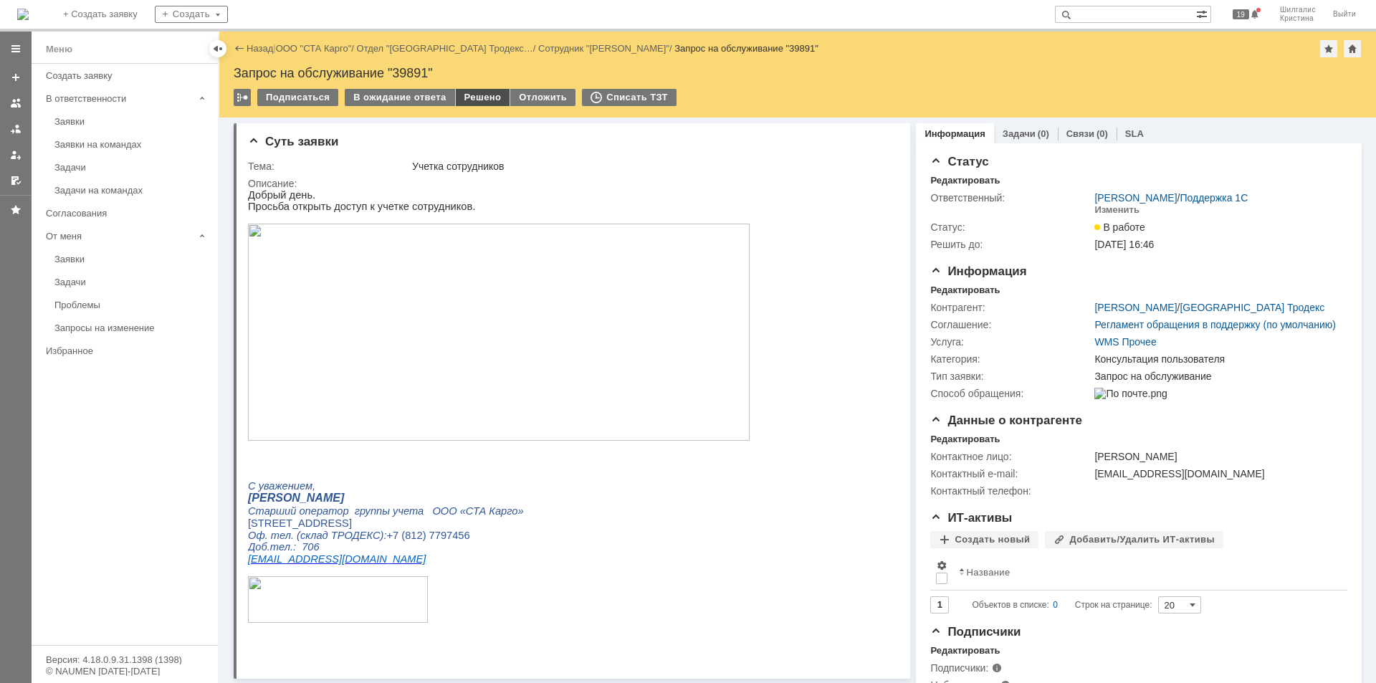
click at [478, 96] on div "Решено" at bounding box center [483, 97] width 54 height 17
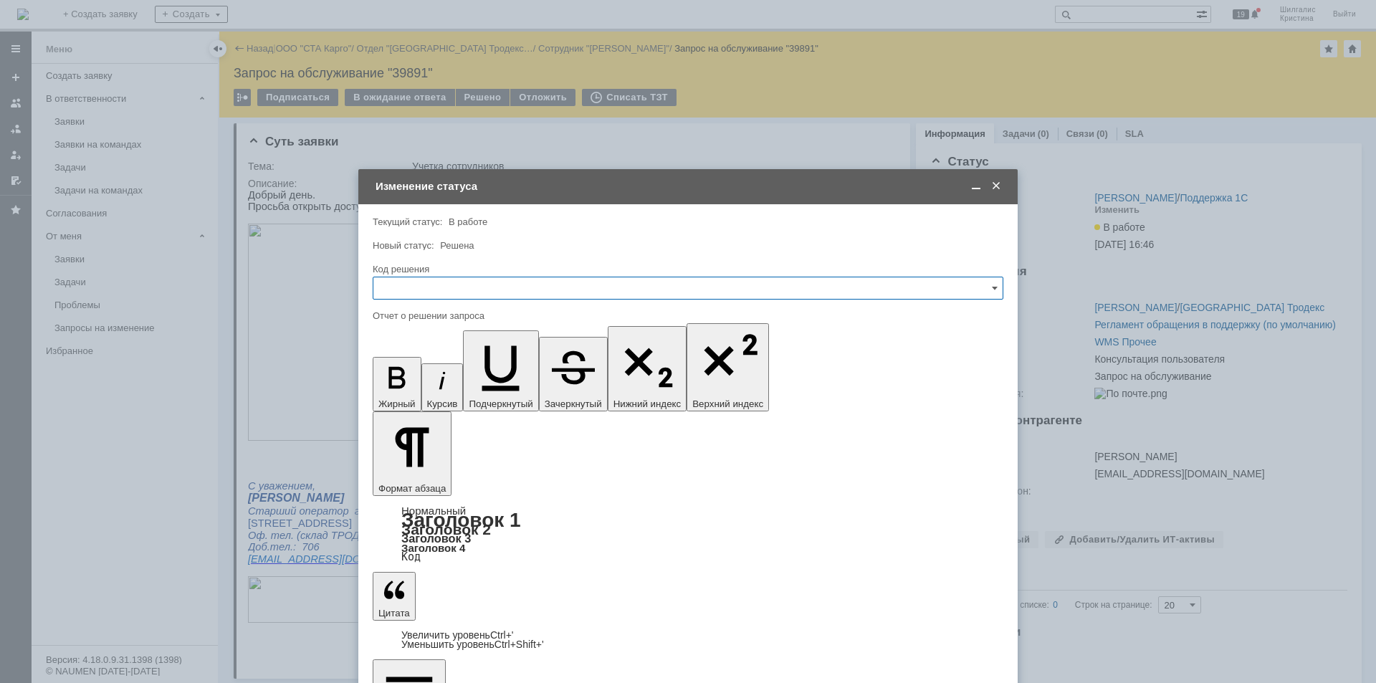
drag, startPoint x: 457, startPoint y: 287, endPoint x: 460, endPoint y: 295, distance: 8.4
click at [458, 287] on input "text" at bounding box center [688, 288] width 631 height 23
drag, startPoint x: 411, startPoint y: 477, endPoint x: 44, endPoint y: 59, distance: 556.2
click at [411, 477] on span "Решено" at bounding box center [688, 480] width 612 height 11
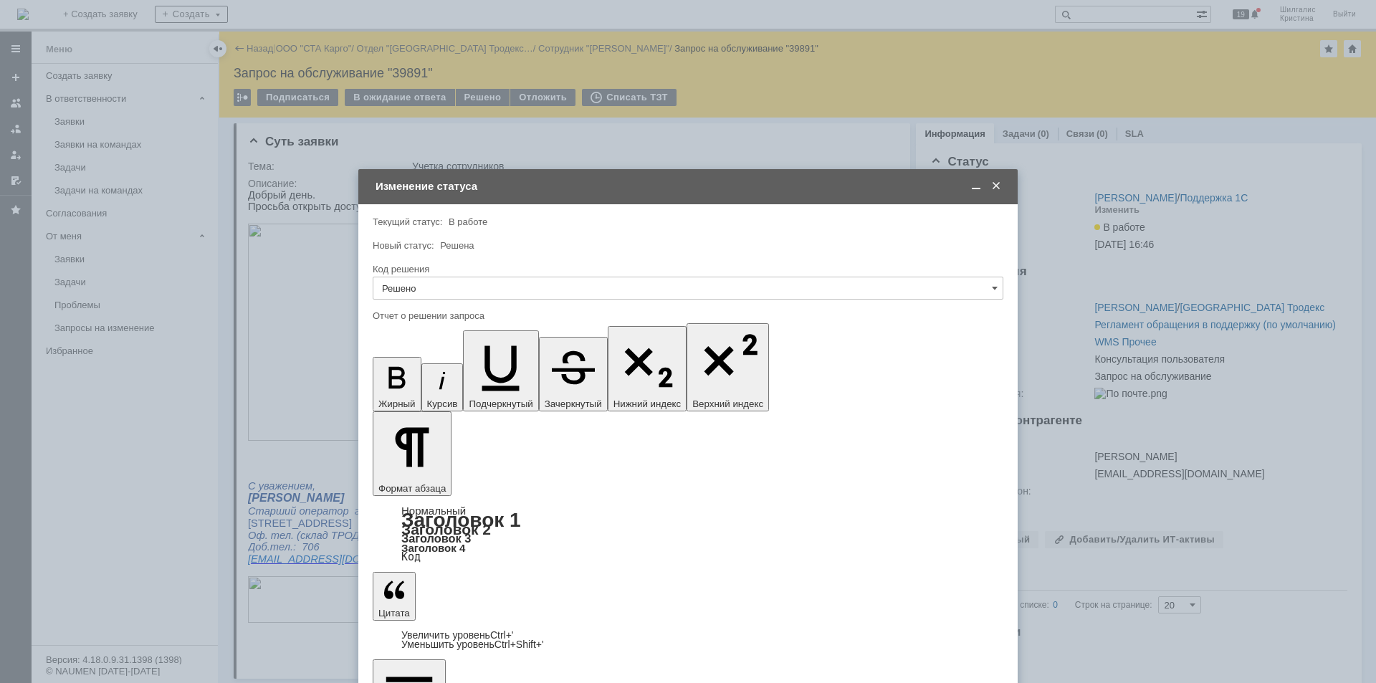
type input "Решено"
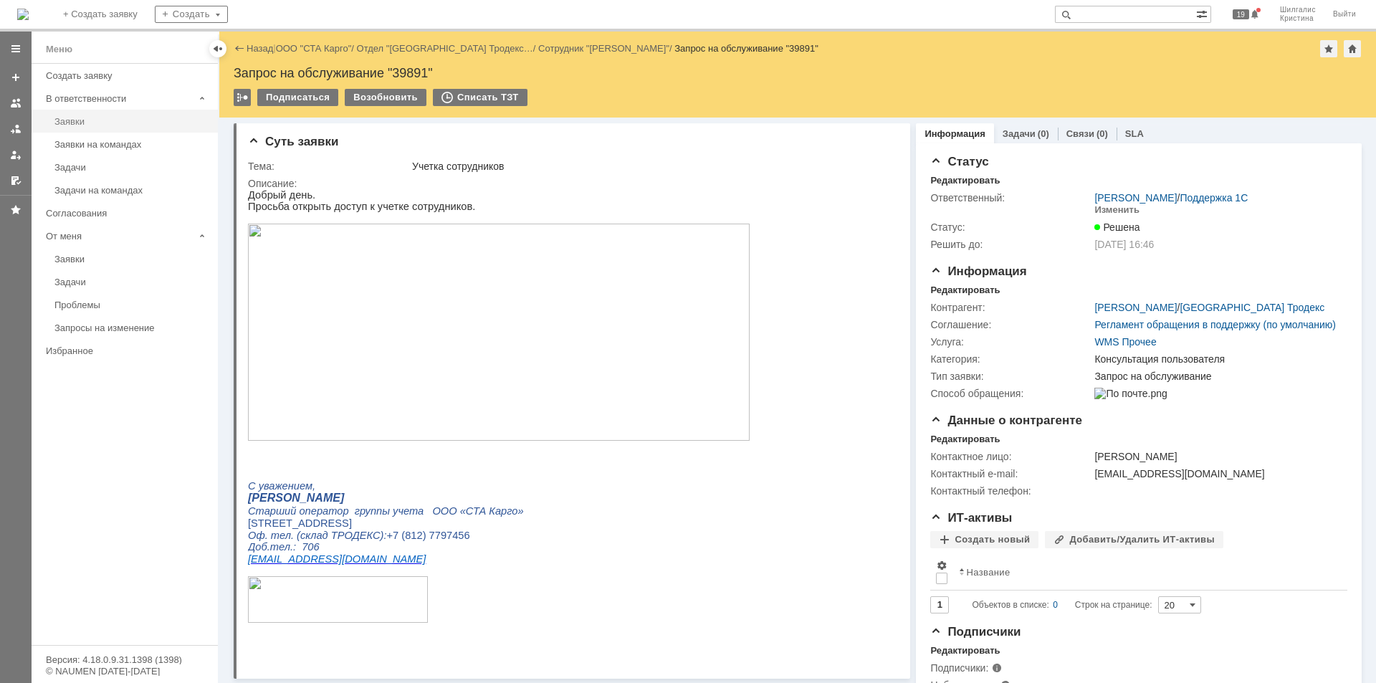
click at [74, 128] on link "Заявки" at bounding box center [132, 121] width 166 height 22
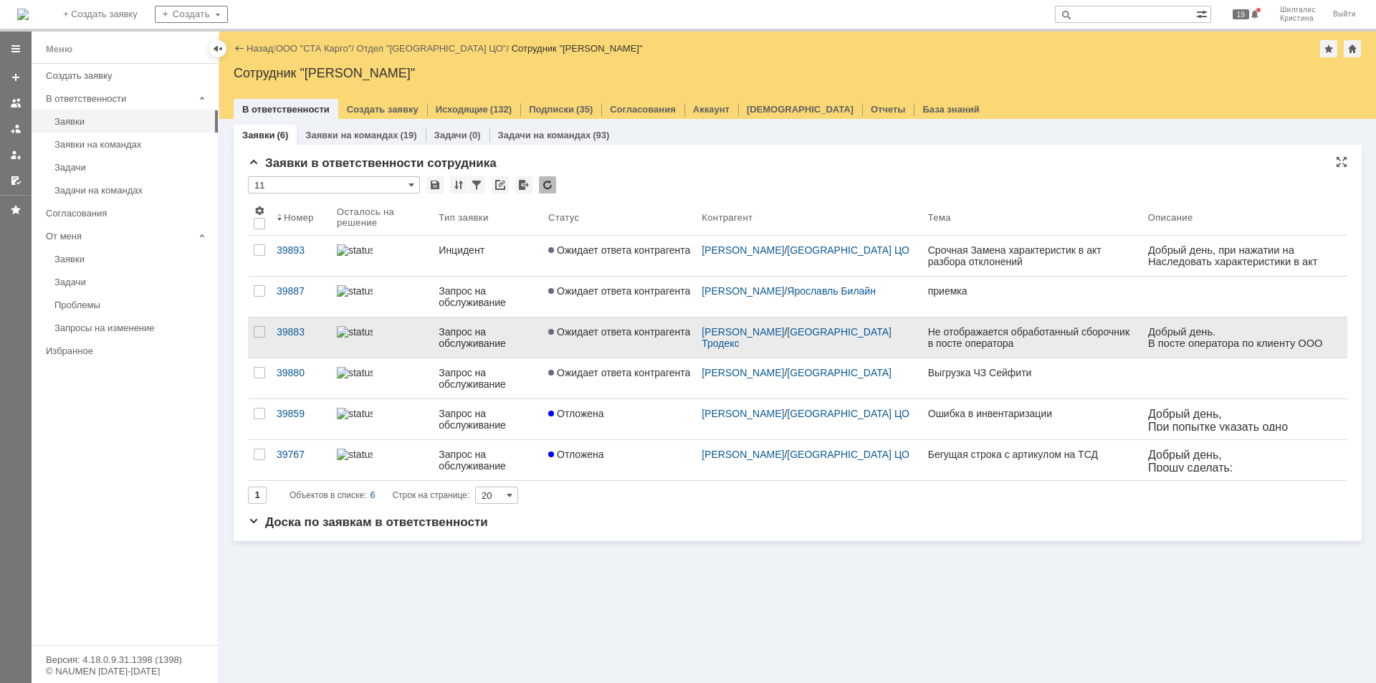
click at [598, 340] on link "Ожидает ответа контрагента" at bounding box center [619, 338] width 153 height 40
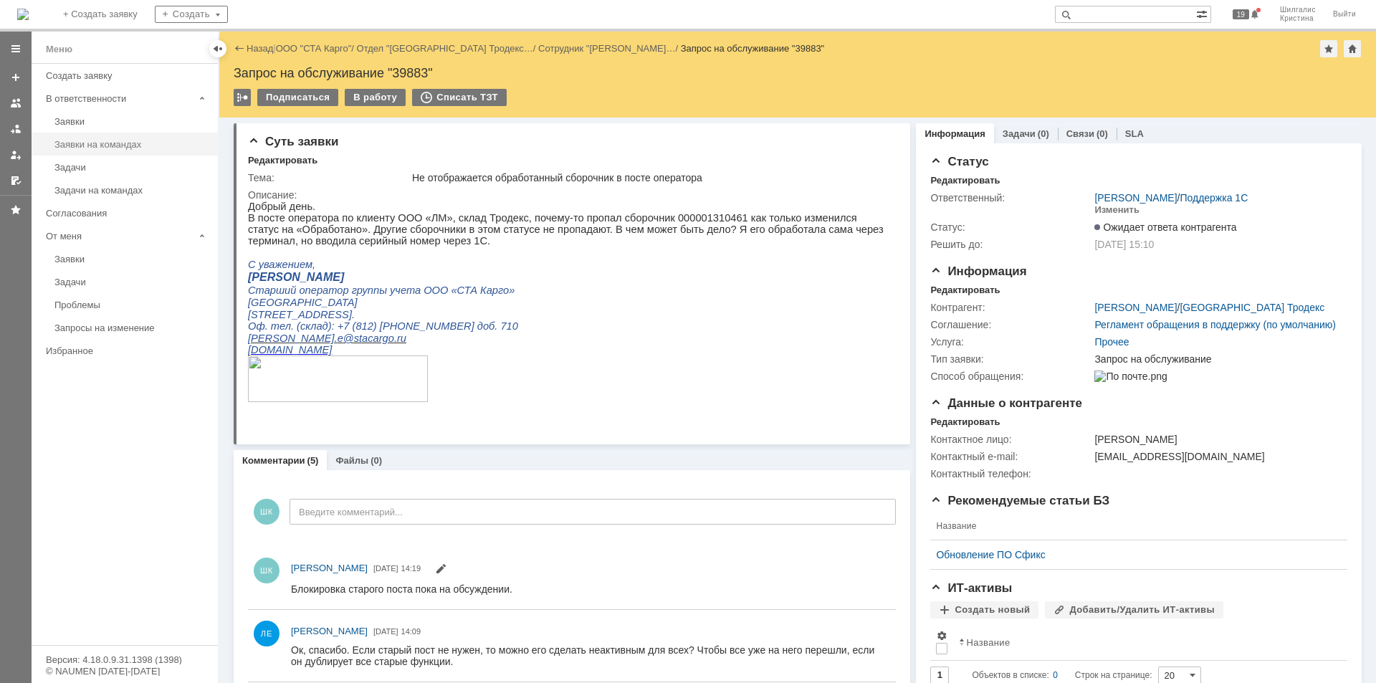
click at [106, 146] on div "Заявки на командах" at bounding box center [131, 144] width 155 height 11
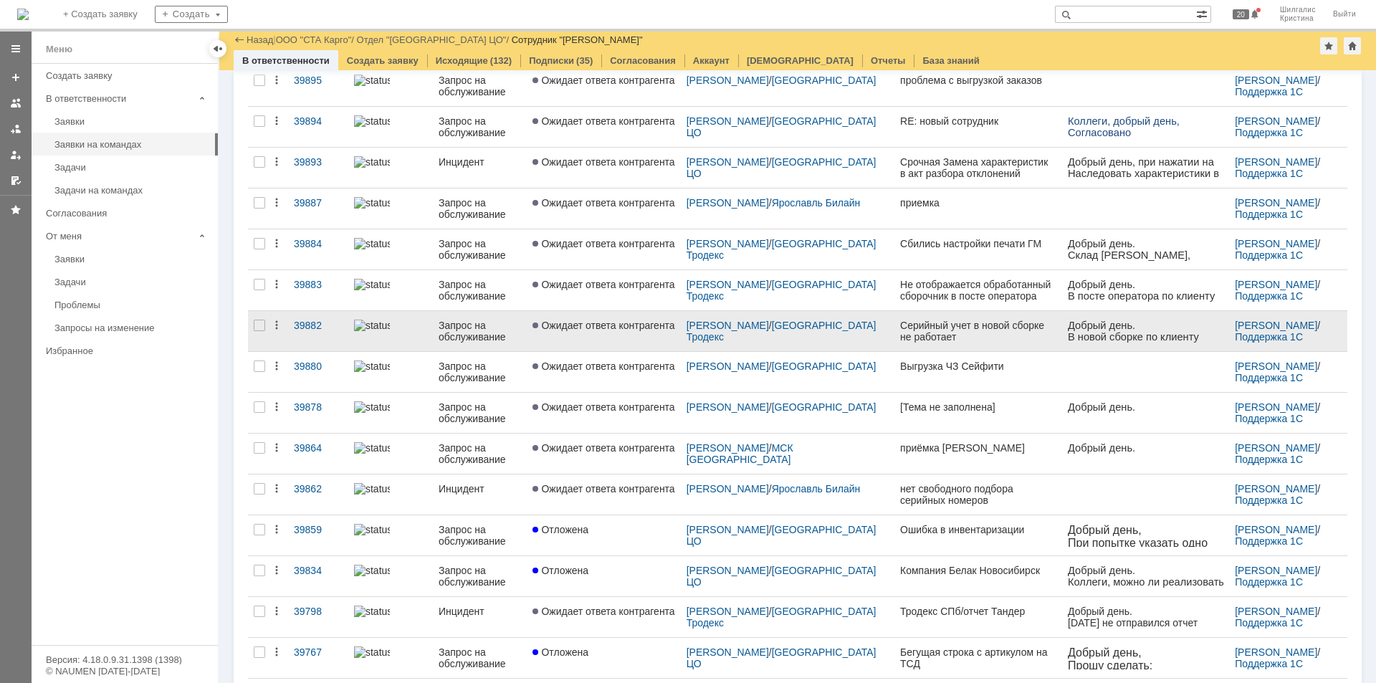
scroll to position [287, 0]
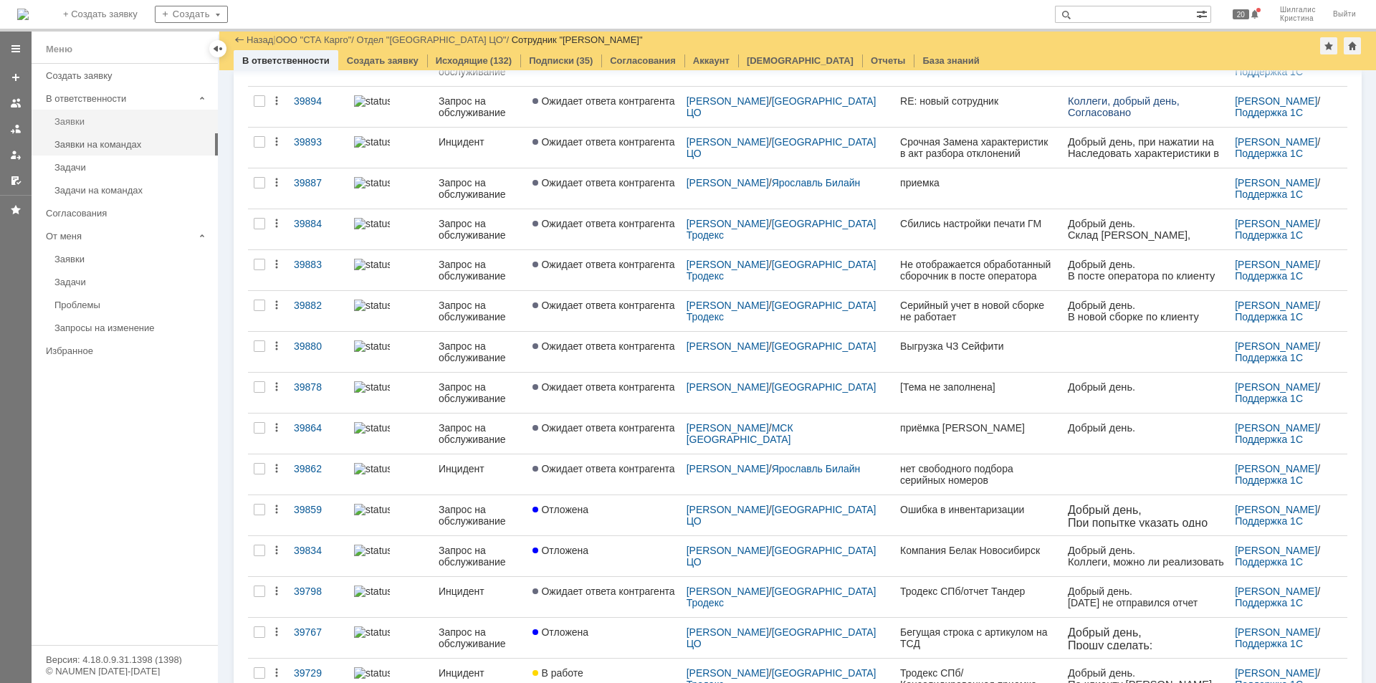
click at [90, 120] on div "Заявки" at bounding box center [131, 121] width 155 height 11
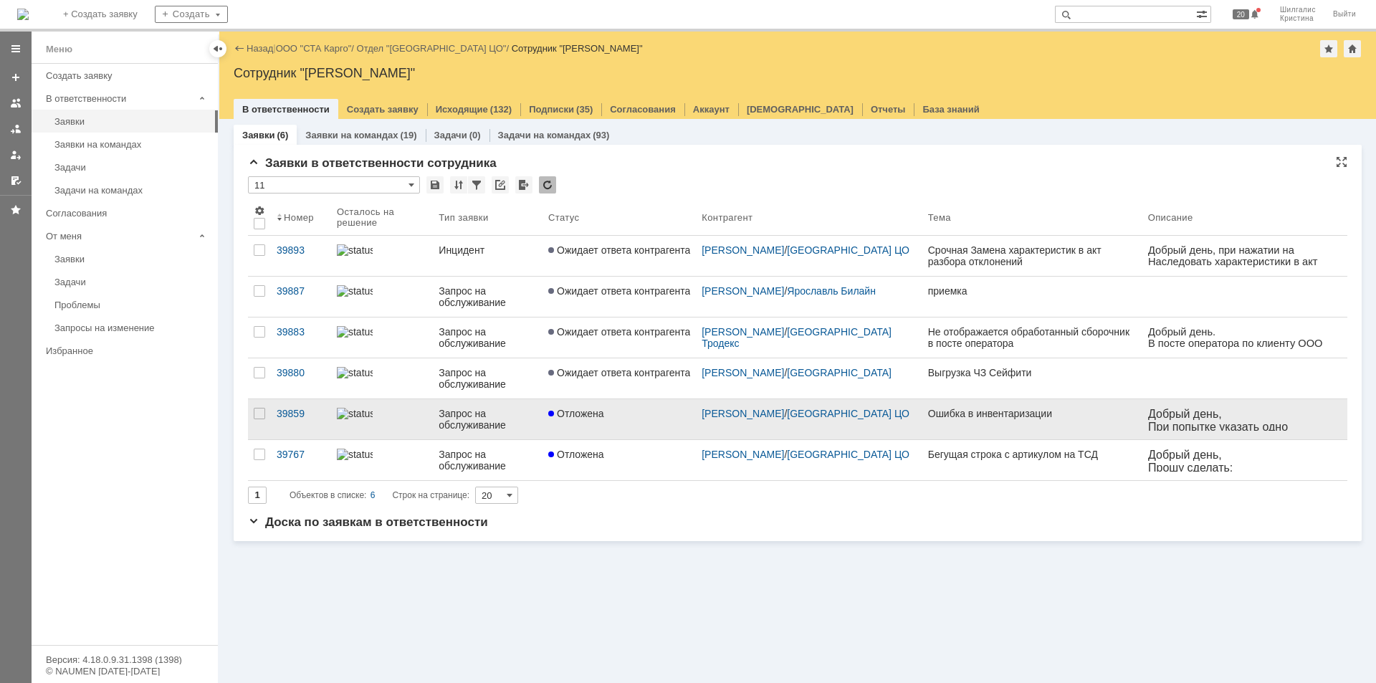
click at [616, 412] on div "Отложена" at bounding box center [619, 413] width 142 height 11
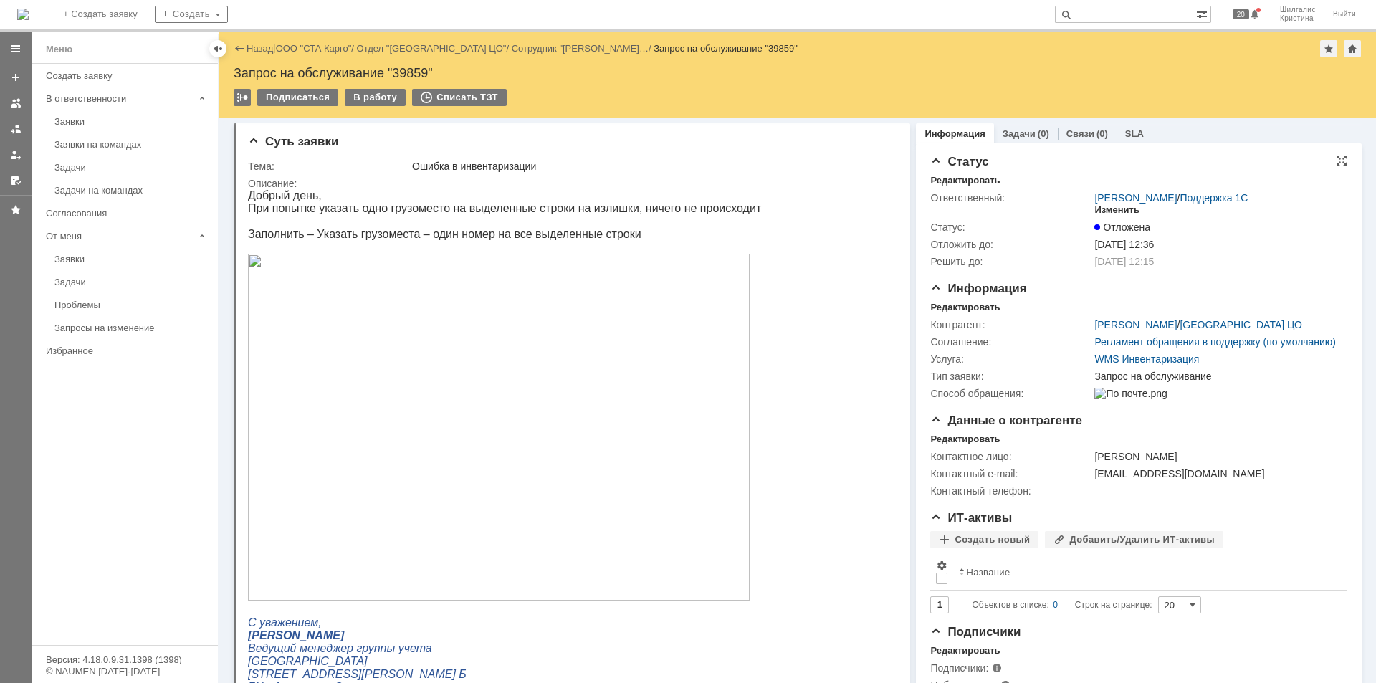
click at [1115, 211] on div "Изменить" at bounding box center [1117, 209] width 45 height 11
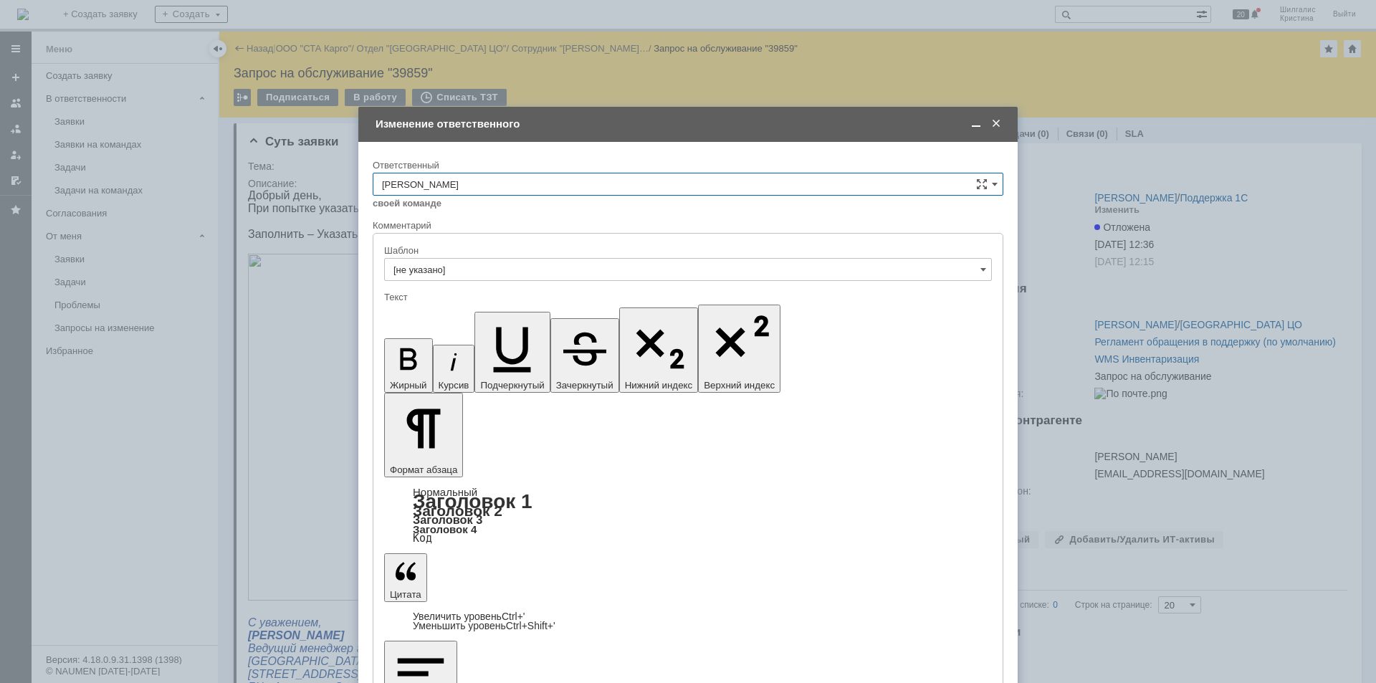
click at [477, 183] on input "[PERSON_NAME]" at bounding box center [688, 184] width 631 height 23
click at [457, 349] on span "[PERSON_NAME]" at bounding box center [688, 352] width 612 height 11
type input "[PERSON_NAME]"
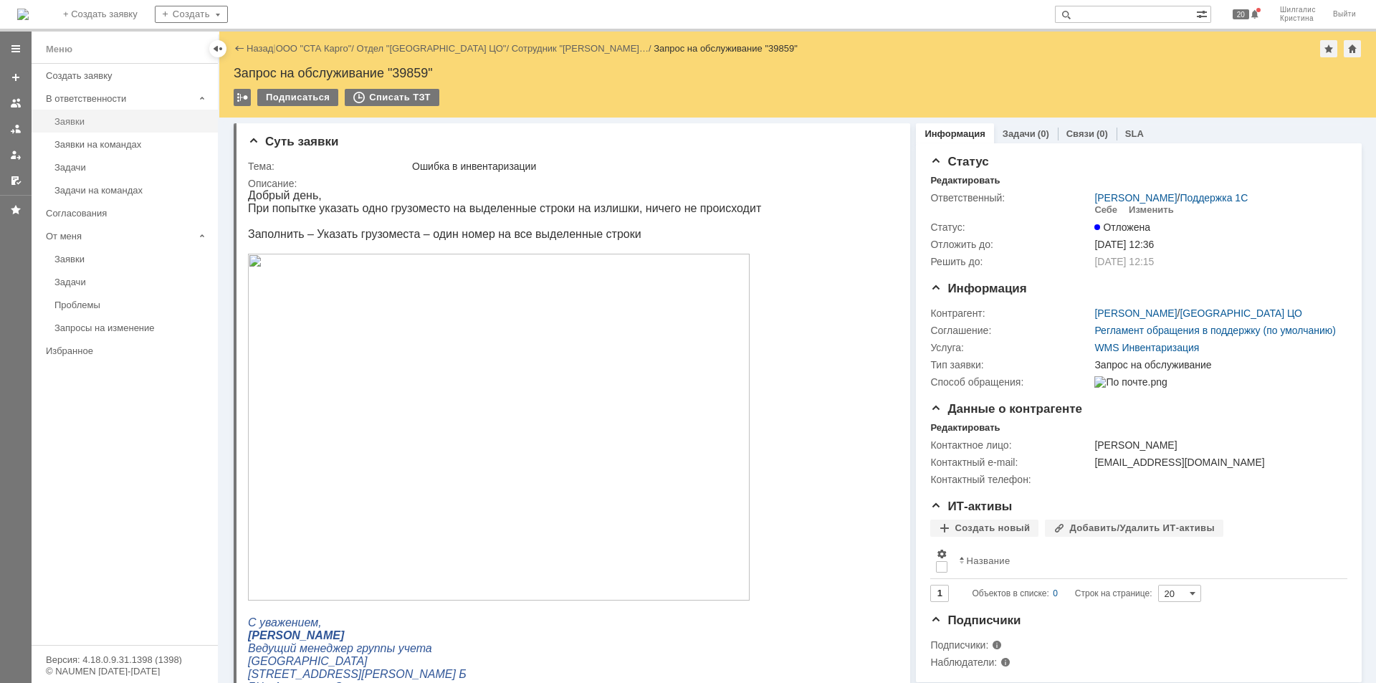
click at [88, 125] on div "Заявки" at bounding box center [131, 121] width 155 height 11
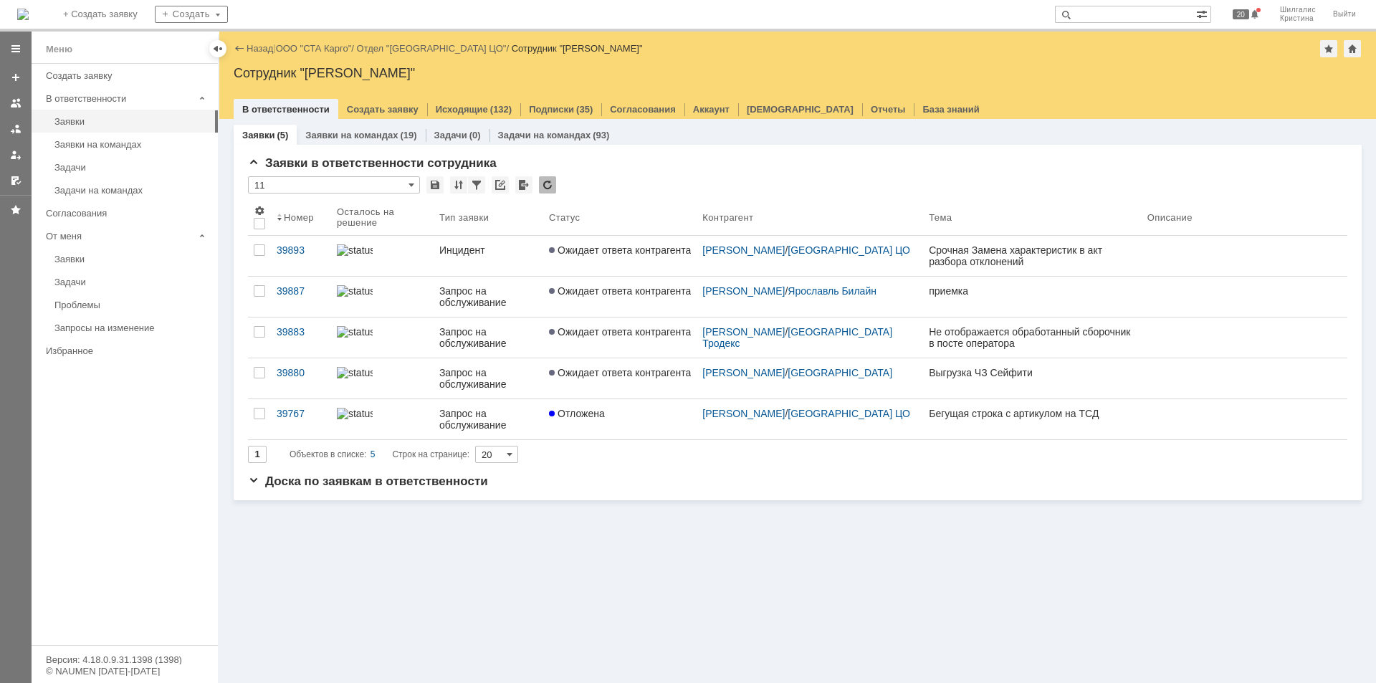
click at [608, 257] on link "Ожидает ответа контрагента" at bounding box center [619, 256] width 153 height 40
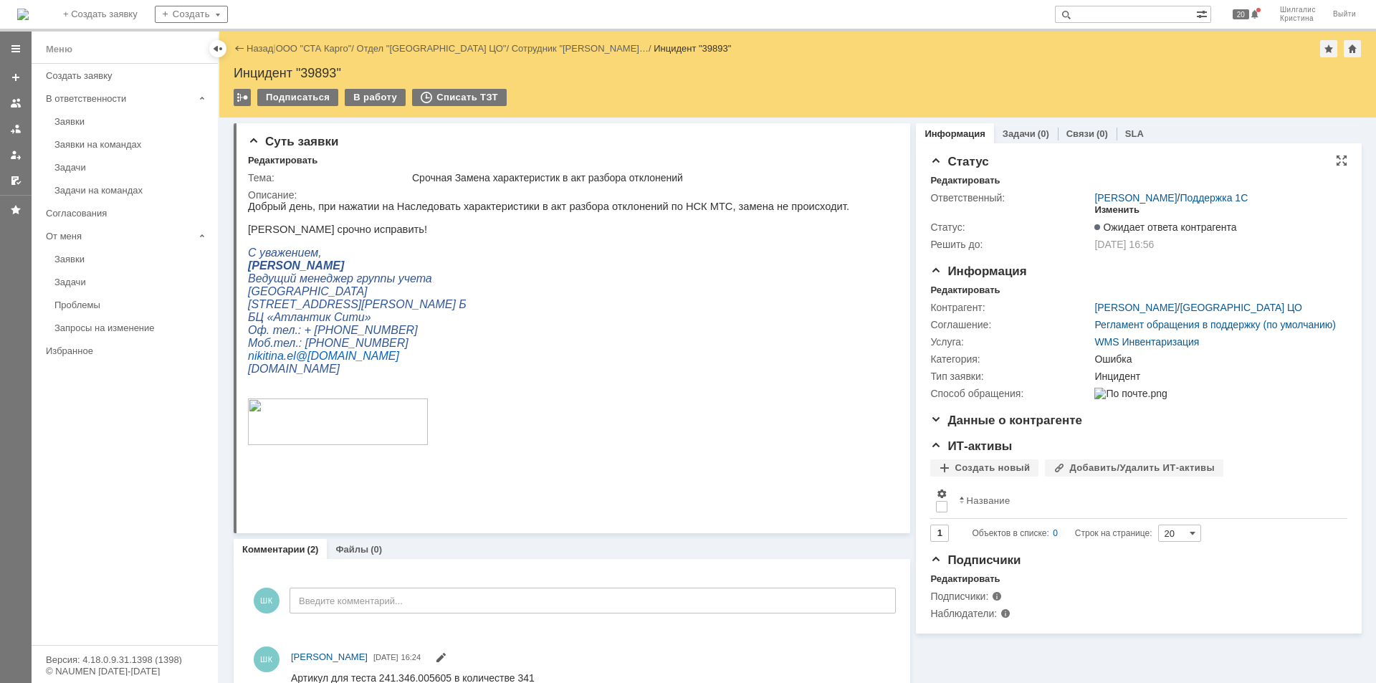
click at [1113, 211] on div "Изменить" at bounding box center [1117, 209] width 45 height 11
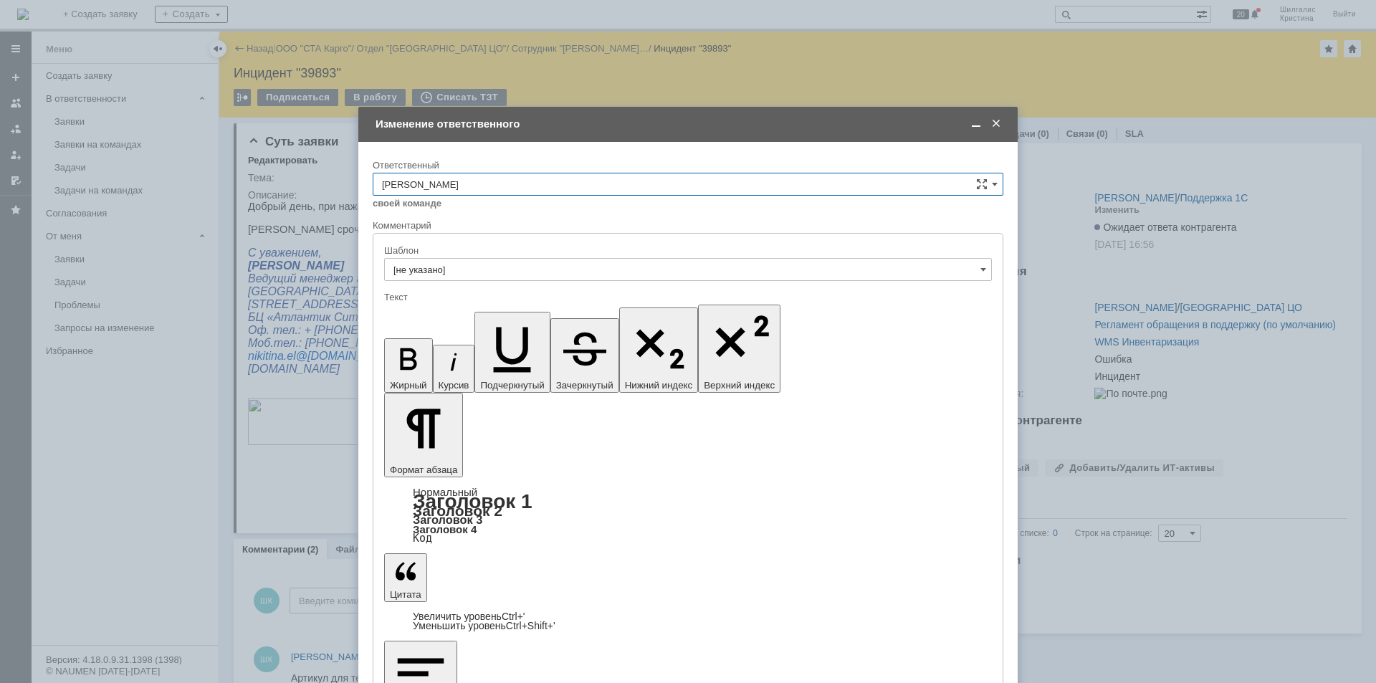
click at [472, 185] on input "[PERSON_NAME]" at bounding box center [688, 184] width 631 height 23
click at [485, 305] on span "[PERSON_NAME]" at bounding box center [688, 303] width 612 height 11
type input "[PERSON_NAME]"
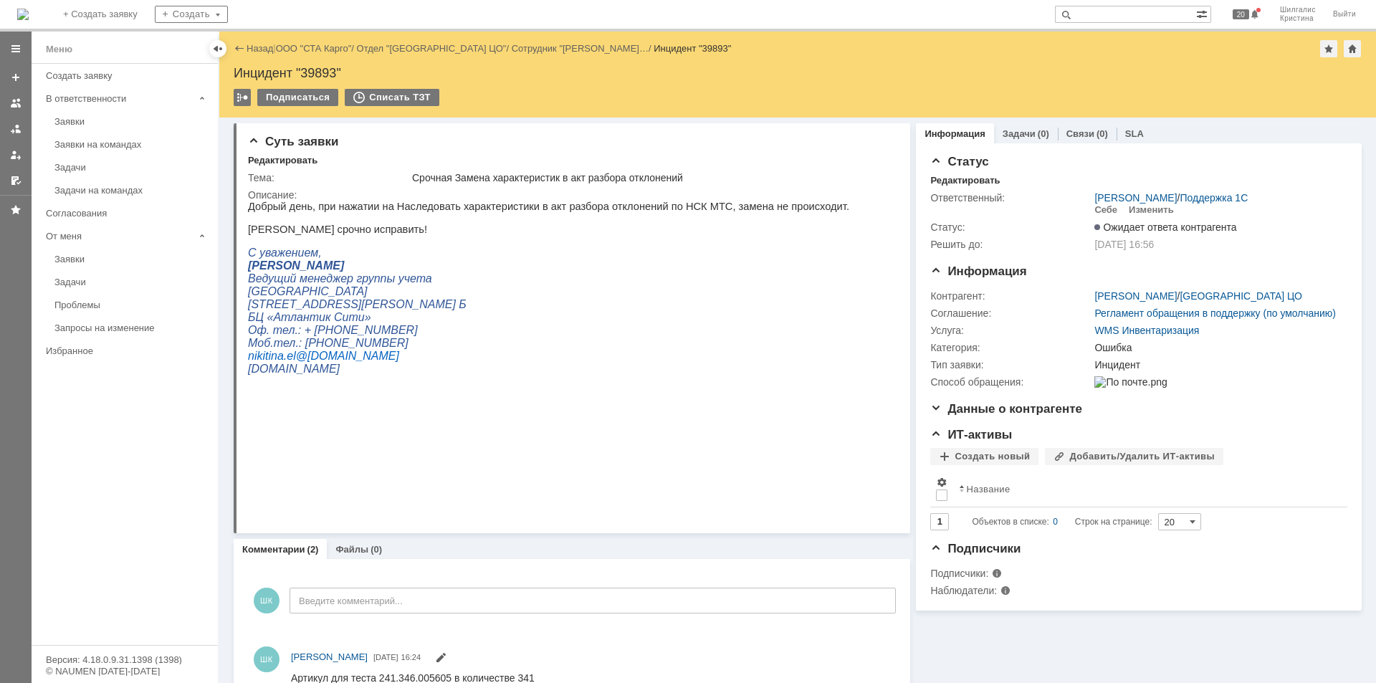
scroll to position [0, 0]
click at [325, 47] on link "ООО "СТА Карго"" at bounding box center [314, 48] width 76 height 11
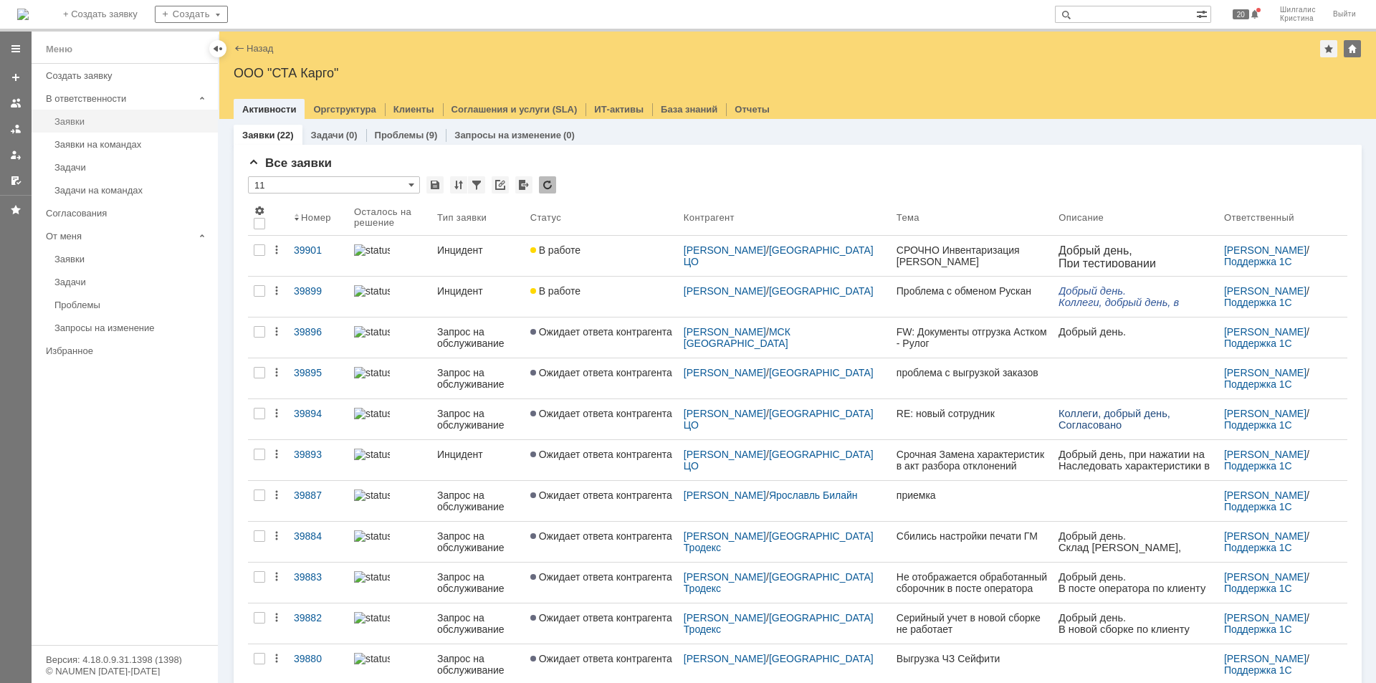
click at [57, 126] on div "Заявки" at bounding box center [131, 121] width 155 height 11
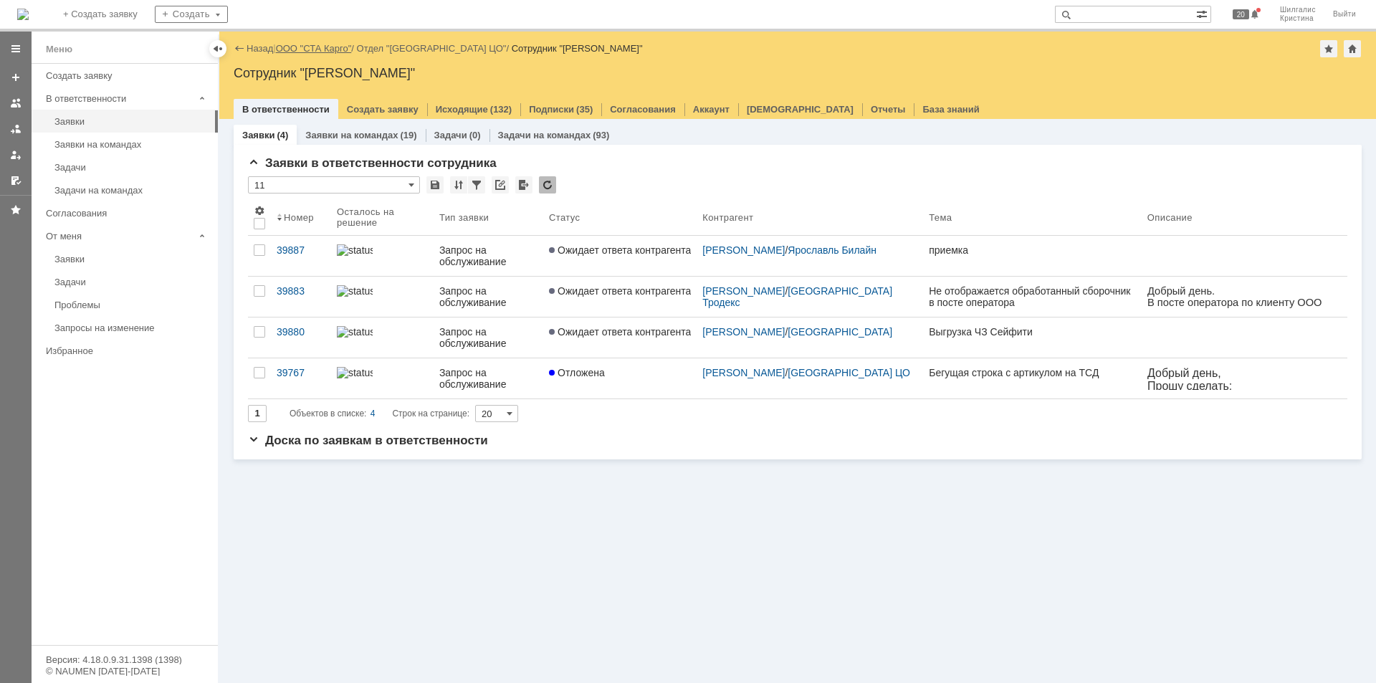
click at [324, 43] on link "ООО "СТА Карго"" at bounding box center [314, 48] width 76 height 11
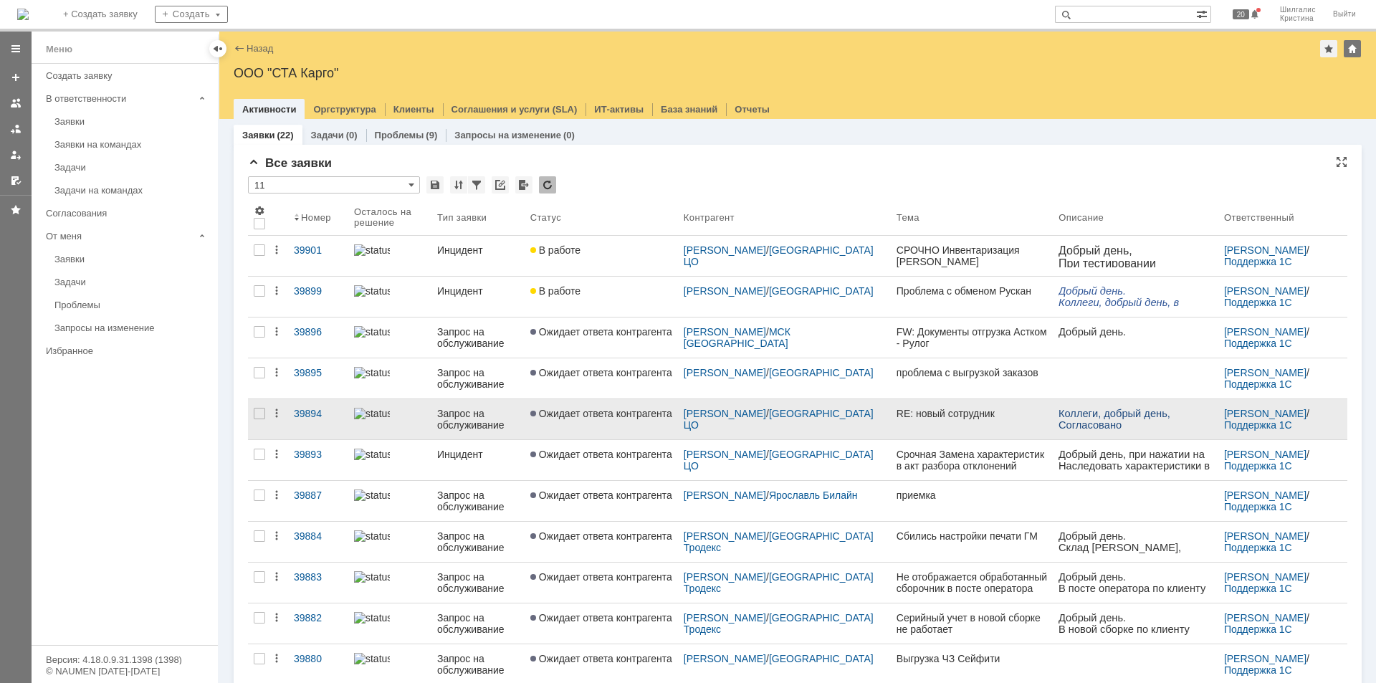
click at [624, 422] on link "Ожидает ответа контрагента" at bounding box center [601, 419] width 153 height 40
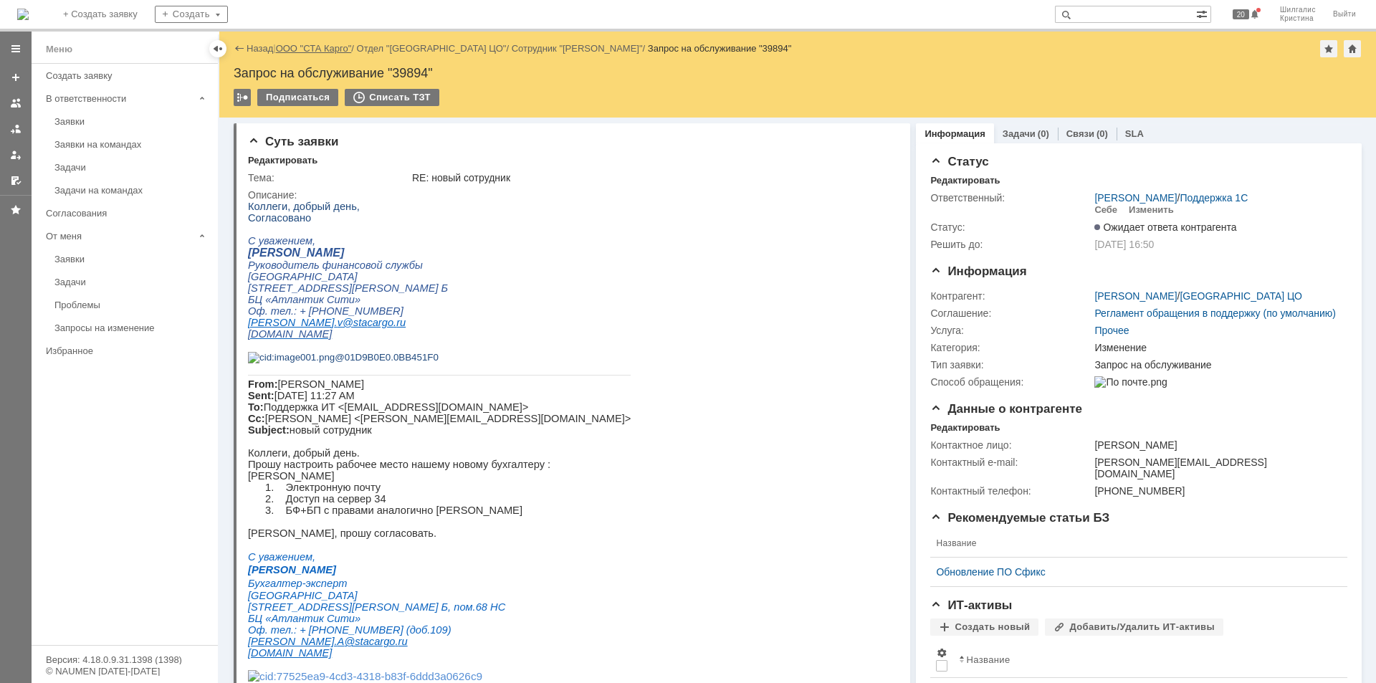
click at [312, 49] on link "ООО "СТА Карго"" at bounding box center [314, 48] width 76 height 11
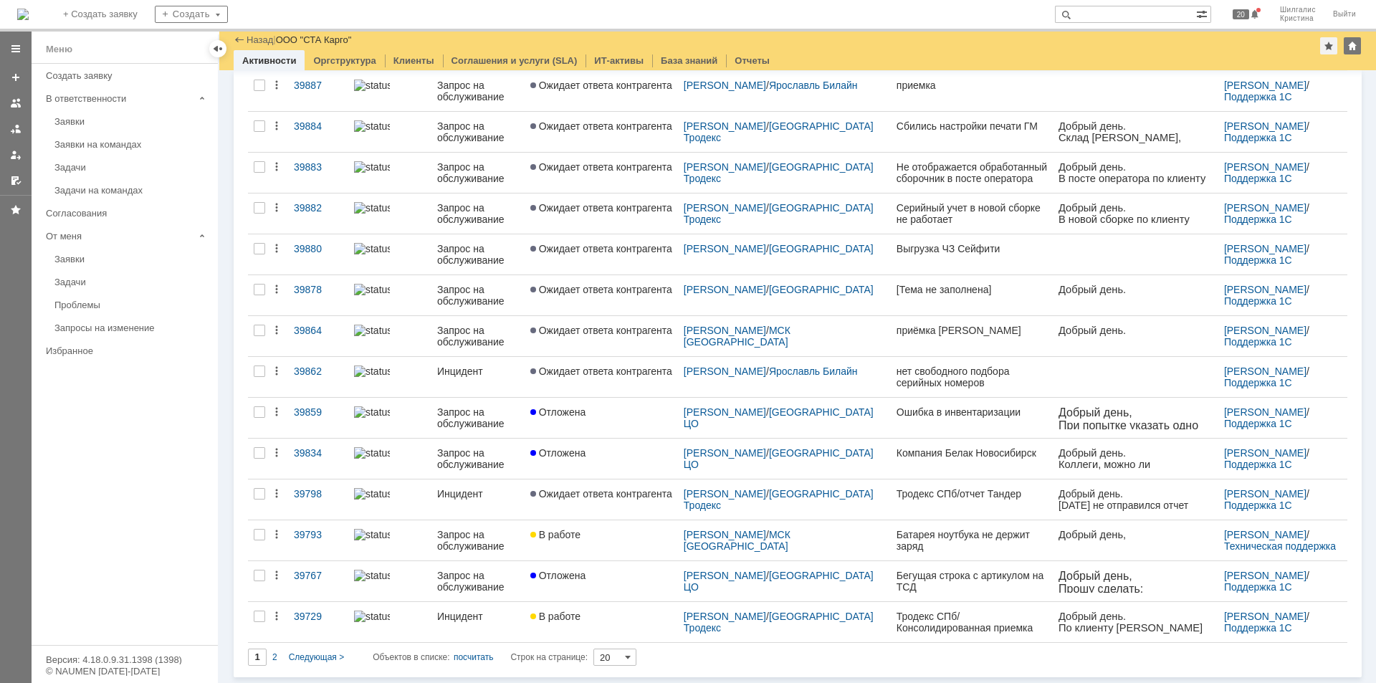
click at [104, 137] on link "Заявки на командах" at bounding box center [132, 144] width 166 height 22
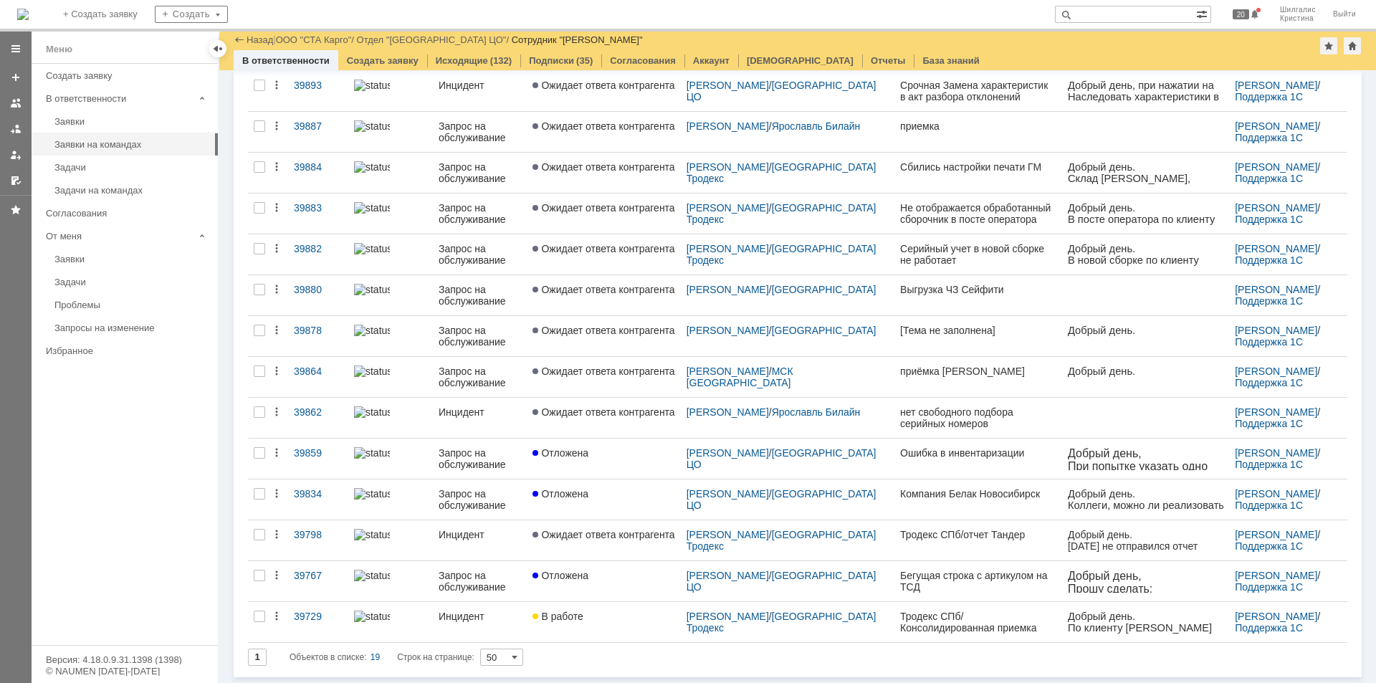
click at [558, 573] on span "Отложена" at bounding box center [561, 575] width 56 height 11
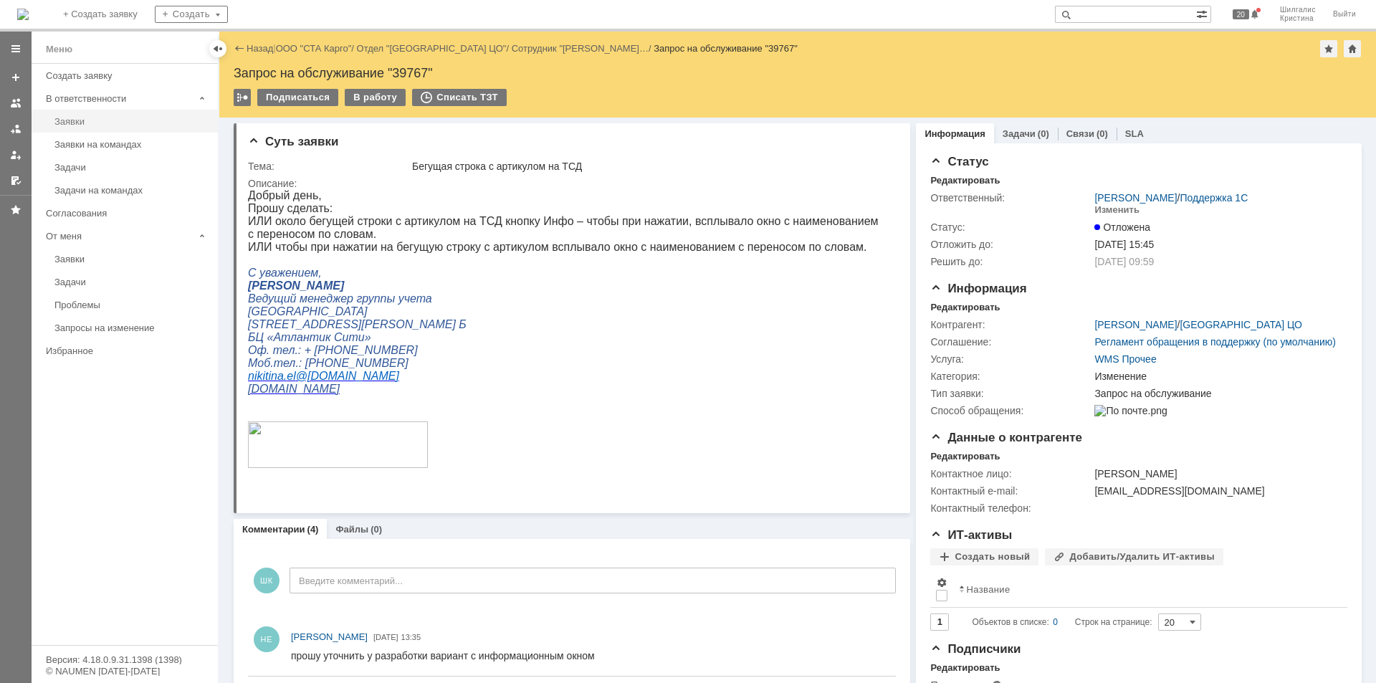
click at [85, 117] on div "Заявки" at bounding box center [131, 121] width 155 height 11
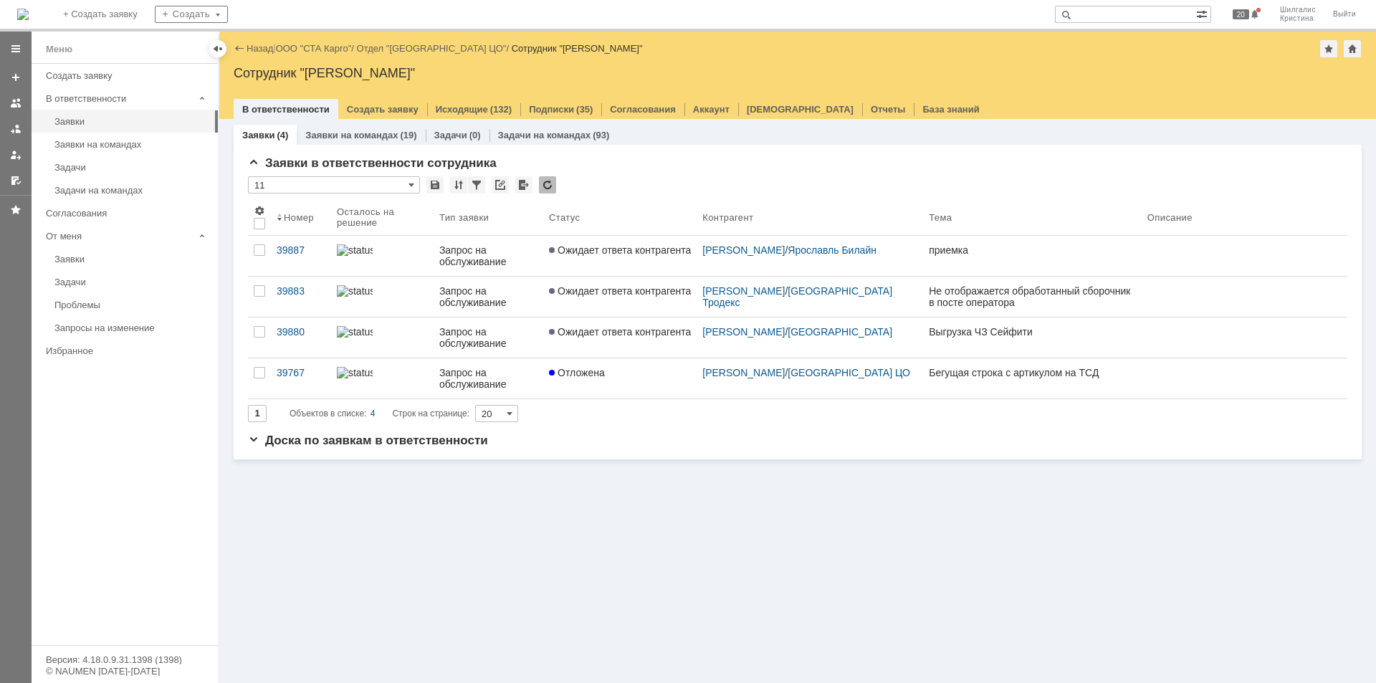
click at [314, 49] on link "ООО "СТА Карго"" at bounding box center [314, 48] width 76 height 11
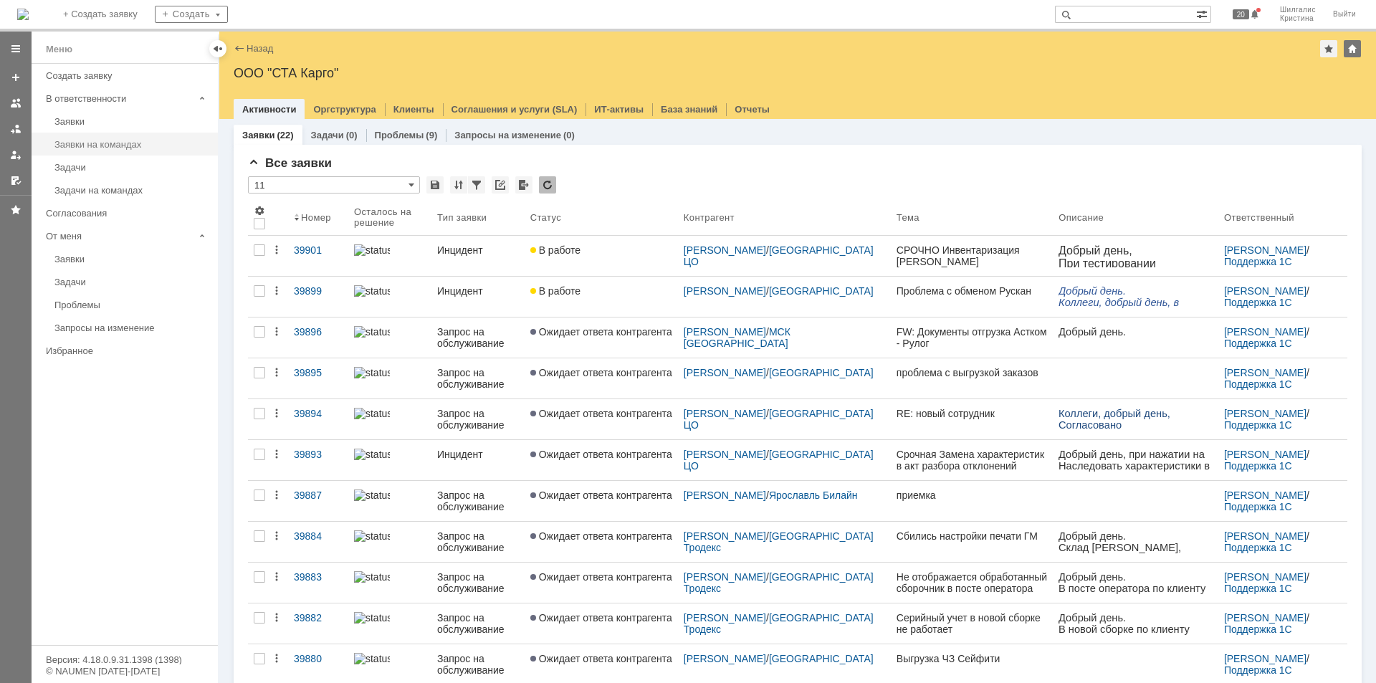
click at [69, 148] on div "Заявки на командах" at bounding box center [131, 144] width 155 height 11
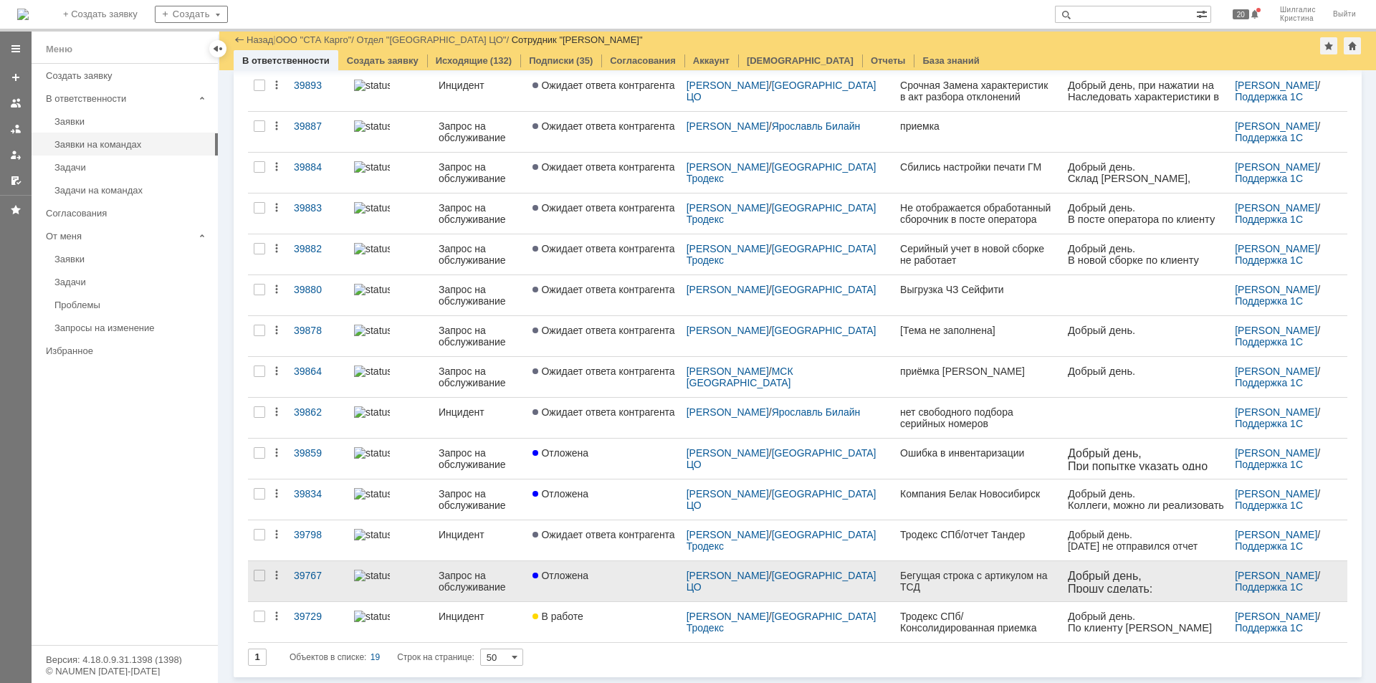
click at [626, 572] on div "Отложена" at bounding box center [604, 575] width 142 height 11
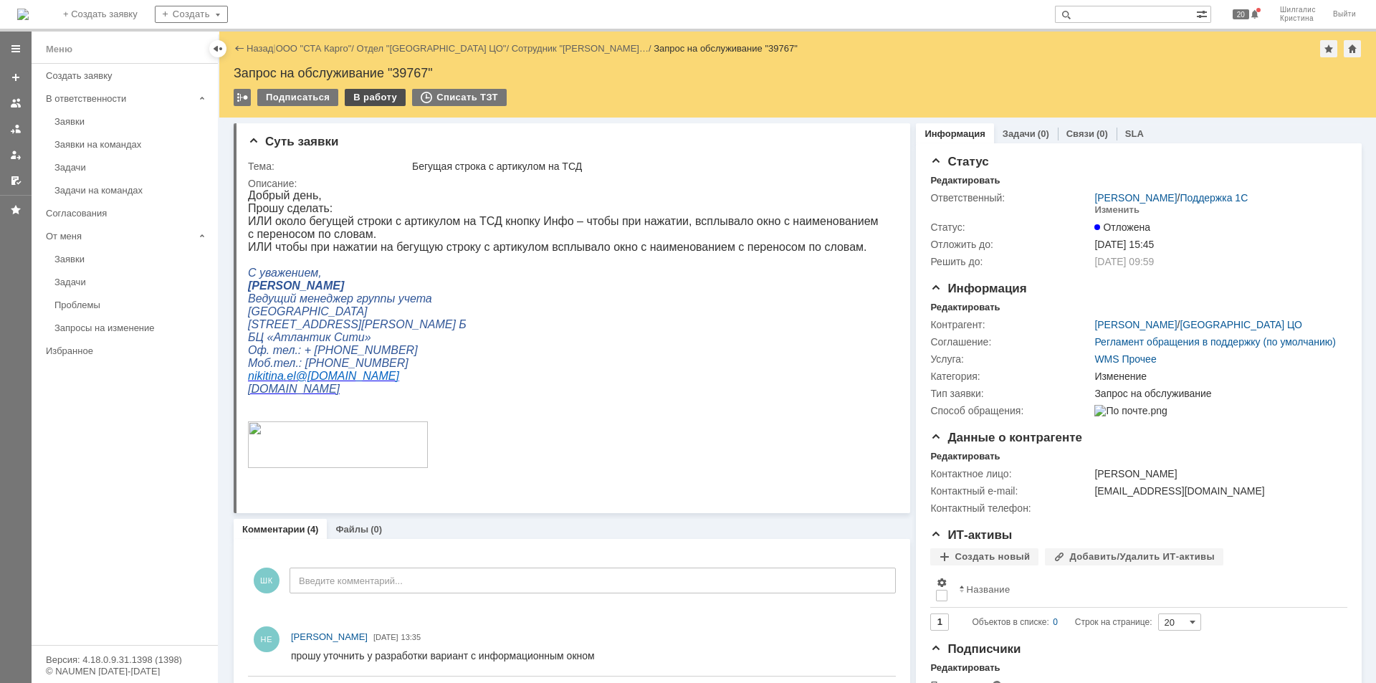
click at [371, 99] on div "В работу" at bounding box center [375, 97] width 61 height 17
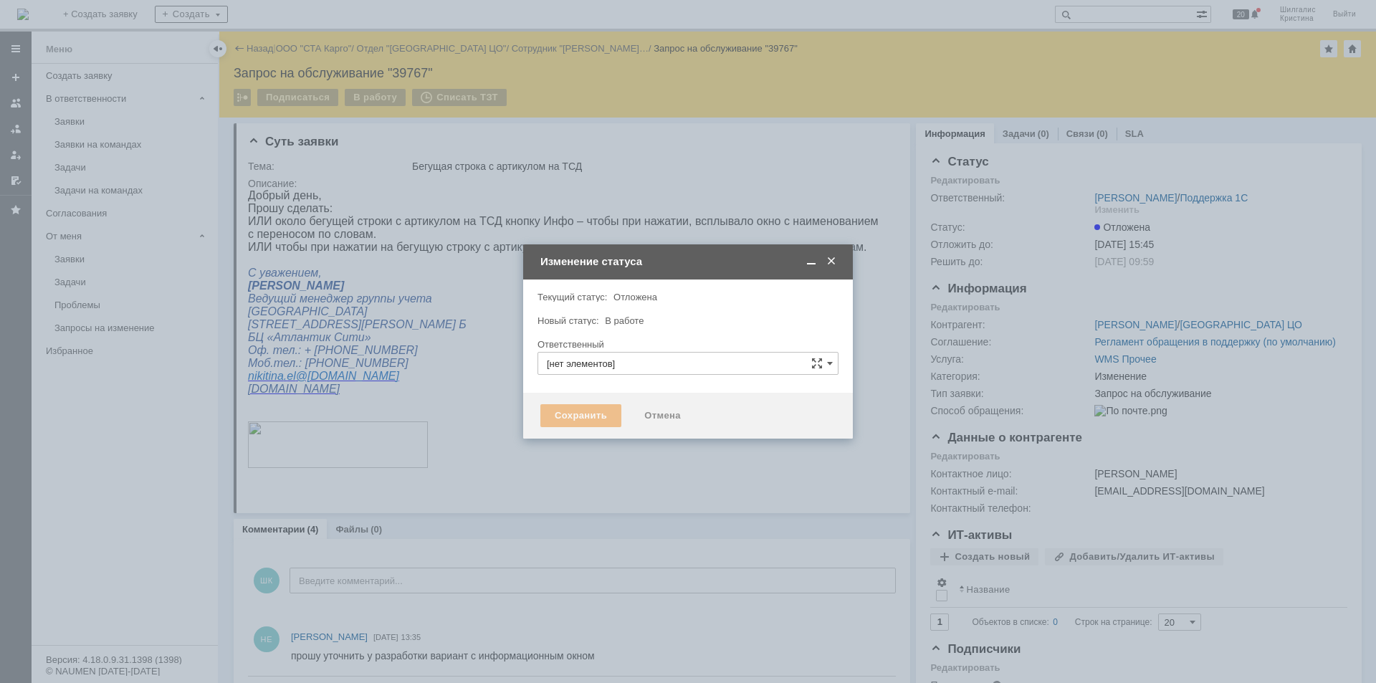
type input "[PERSON_NAME]"
type input "Изменение"
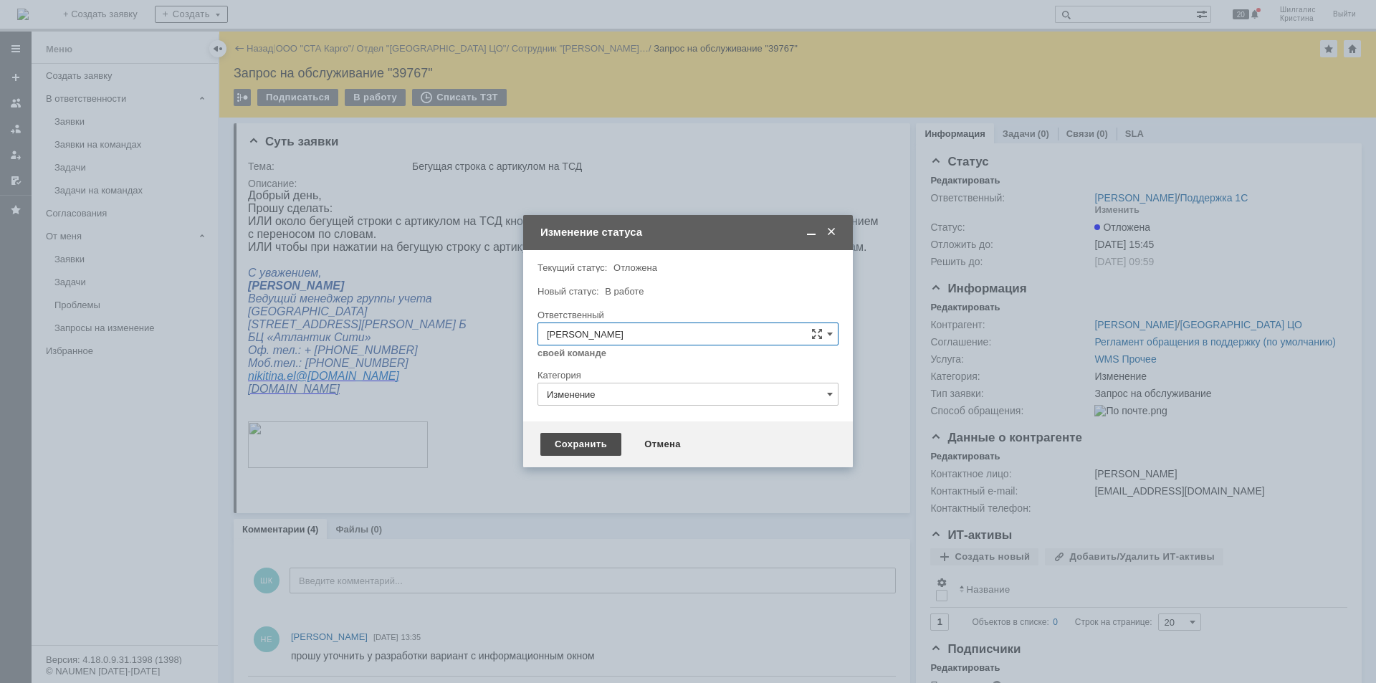
click at [575, 449] on div "Сохранить" at bounding box center [580, 444] width 81 height 23
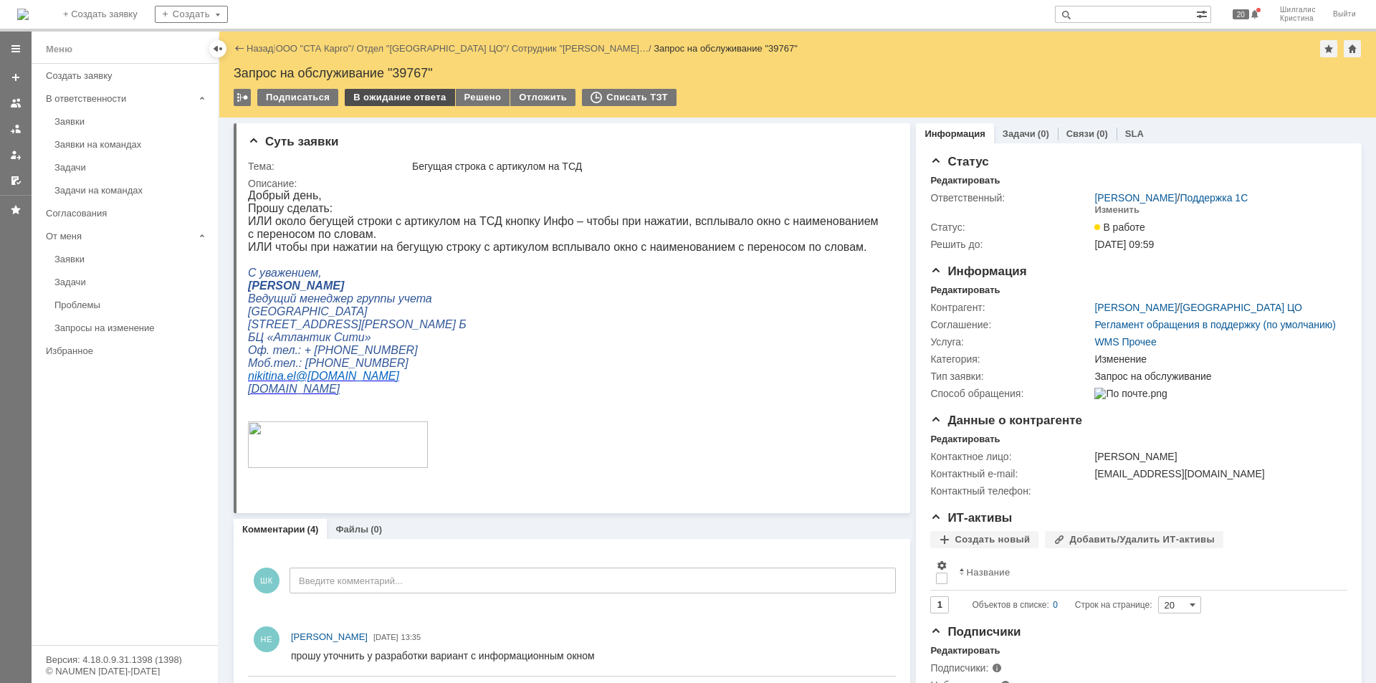
click at [404, 101] on div "В ожидание ответа" at bounding box center [400, 97] width 110 height 17
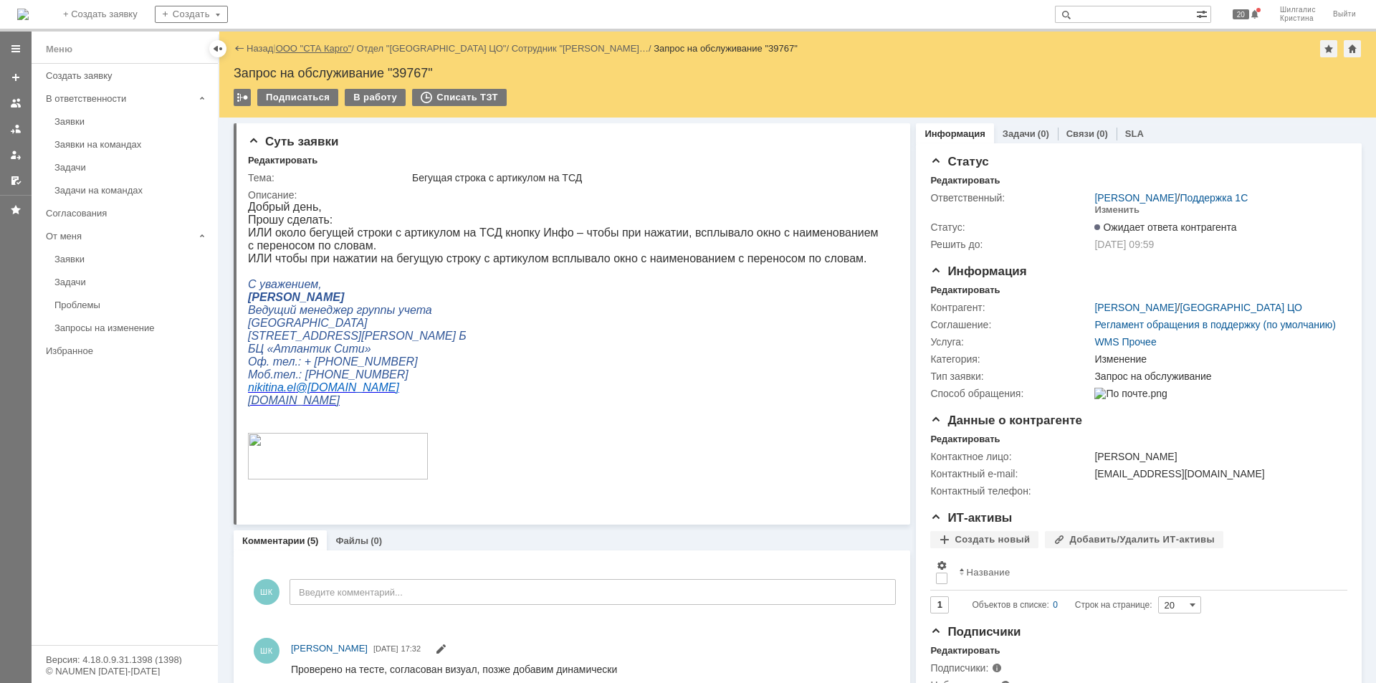
click at [322, 46] on link "ООО "СТА Карго"" at bounding box center [314, 48] width 76 height 11
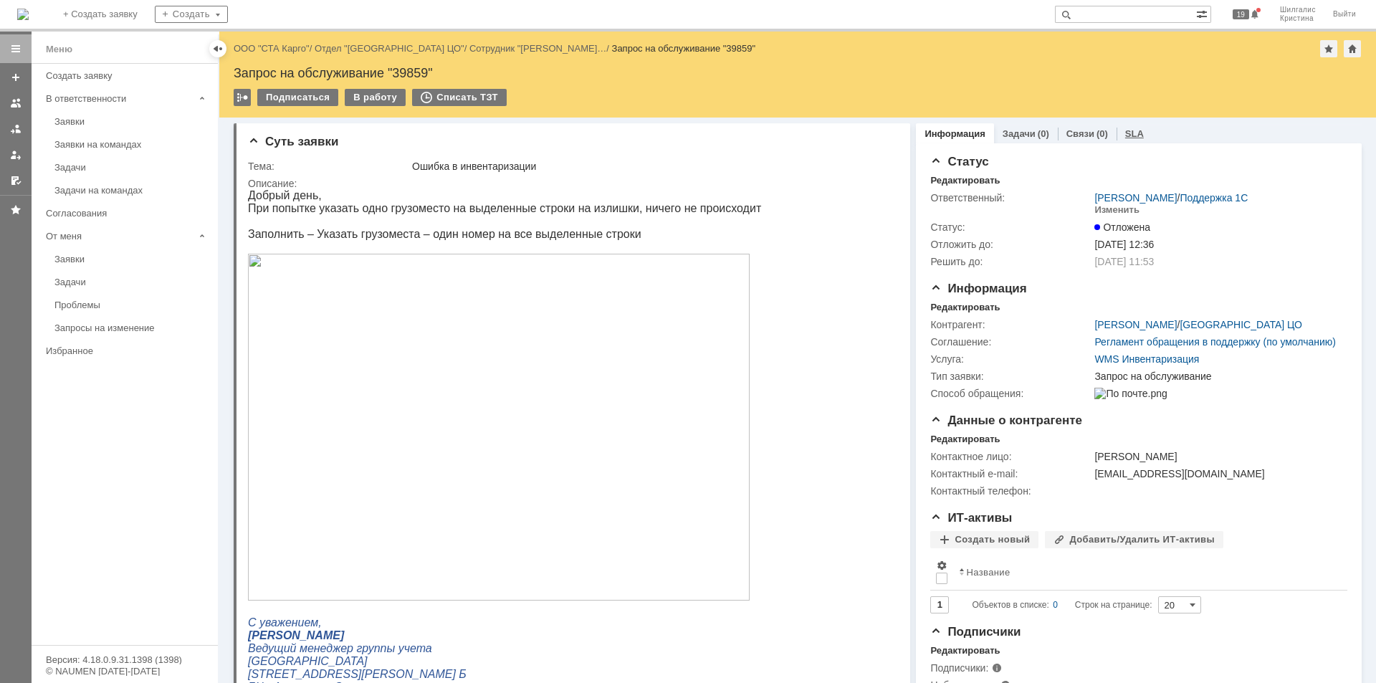
click at [1125, 129] on link "SLA" at bounding box center [1134, 133] width 19 height 11
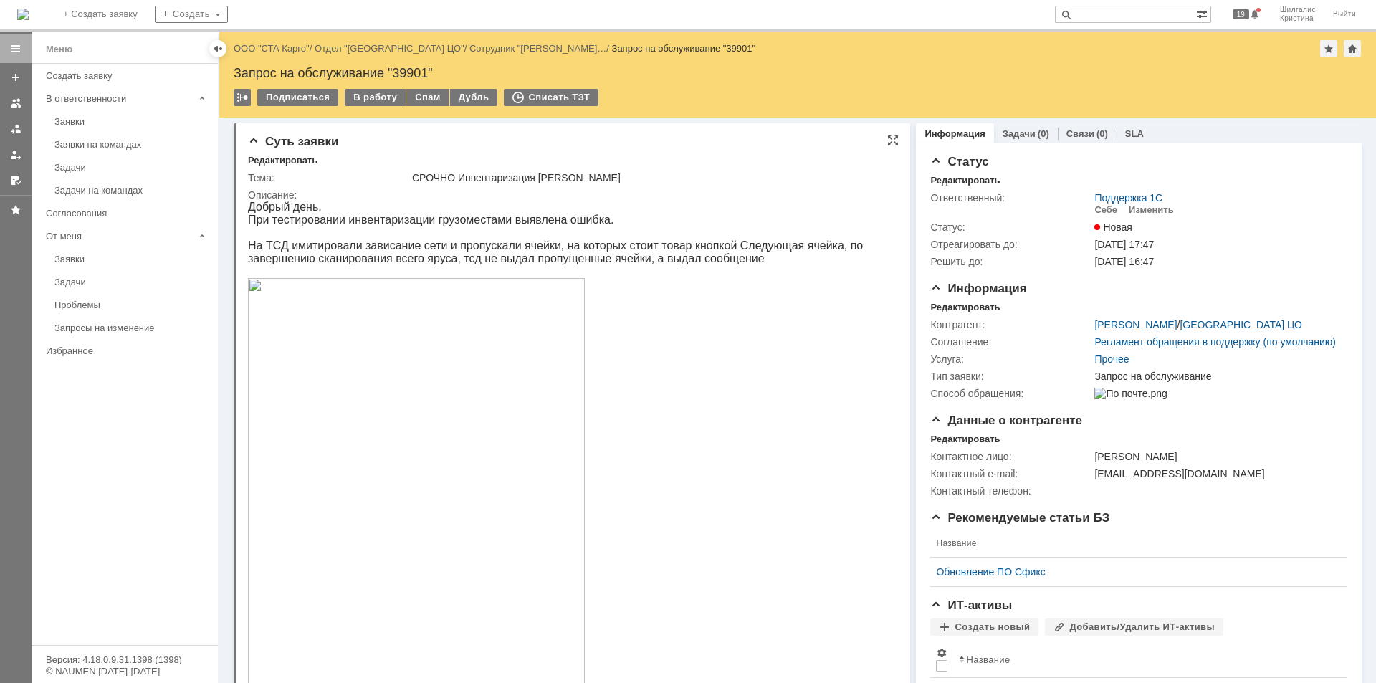
click at [390, 500] on img at bounding box center [416, 518] width 337 height 480
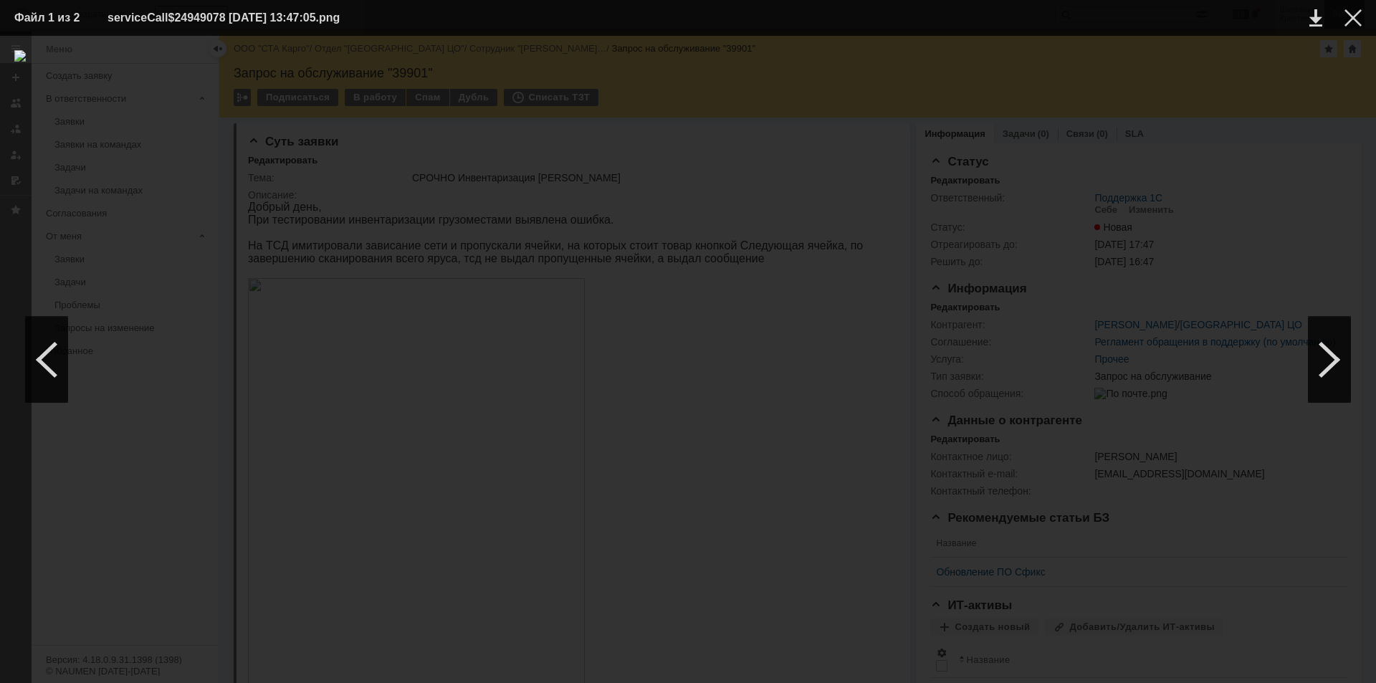
click at [1360, 19] on div at bounding box center [1353, 17] width 17 height 17
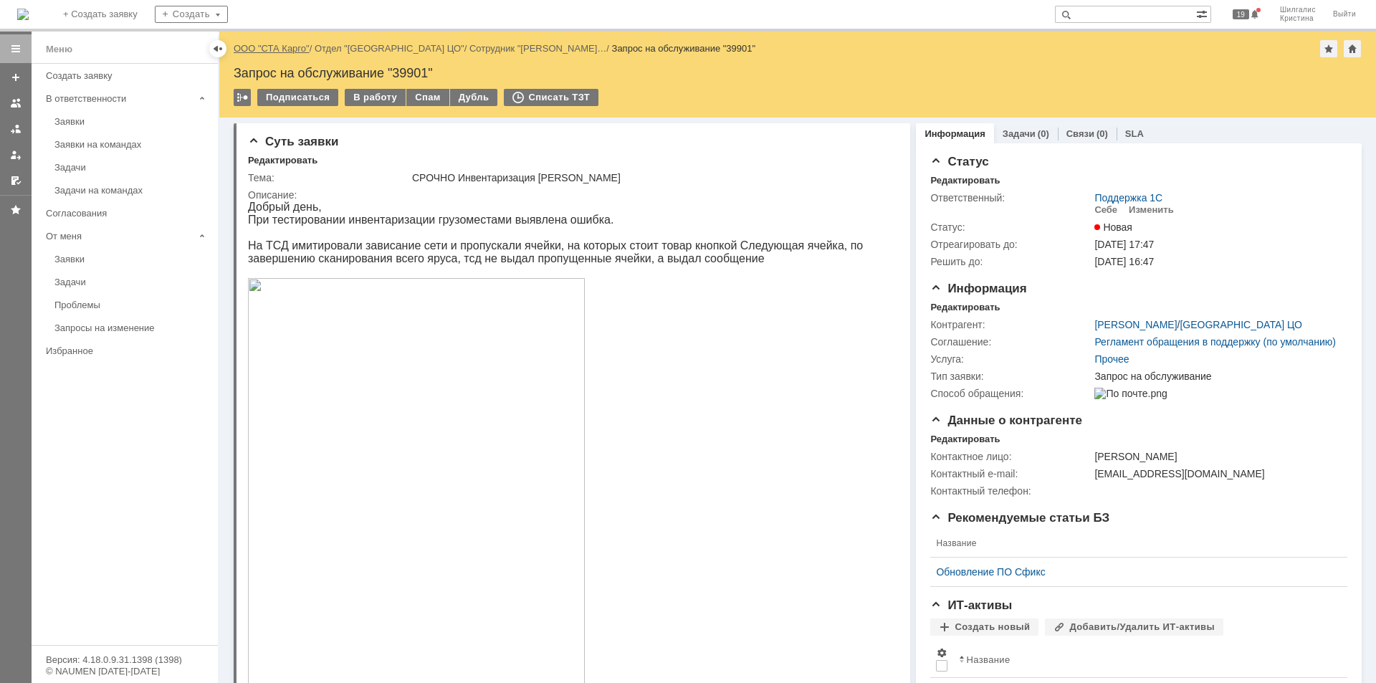
click at [277, 47] on link "ООО "СТА Карго"" at bounding box center [272, 48] width 76 height 11
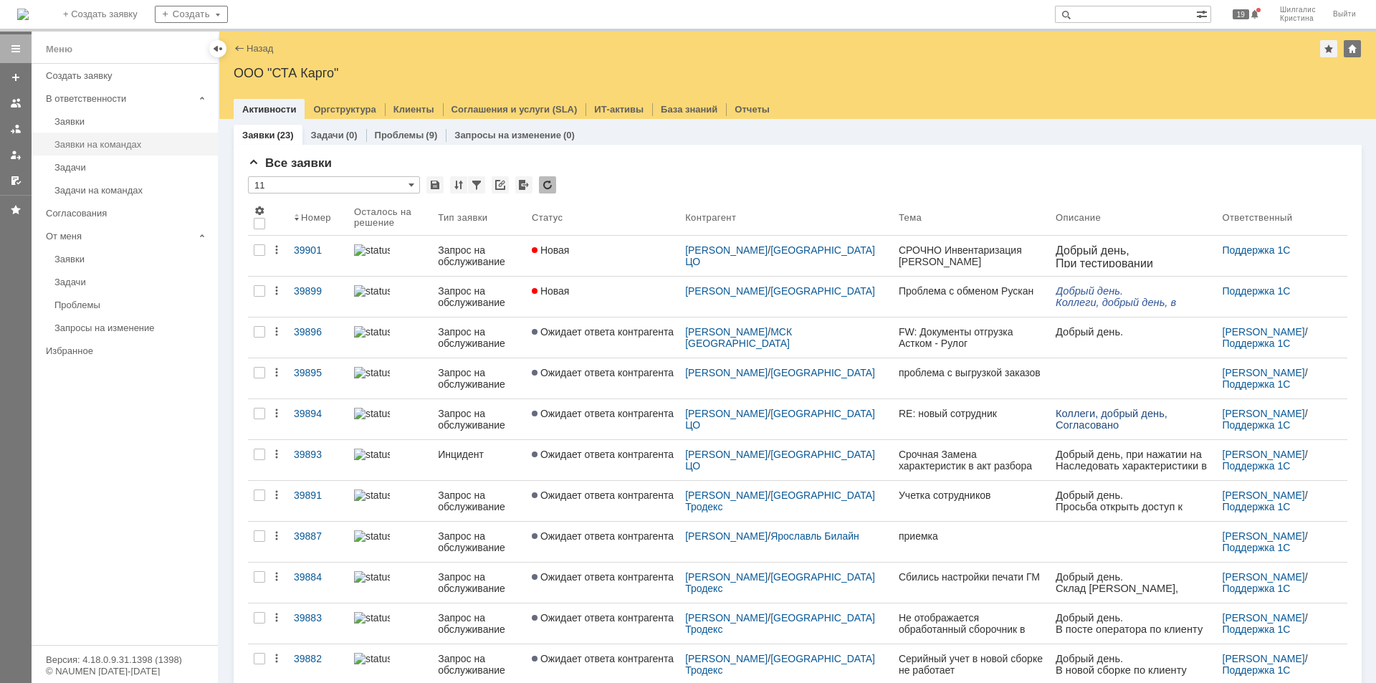
click at [125, 138] on link "Заявки на командах" at bounding box center [132, 144] width 166 height 22
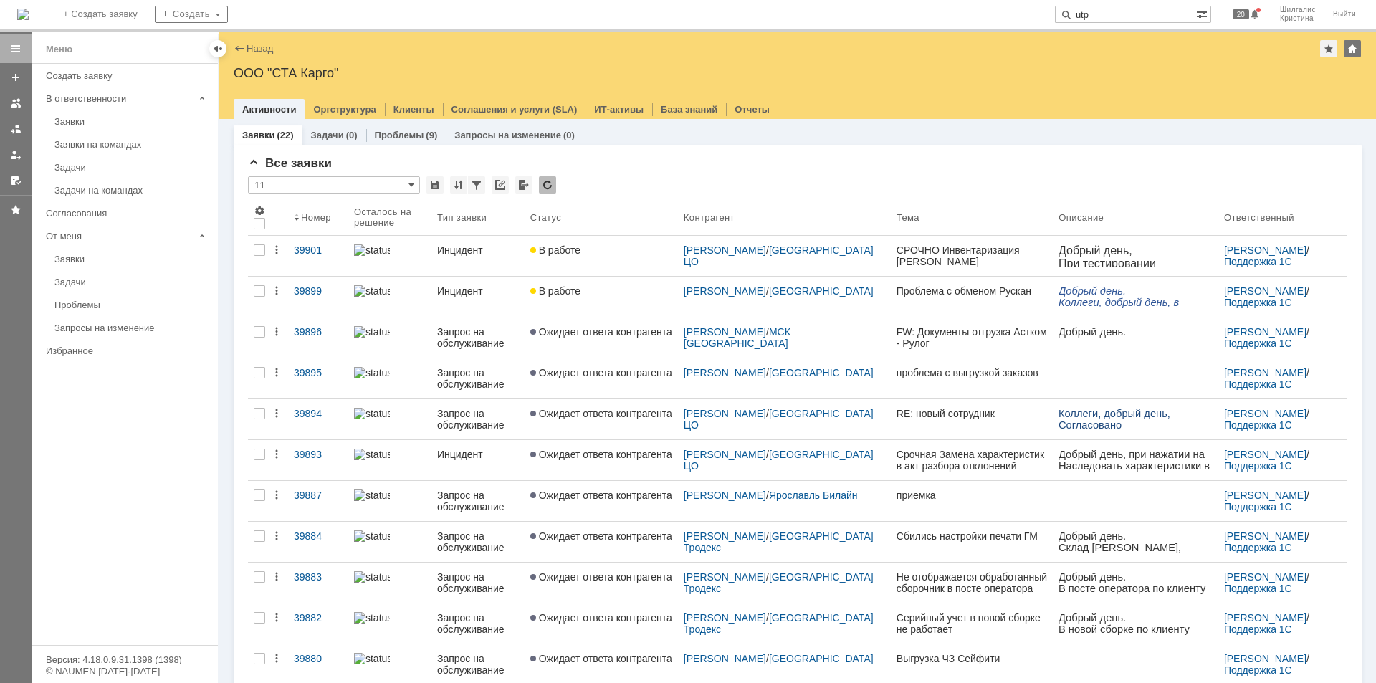
type input "utp"
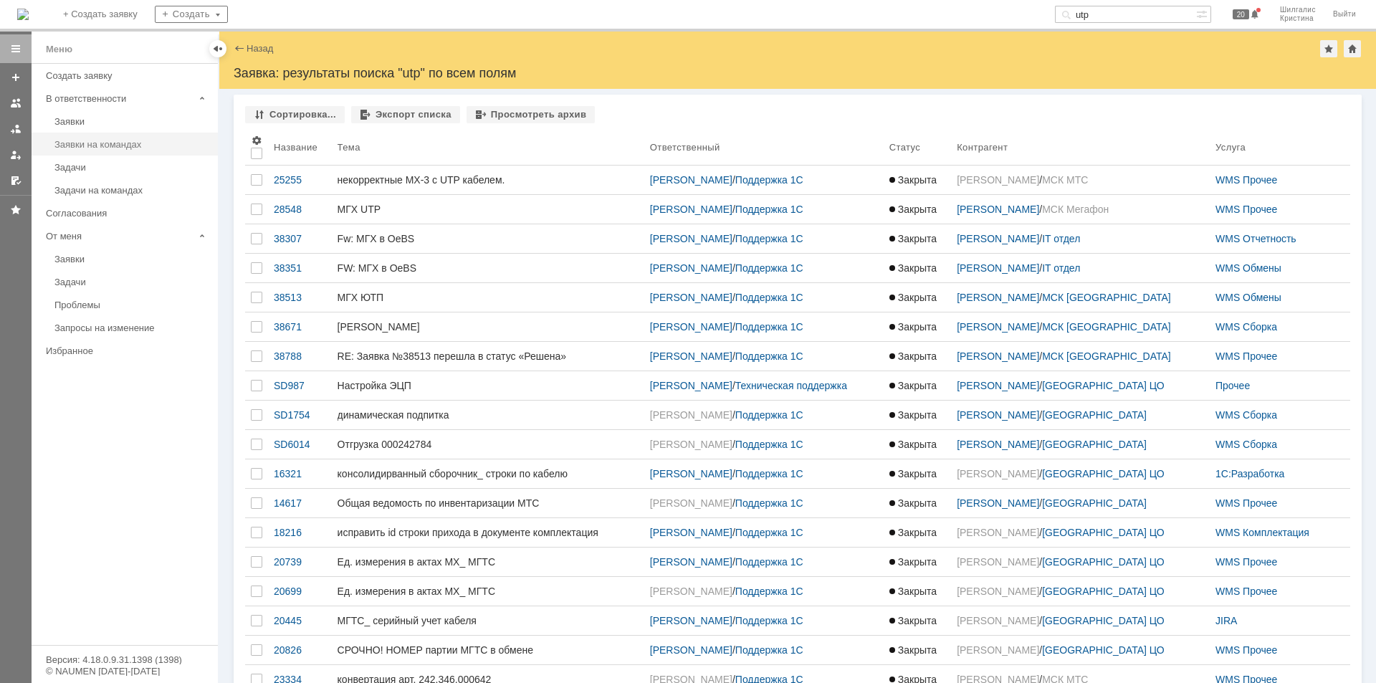
click at [90, 134] on link "Заявки на командах" at bounding box center [132, 144] width 166 height 22
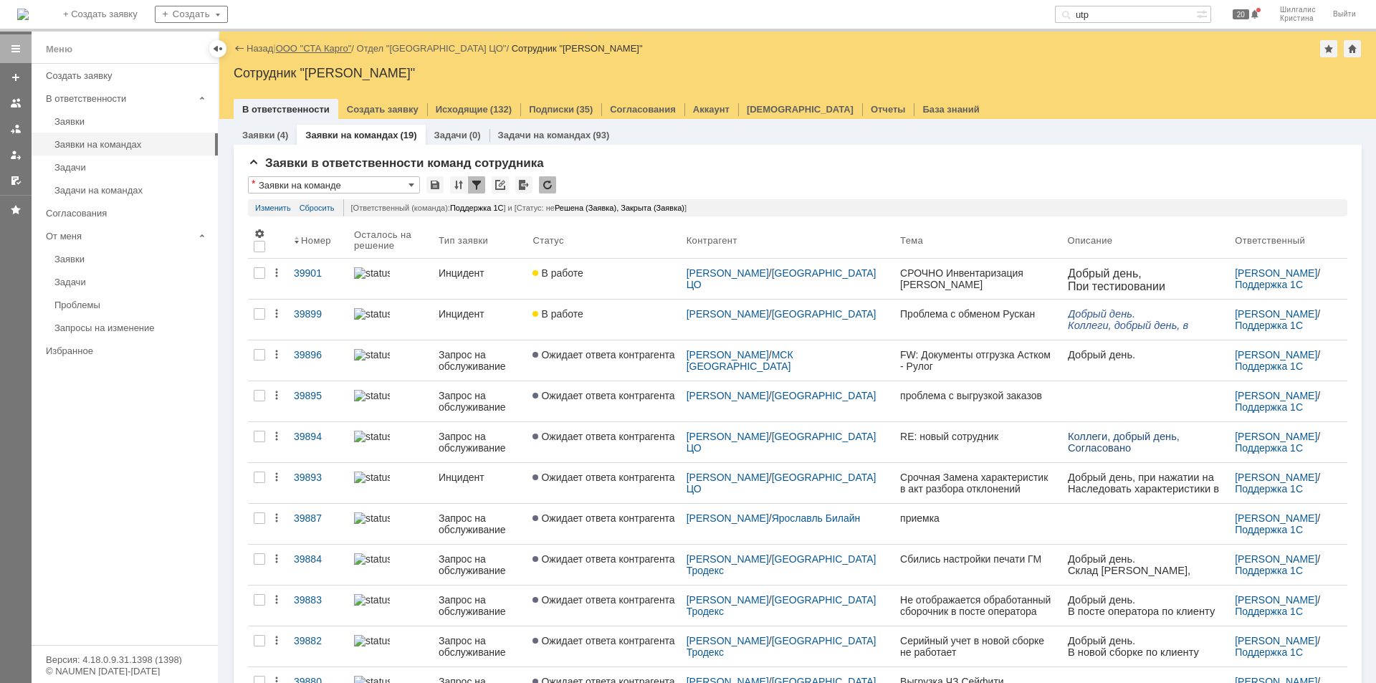
click at [345, 52] on link "ООО "СТА Карго"" at bounding box center [314, 48] width 76 height 11
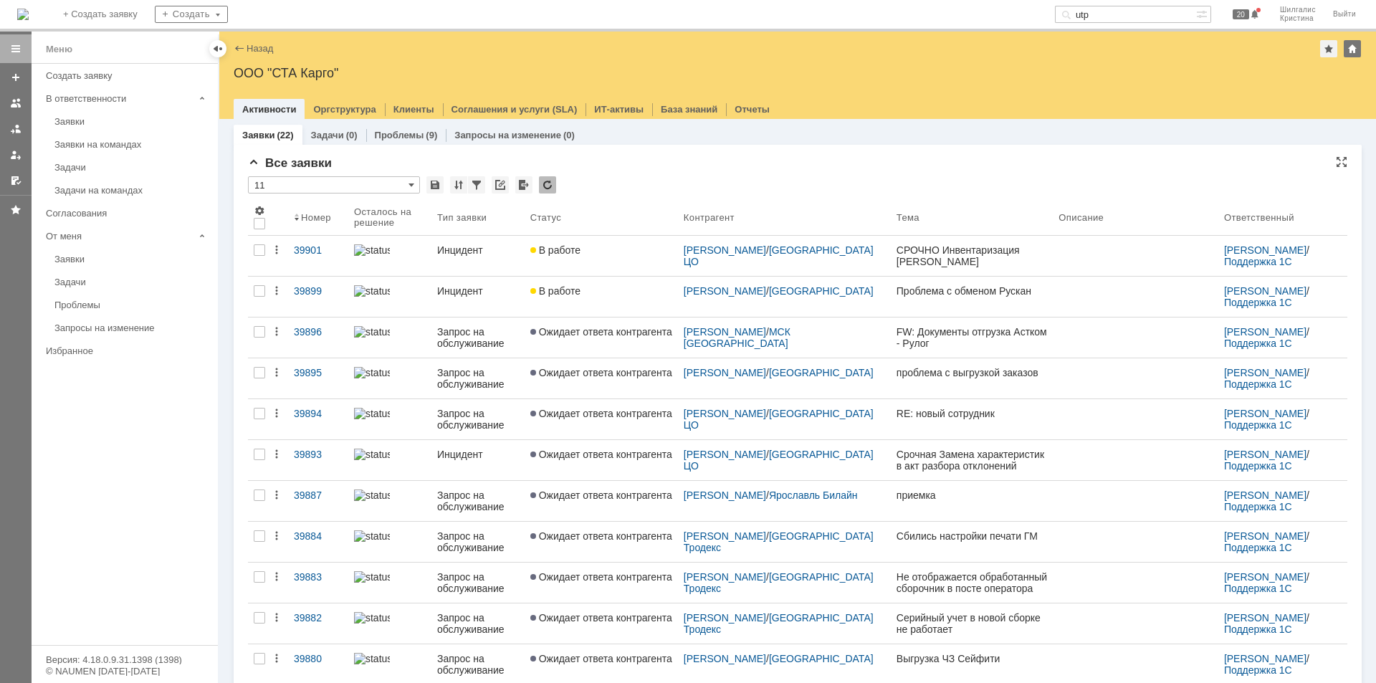
click at [634, 177] on div "* 11" at bounding box center [798, 185] width 1100 height 19
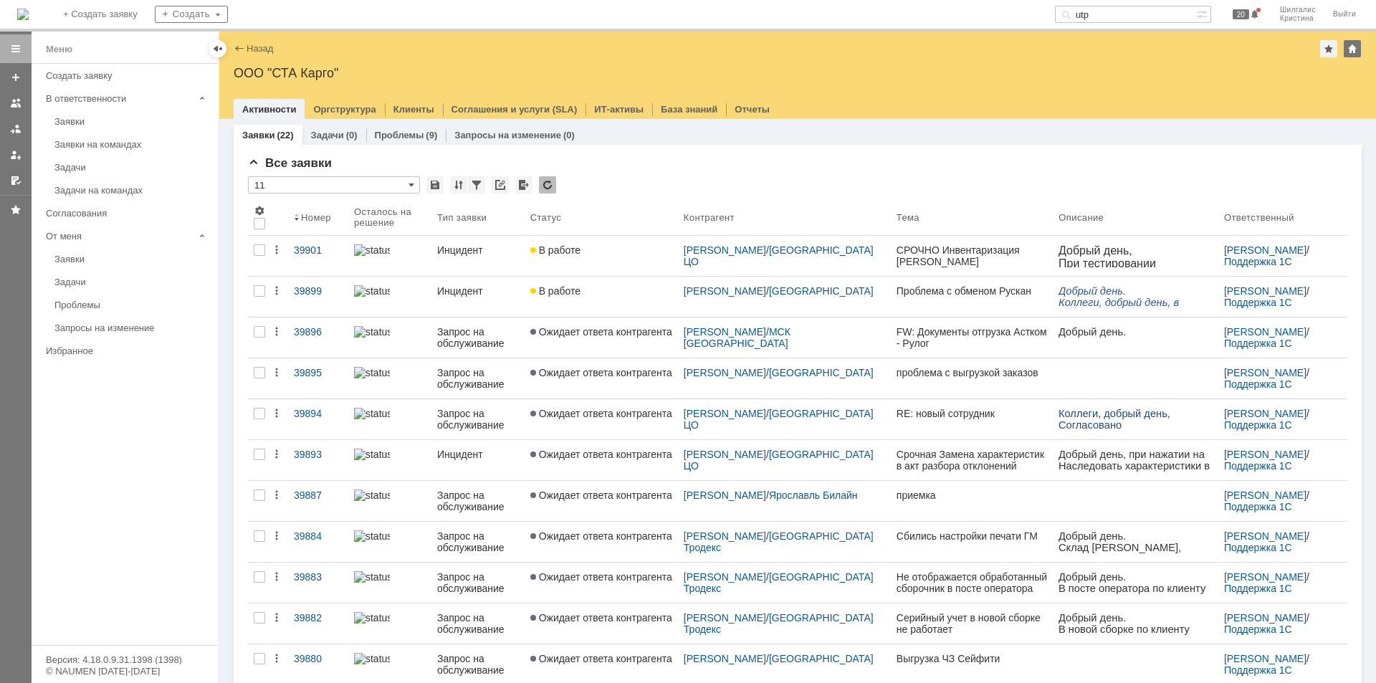
click at [571, 154] on div "Все заявки * 11 Результаты поиска: 1 2 Следующая > Объектов в списке: посчитать…" at bounding box center [798, 616] width 1128 height 943
click at [612, 166] on div "Все заявки" at bounding box center [798, 163] width 1100 height 14
click at [693, 168] on div "Все заявки" at bounding box center [798, 163] width 1100 height 14
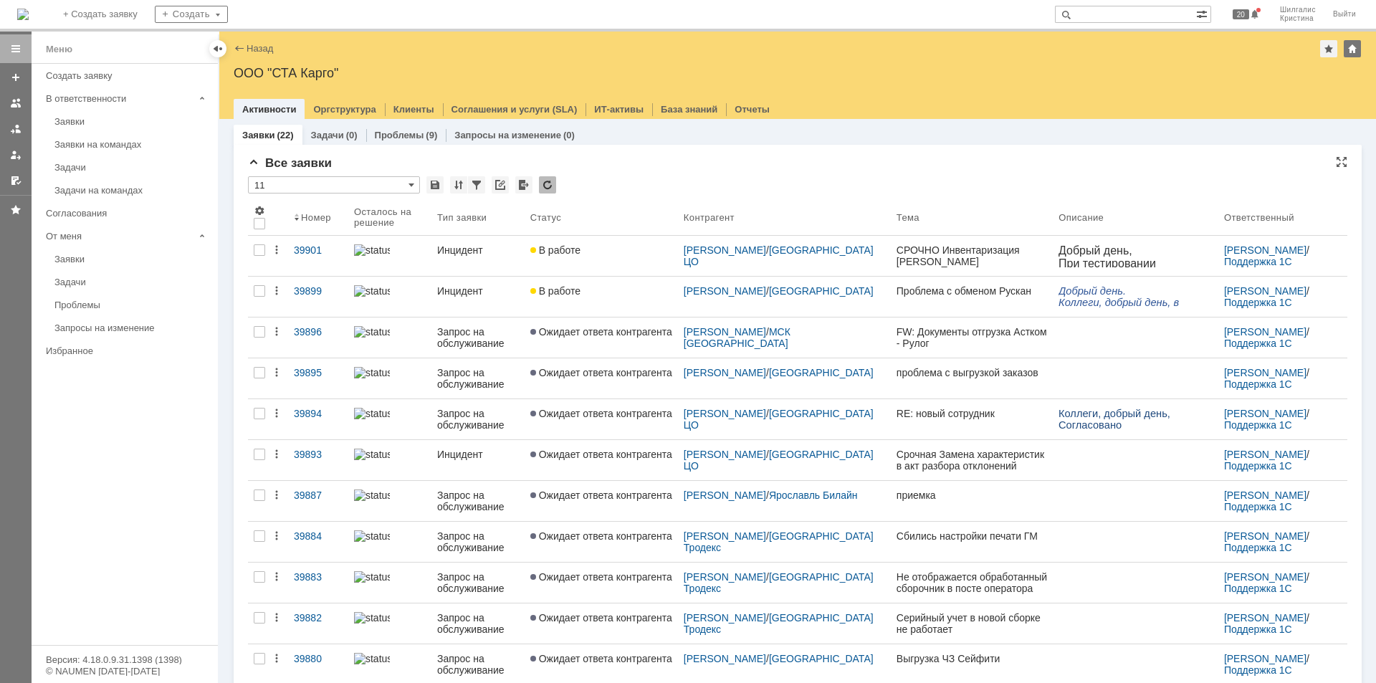
click at [596, 173] on div "Все заявки * 11 Результаты поиска: 1 2 Следующая > Объектов в списке: посчитать…" at bounding box center [798, 621] width 1100 height 931
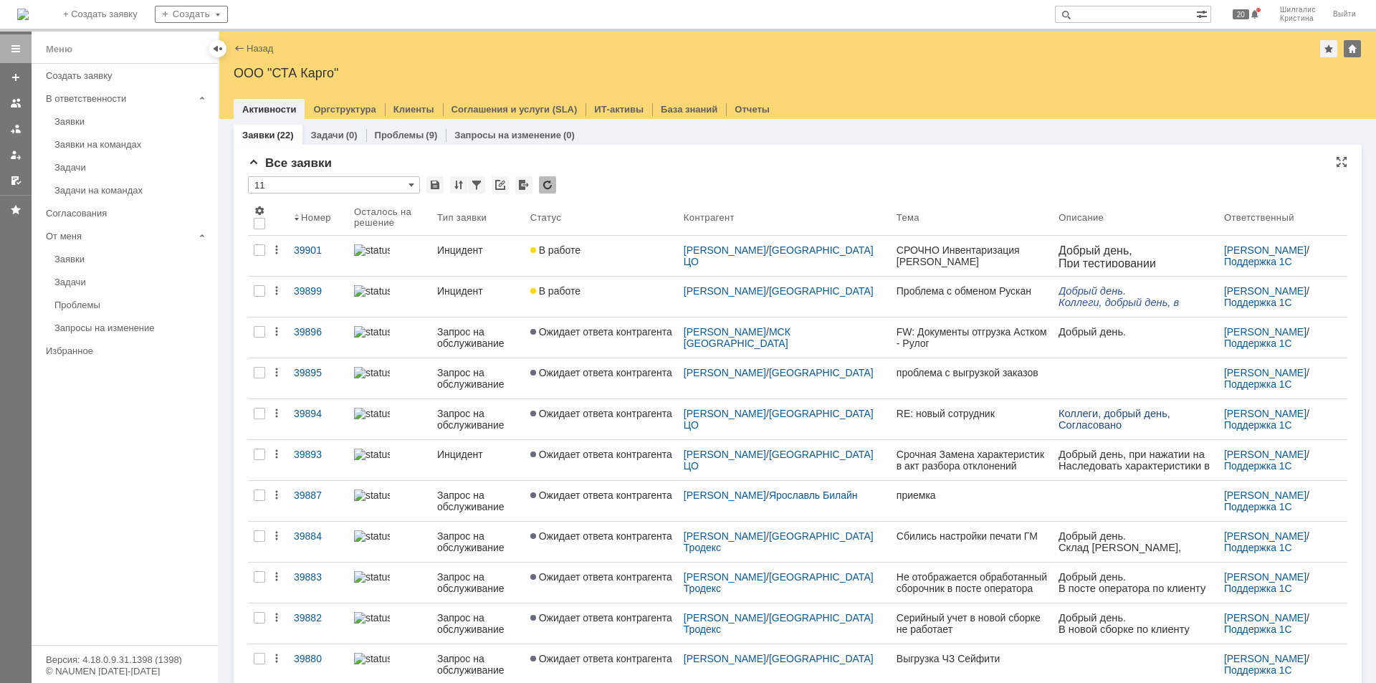
click at [682, 176] on div "Все заявки * 11 Результаты поиска: 1 2 Следующая > Объектов в списке: посчитать…" at bounding box center [798, 621] width 1100 height 931
paste input "39901"
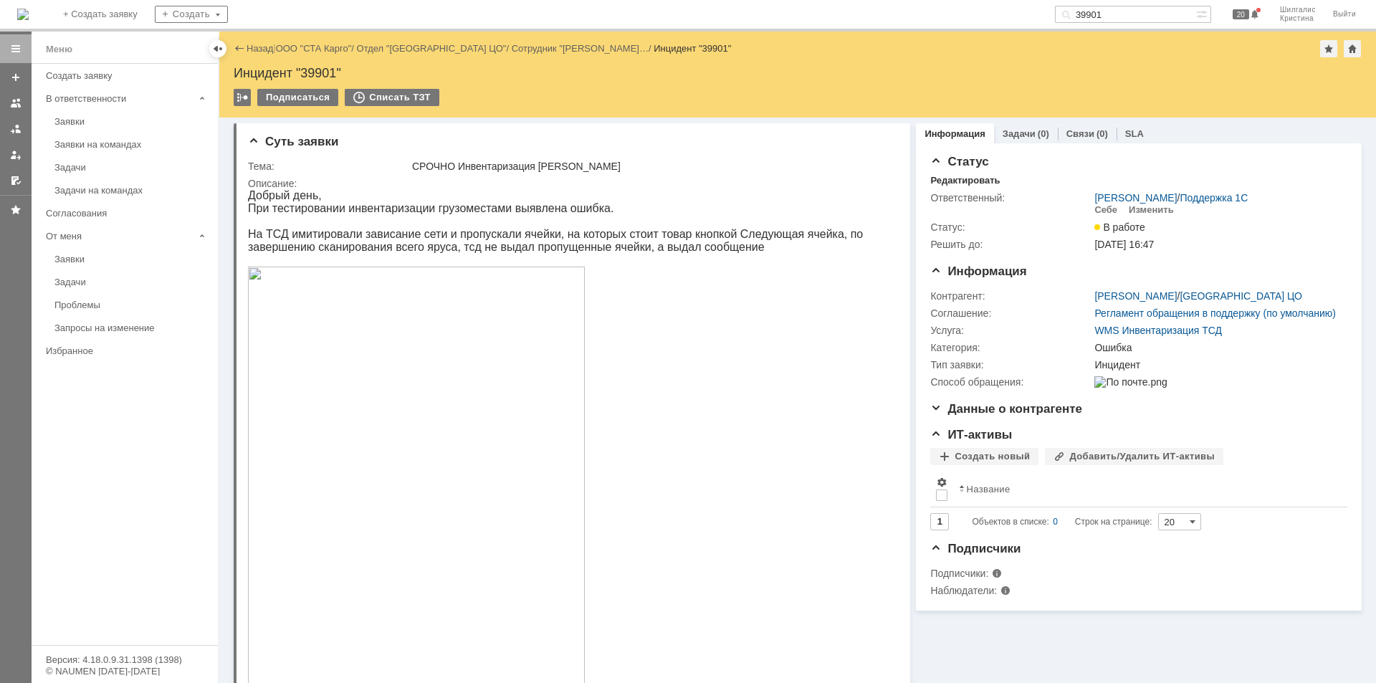
drag, startPoint x: 1118, startPoint y: 11, endPoint x: 1064, endPoint y: 4, distance: 54.3
click at [1064, 4] on div "На домашнюю + Создать заявку Создать 39901 20 Шилгалис Кристина Выйти" at bounding box center [688, 16] width 1376 height 32
paste input "893"
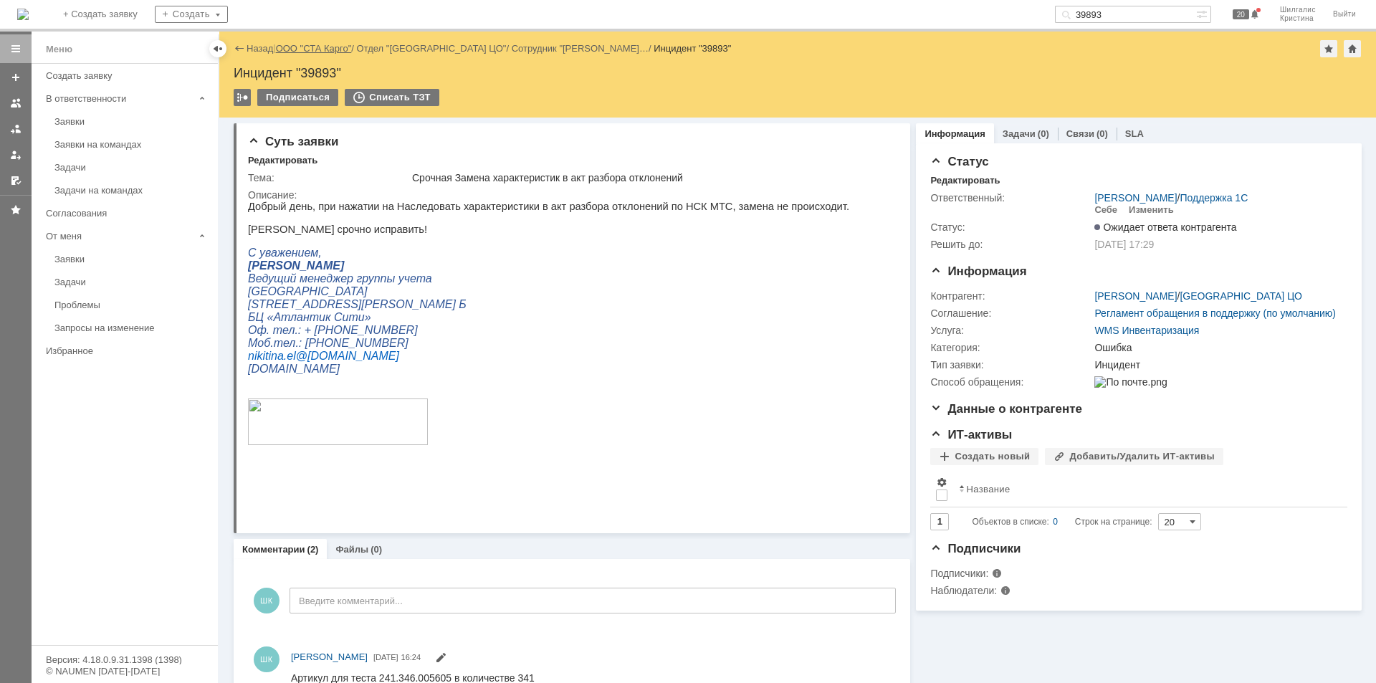
click at [308, 47] on link "ООО "СТА Карго"" at bounding box center [314, 48] width 76 height 11
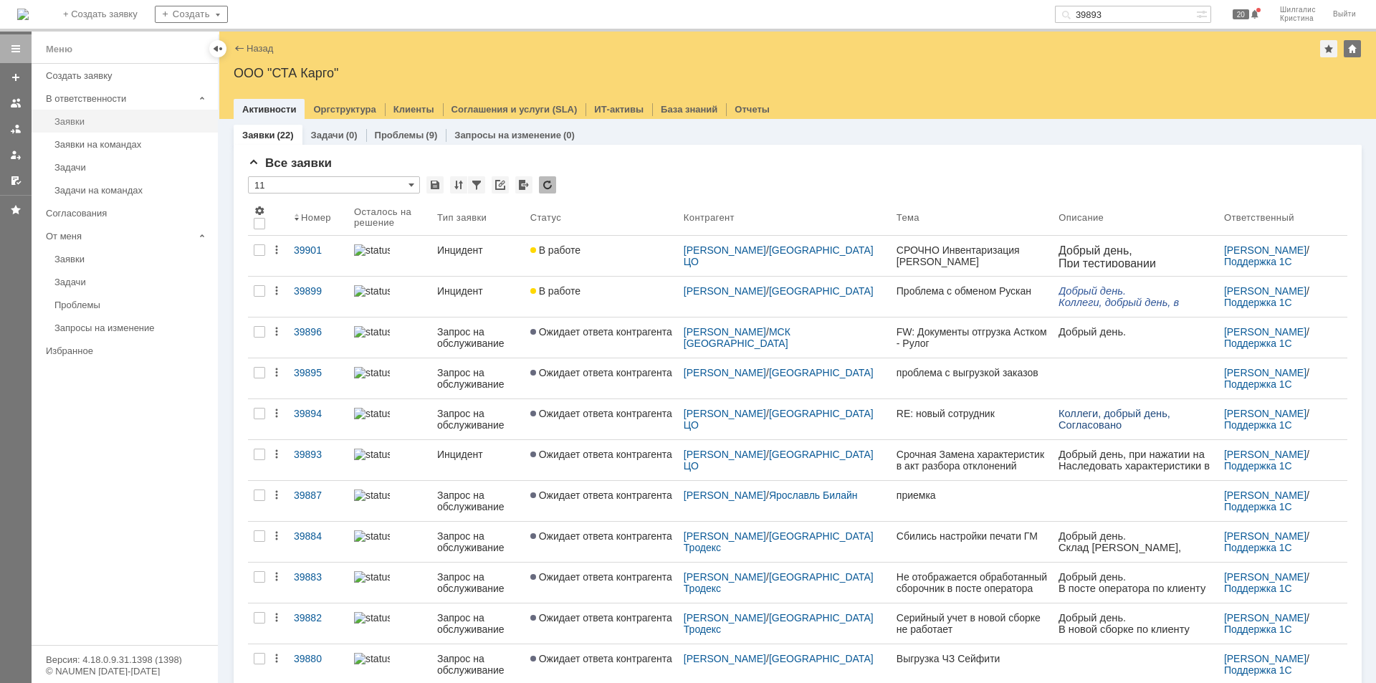
click at [97, 125] on div "Заявки" at bounding box center [131, 121] width 155 height 11
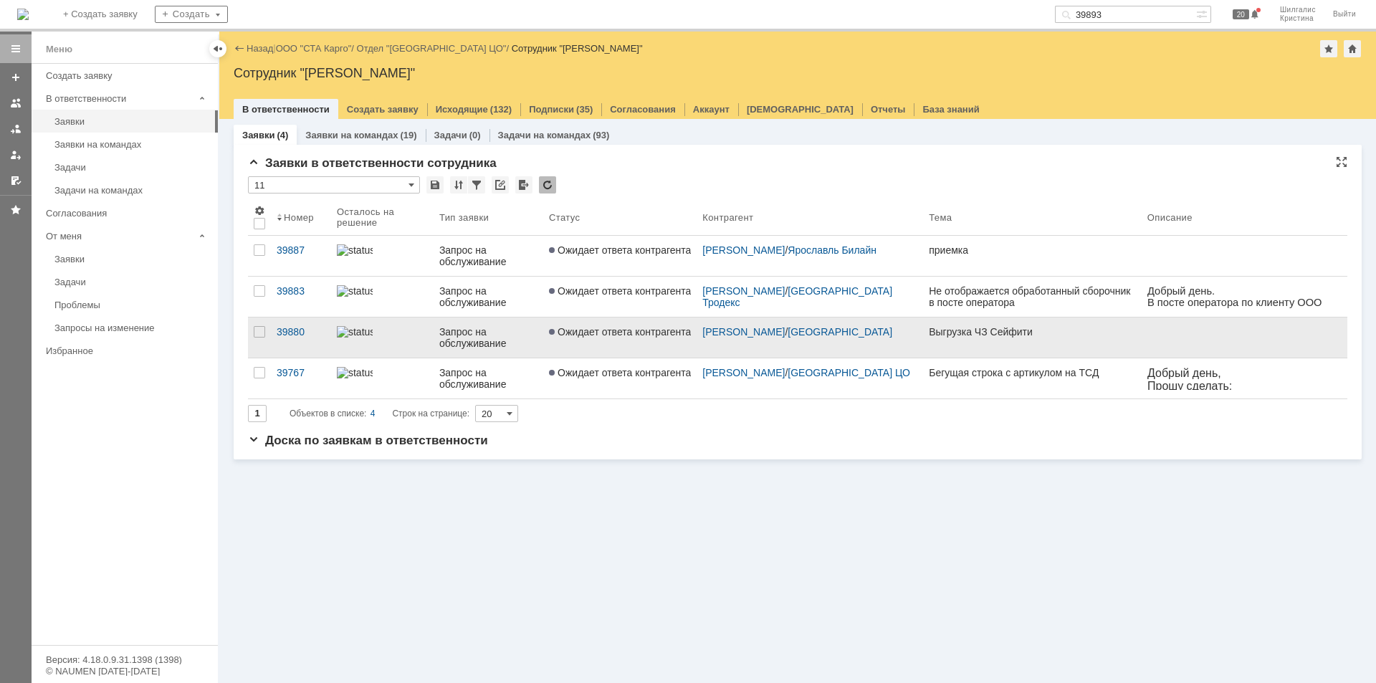
click at [614, 340] on link "Ожидает ответа контрагента" at bounding box center [619, 338] width 153 height 40
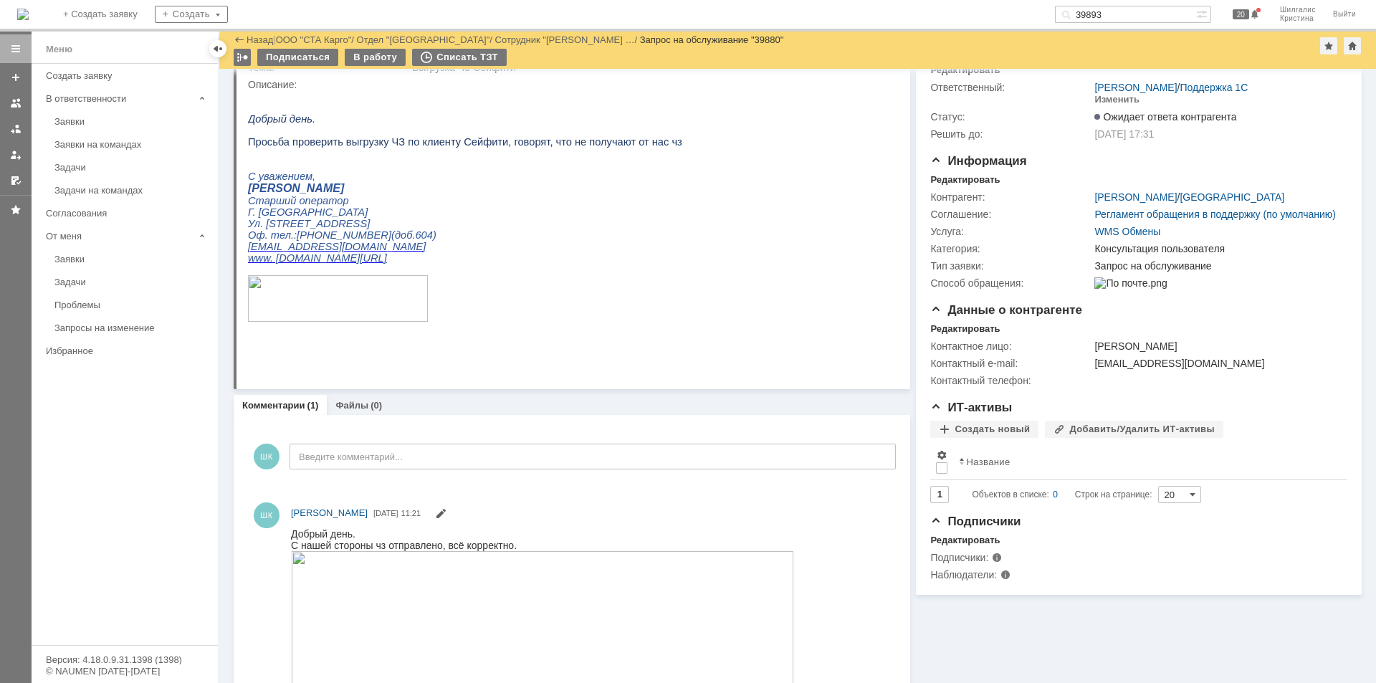
scroll to position [38, 0]
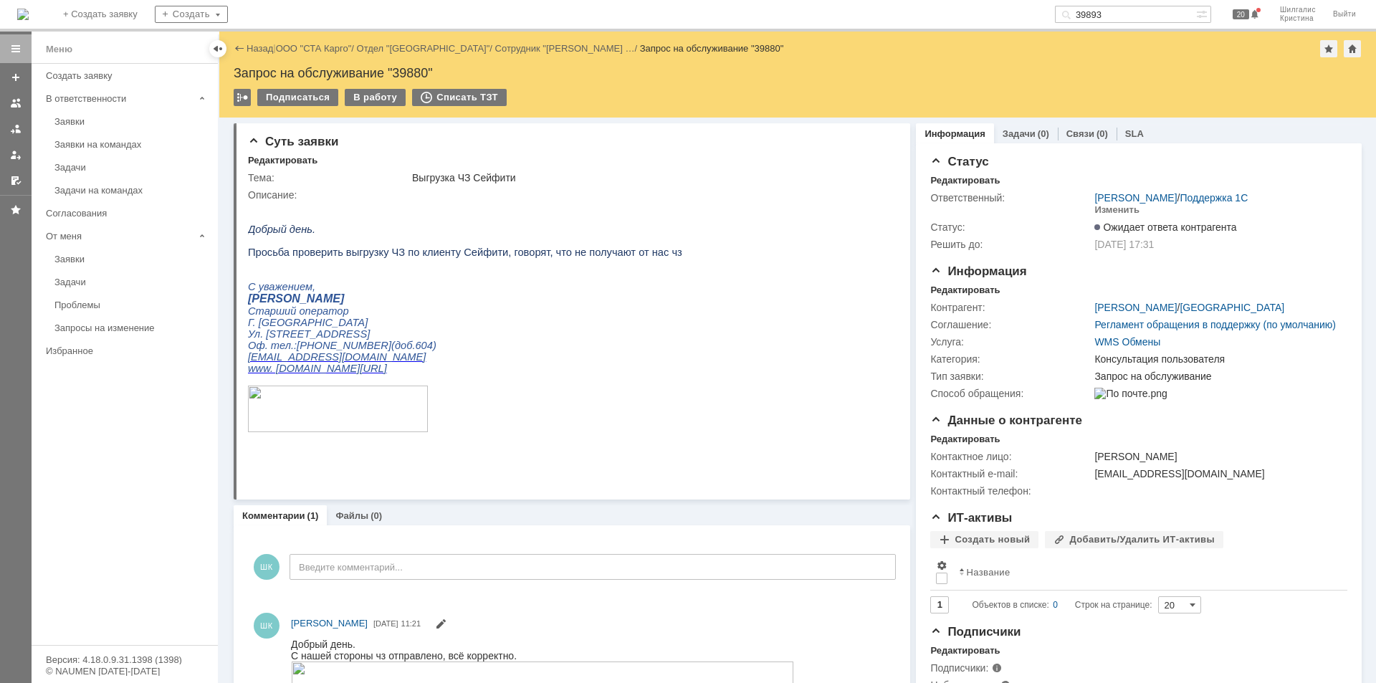
click at [310, 46] on link "ООО "СТА Карго"" at bounding box center [314, 48] width 76 height 11
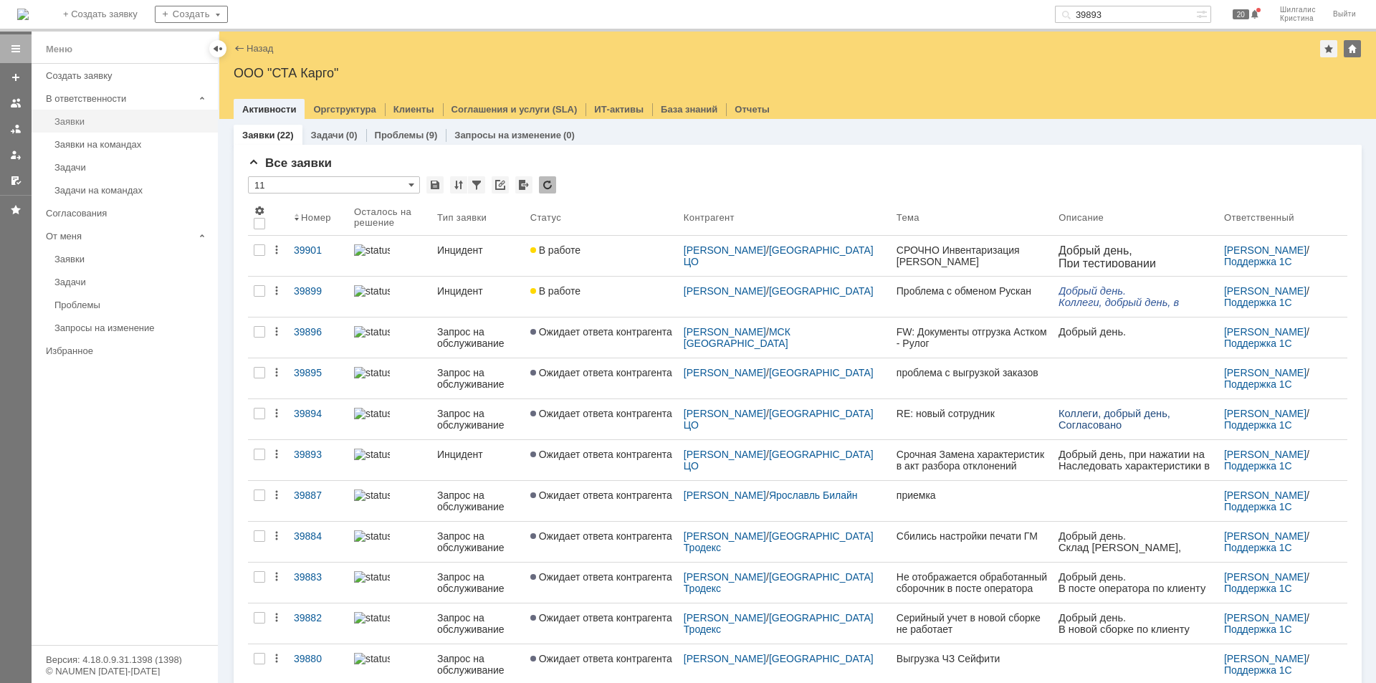
click at [114, 119] on div "Заявки" at bounding box center [131, 121] width 155 height 11
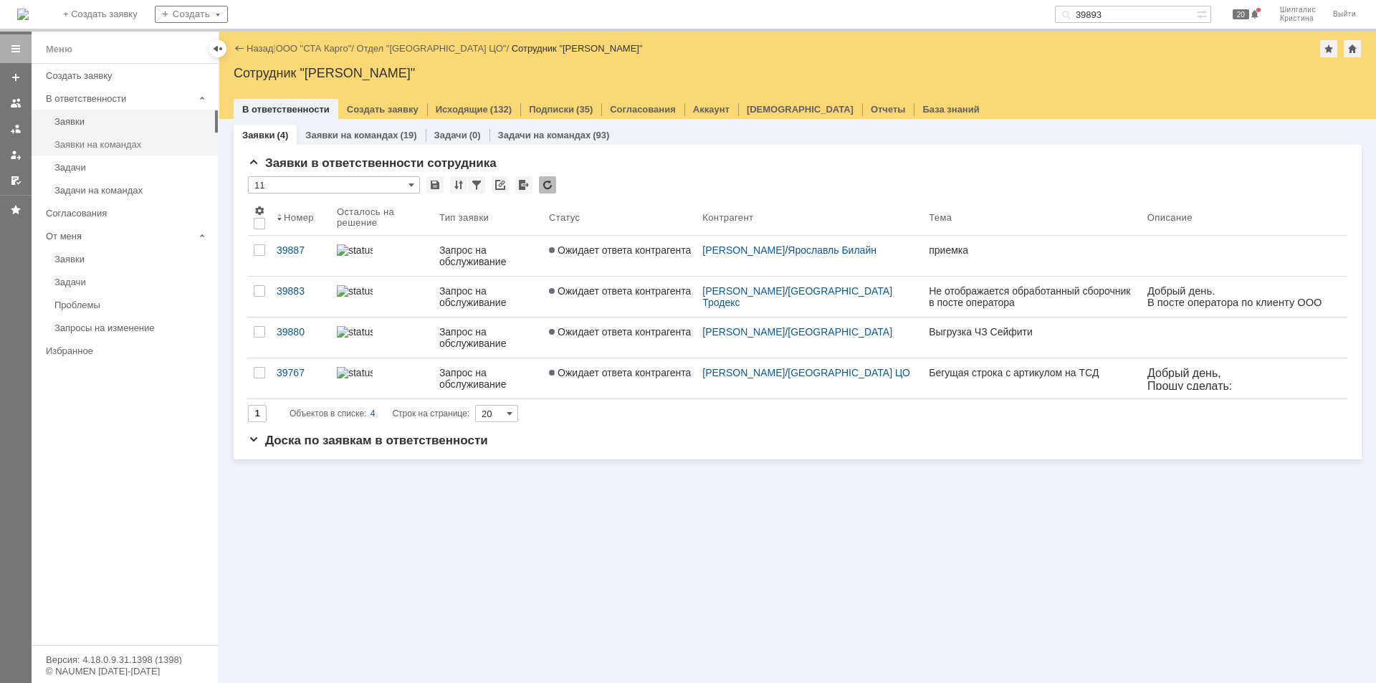
click at [121, 146] on div "Заявки на командах" at bounding box center [131, 144] width 155 height 11
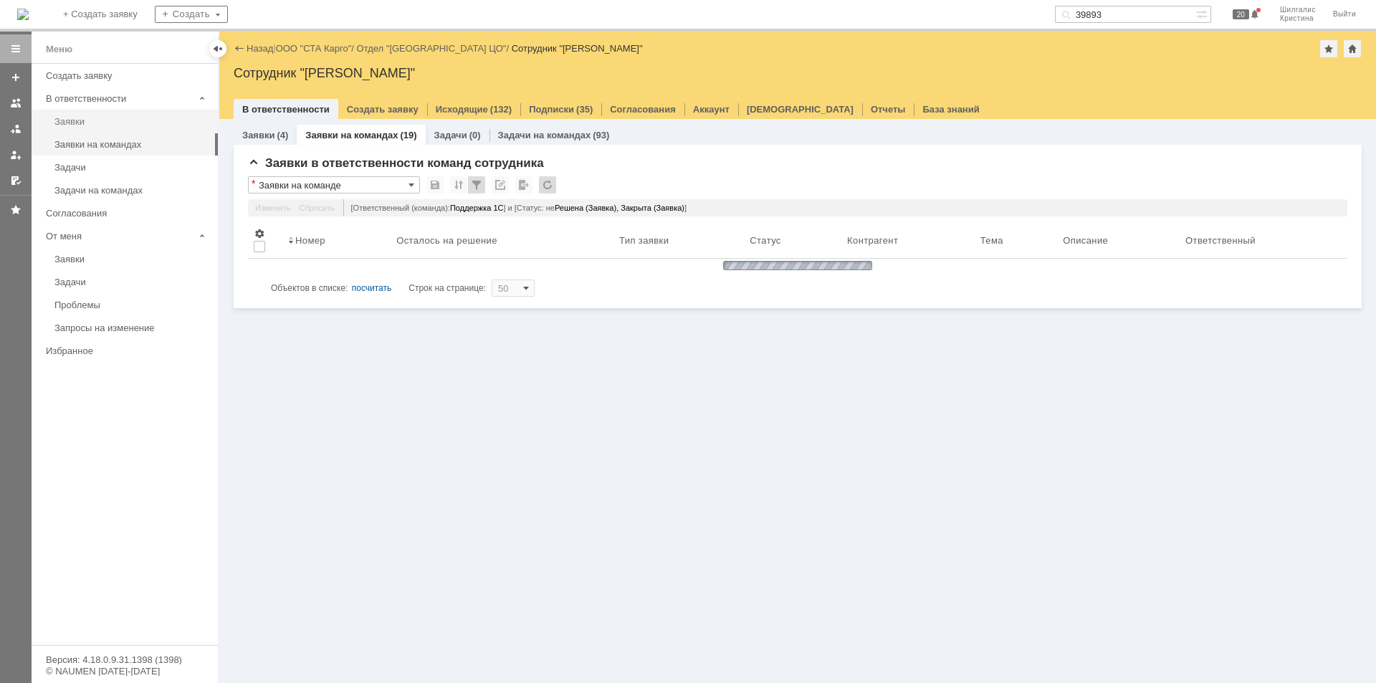
click at [105, 122] on div "Заявки" at bounding box center [131, 121] width 155 height 11
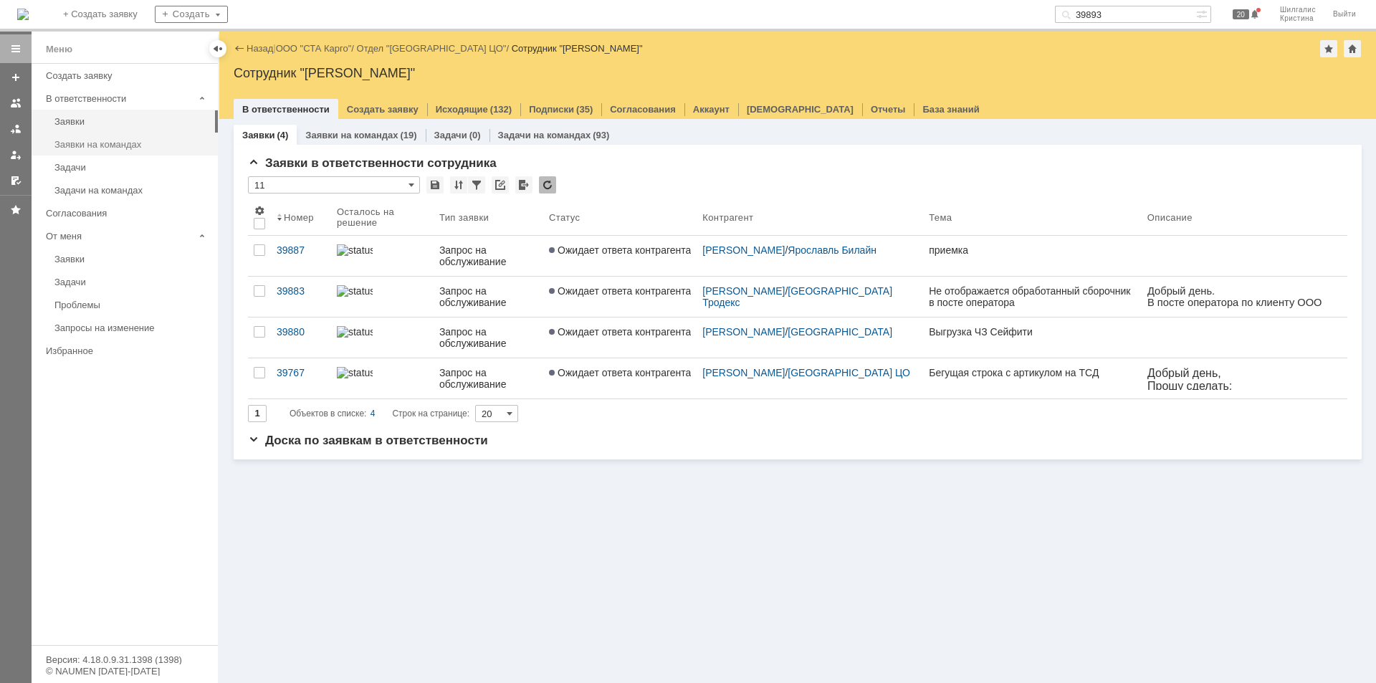
click at [132, 151] on link "Заявки на командах" at bounding box center [132, 144] width 166 height 22
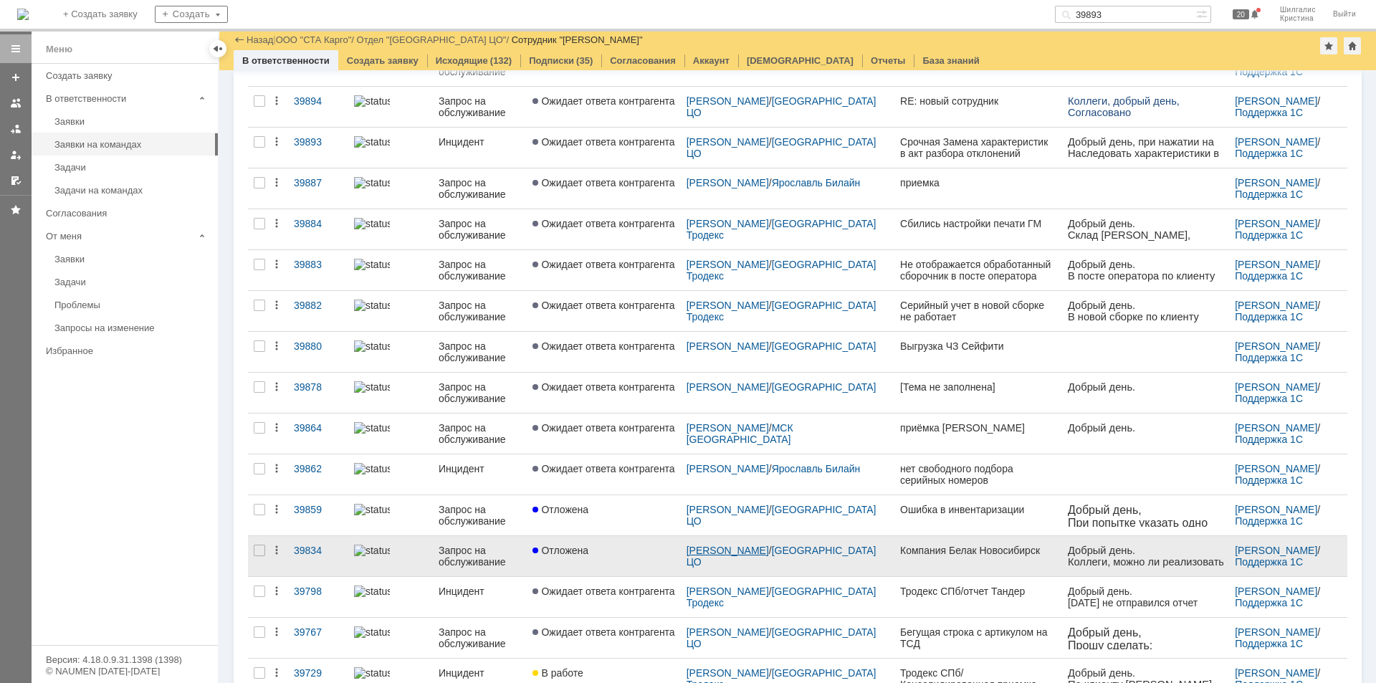
scroll to position [343, 0]
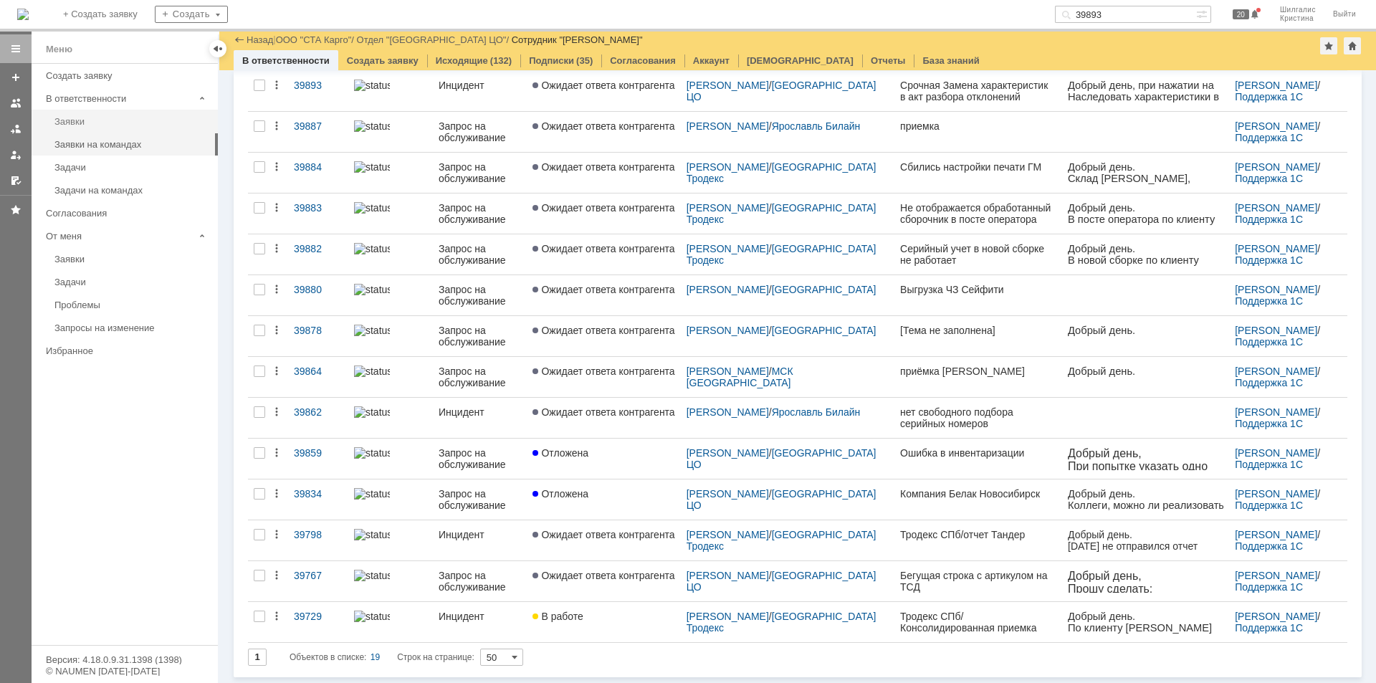
click at [79, 122] on div "Заявки" at bounding box center [131, 121] width 155 height 11
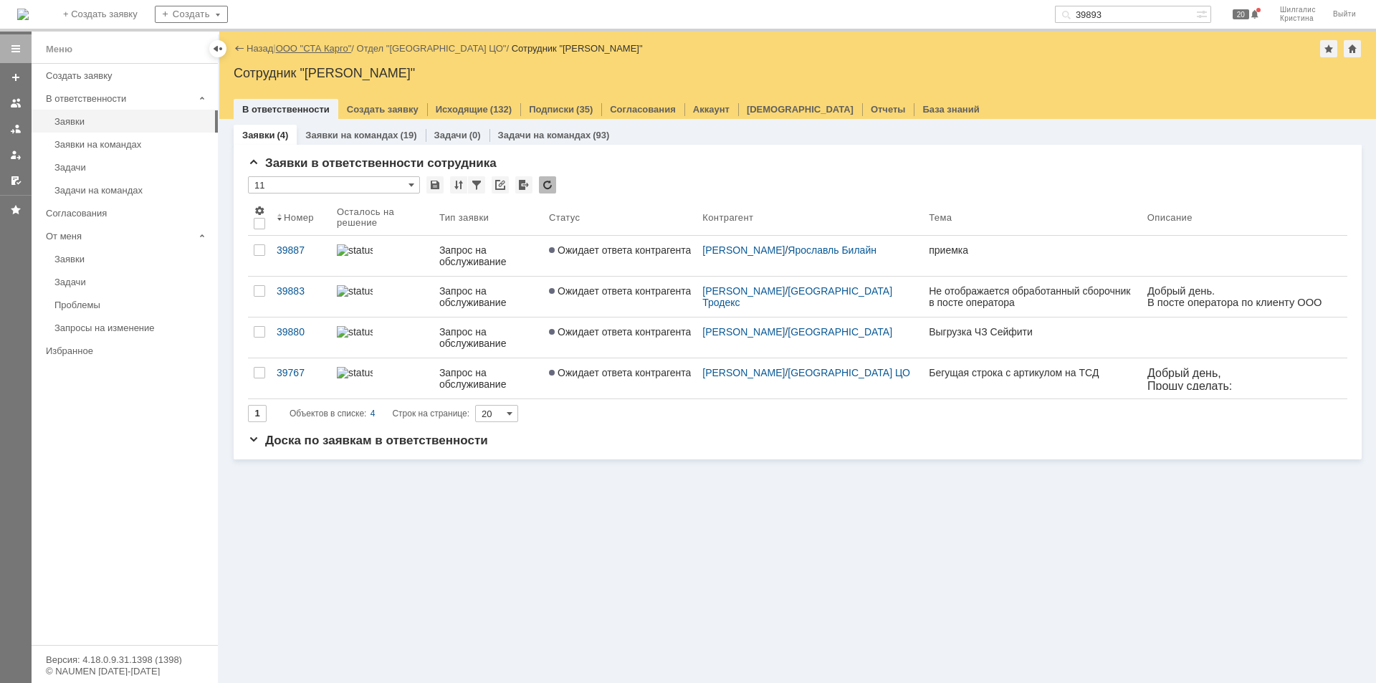
click at [312, 48] on link "ООО "СТА Карго"" at bounding box center [314, 48] width 76 height 11
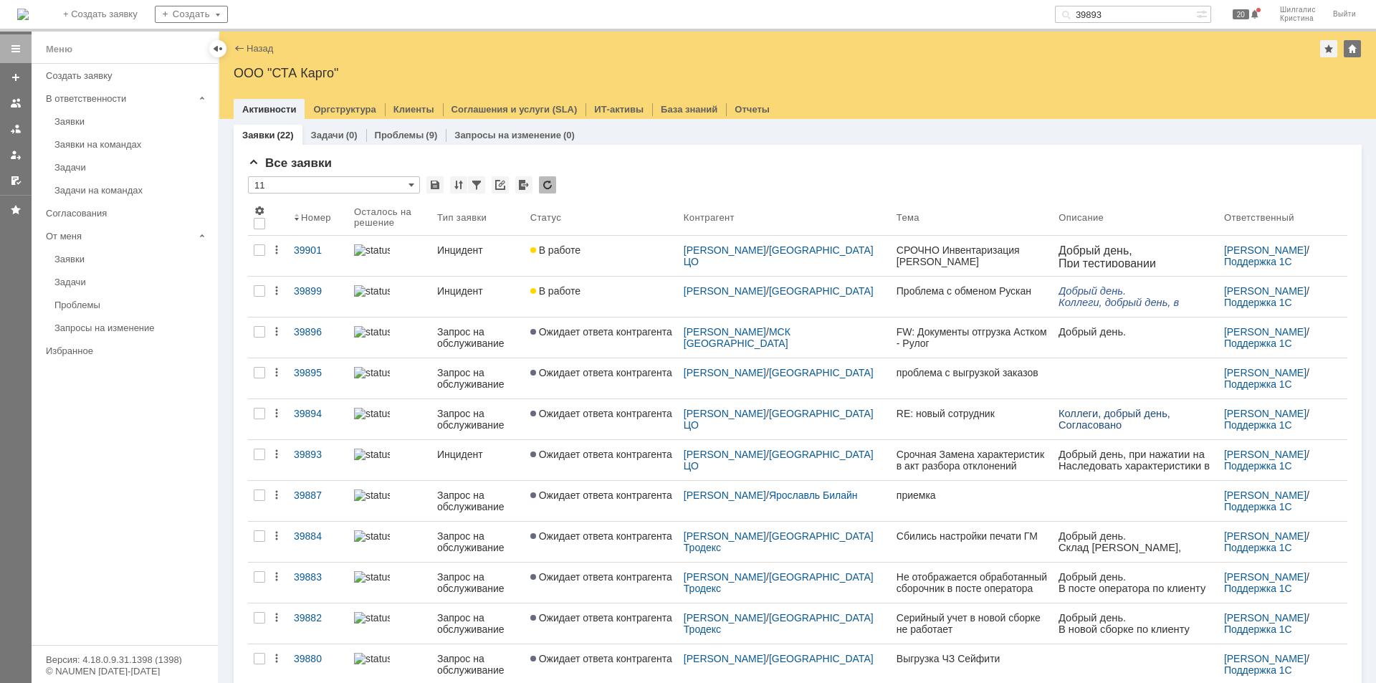
drag, startPoint x: 1067, startPoint y: 14, endPoint x: 1017, endPoint y: 9, distance: 50.4
click at [1017, 9] on div "На домашнюю + Создать заявку Создать 39893 20 Шилгалис Кристина Выйти" at bounding box center [688, 16] width 1376 height 32
type input "рускан"
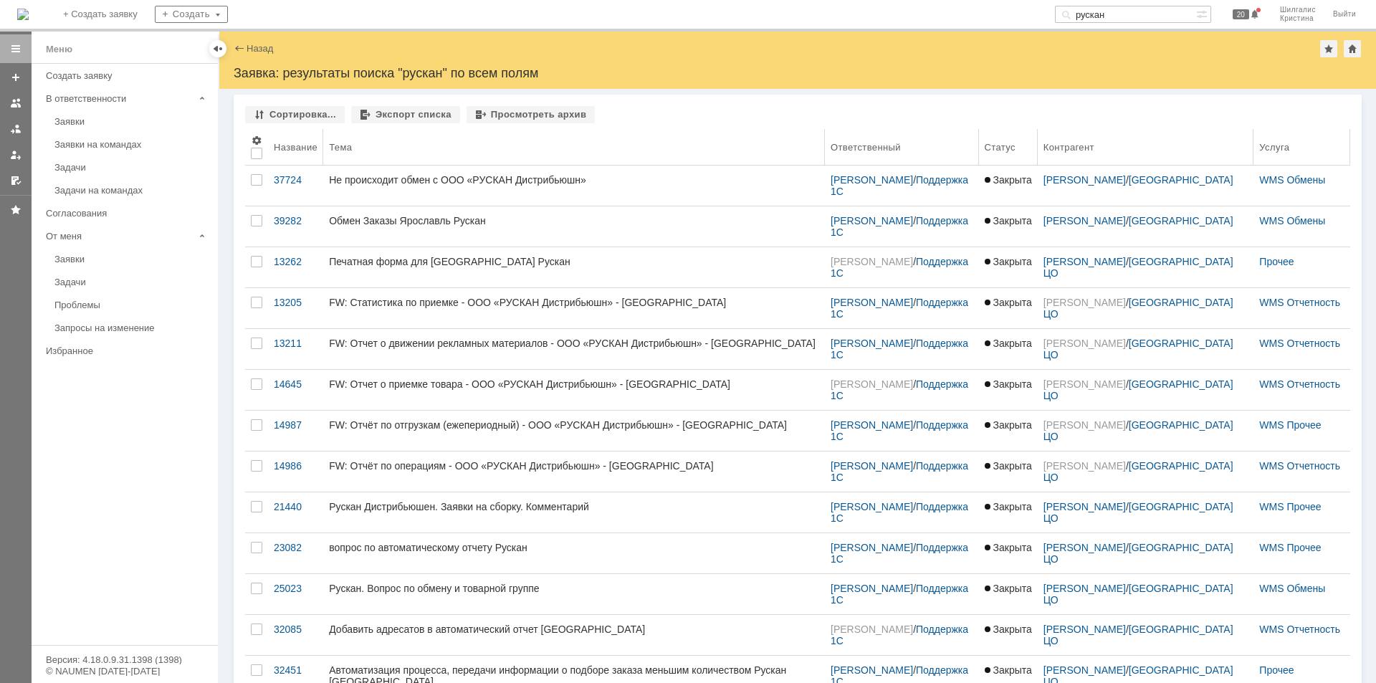
click at [300, 148] on div "Название" at bounding box center [296, 147] width 44 height 11
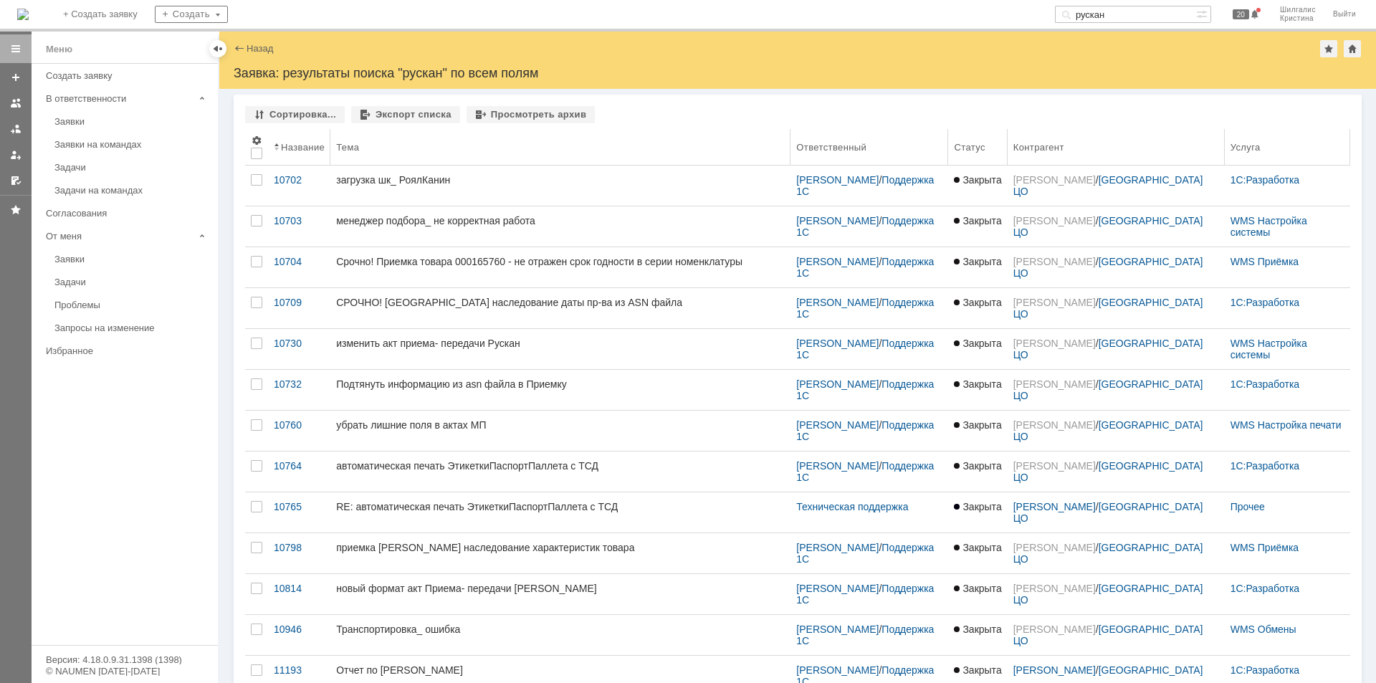
click at [304, 148] on div "Название" at bounding box center [303, 147] width 44 height 11
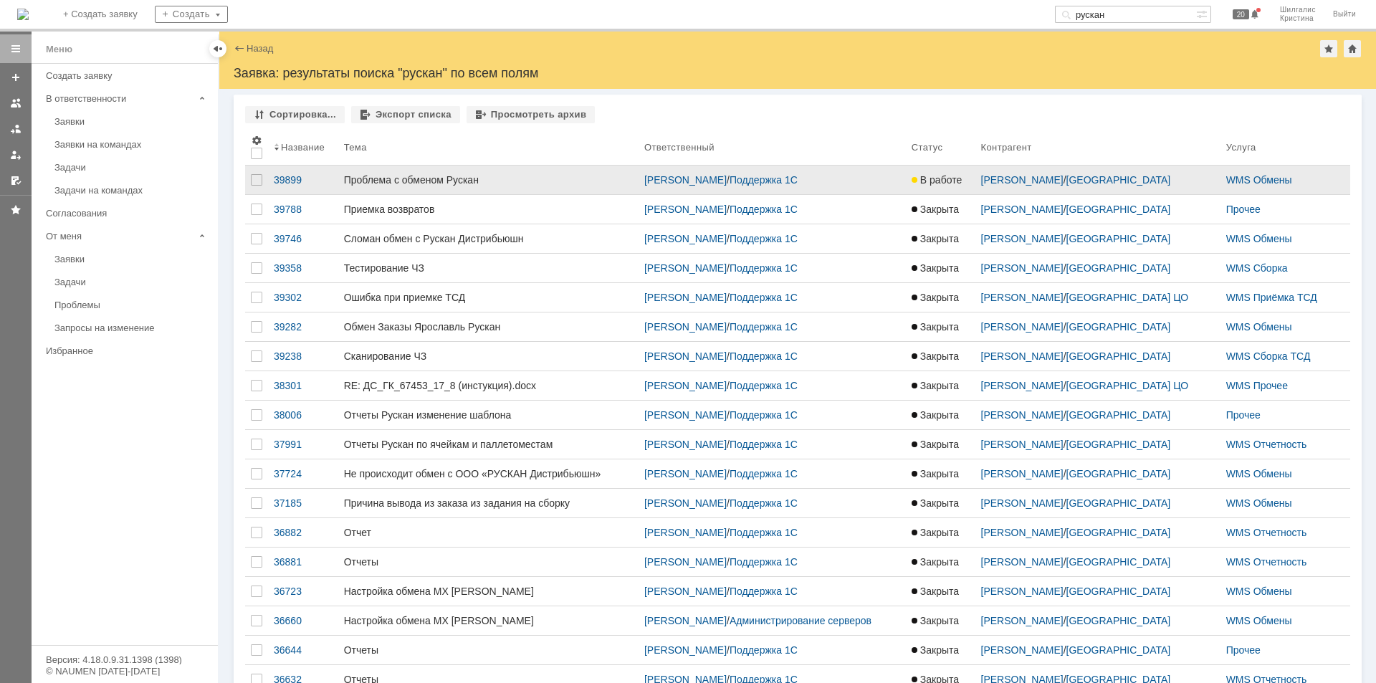
click at [541, 175] on div "Проблема с обменом Рускан" at bounding box center [488, 179] width 289 height 11
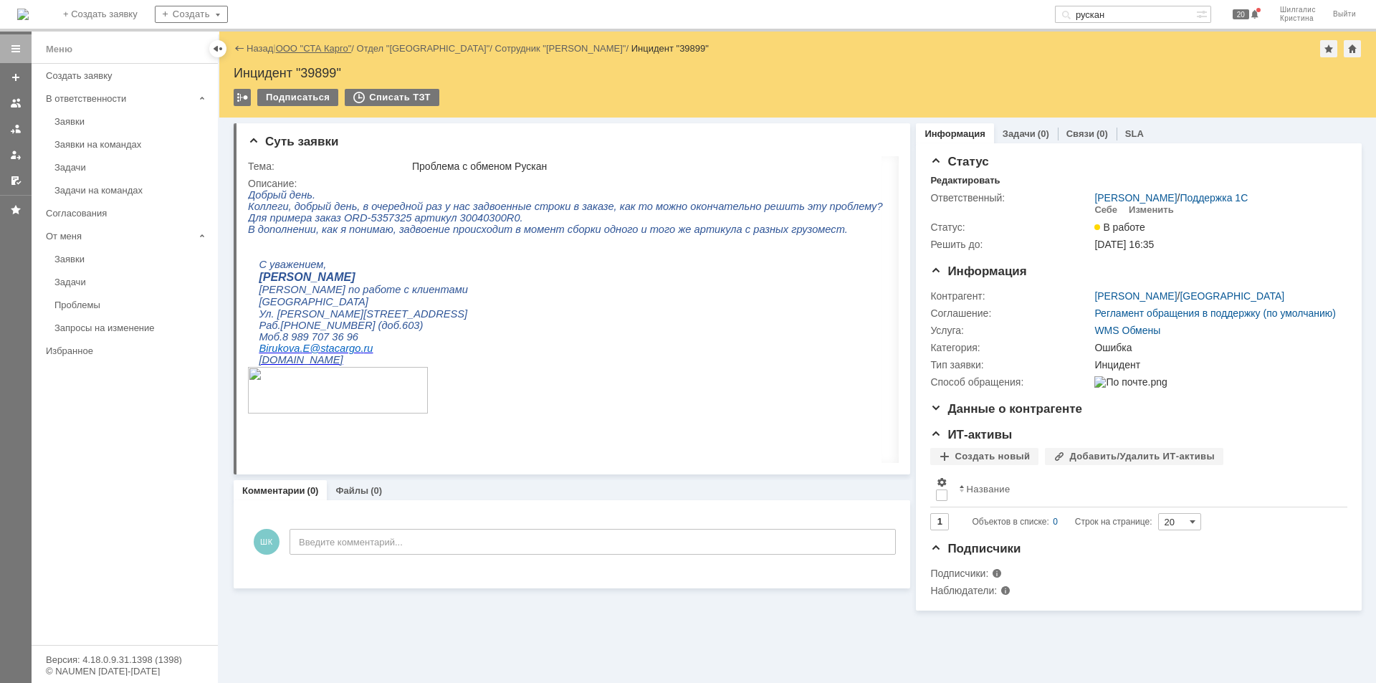
click at [289, 46] on link "ООО "СТА Карго"" at bounding box center [314, 48] width 76 height 11
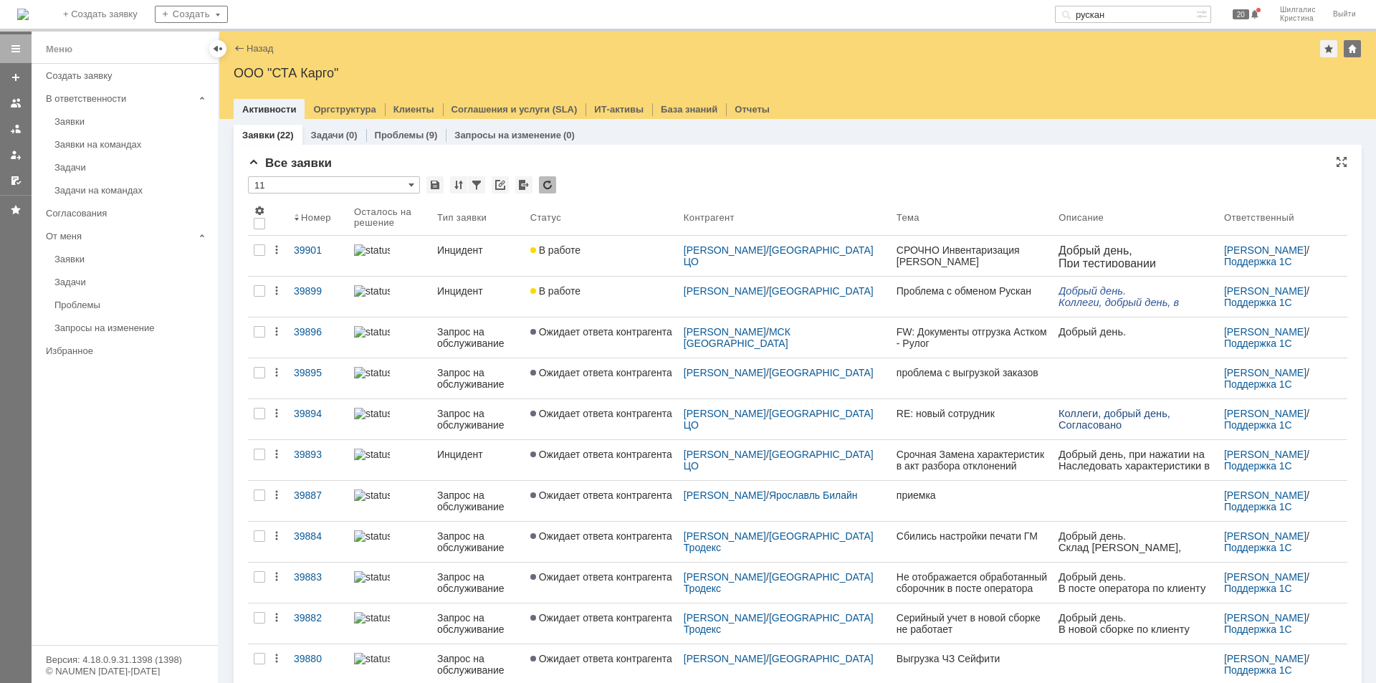
click at [631, 158] on div "Все заявки" at bounding box center [798, 163] width 1100 height 14
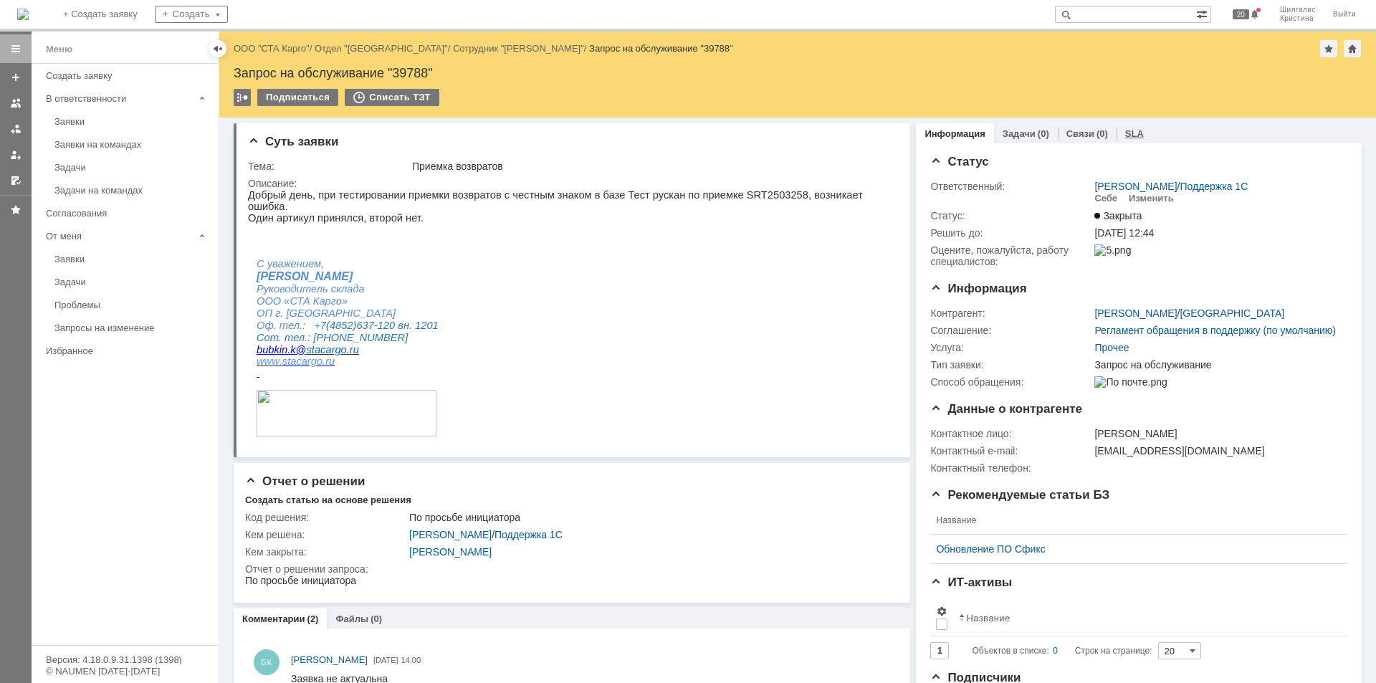
click at [1125, 133] on link "SLA" at bounding box center [1134, 133] width 19 height 11
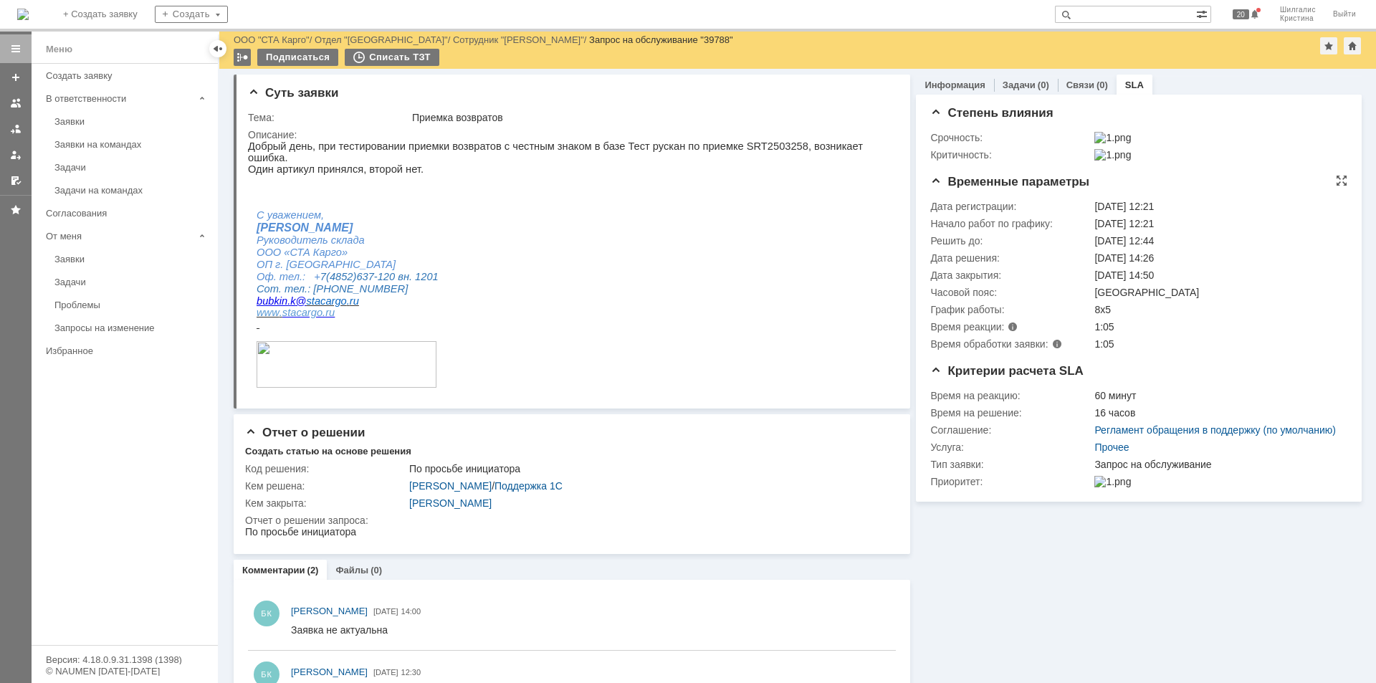
drag, startPoint x: 1016, startPoint y: 469, endPoint x: 960, endPoint y: 324, distance: 155.0
